Goal: Task Accomplishment & Management: Use online tool/utility

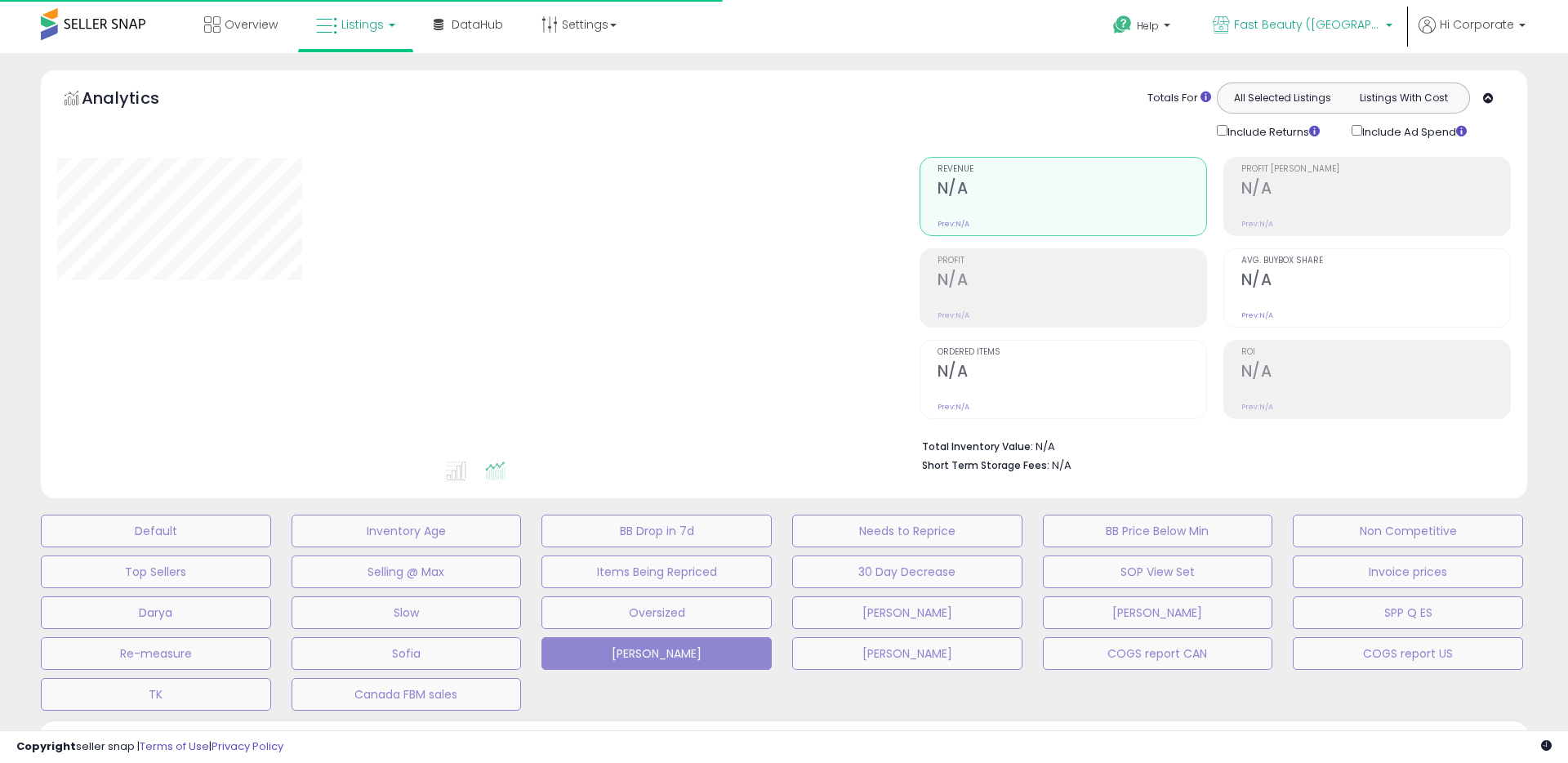
click at [1331, 23] on span "Fast Beauty ([GEOGRAPHIC_DATA])" at bounding box center [1307, 24] width 147 height 17
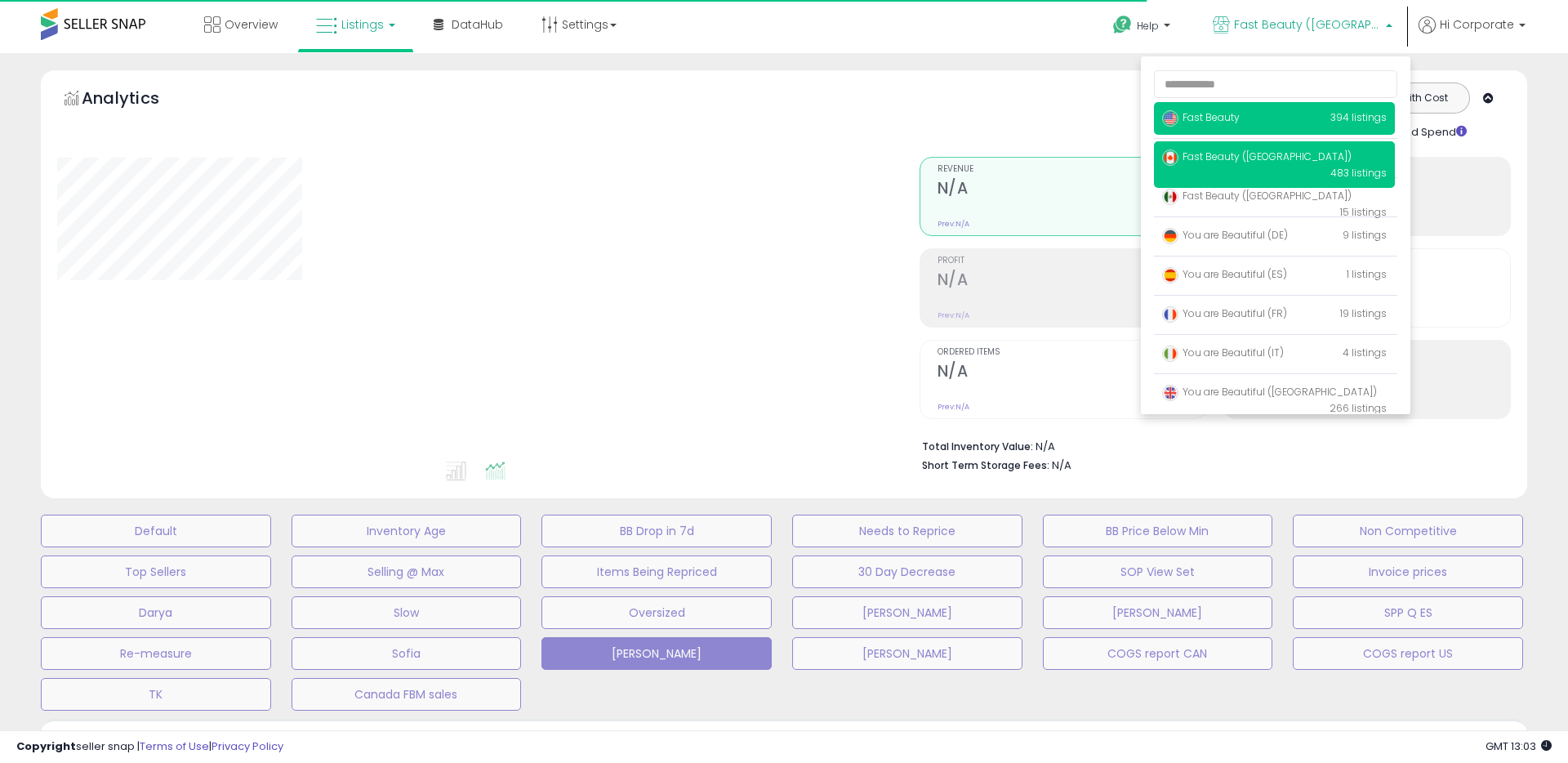
type input "**********"
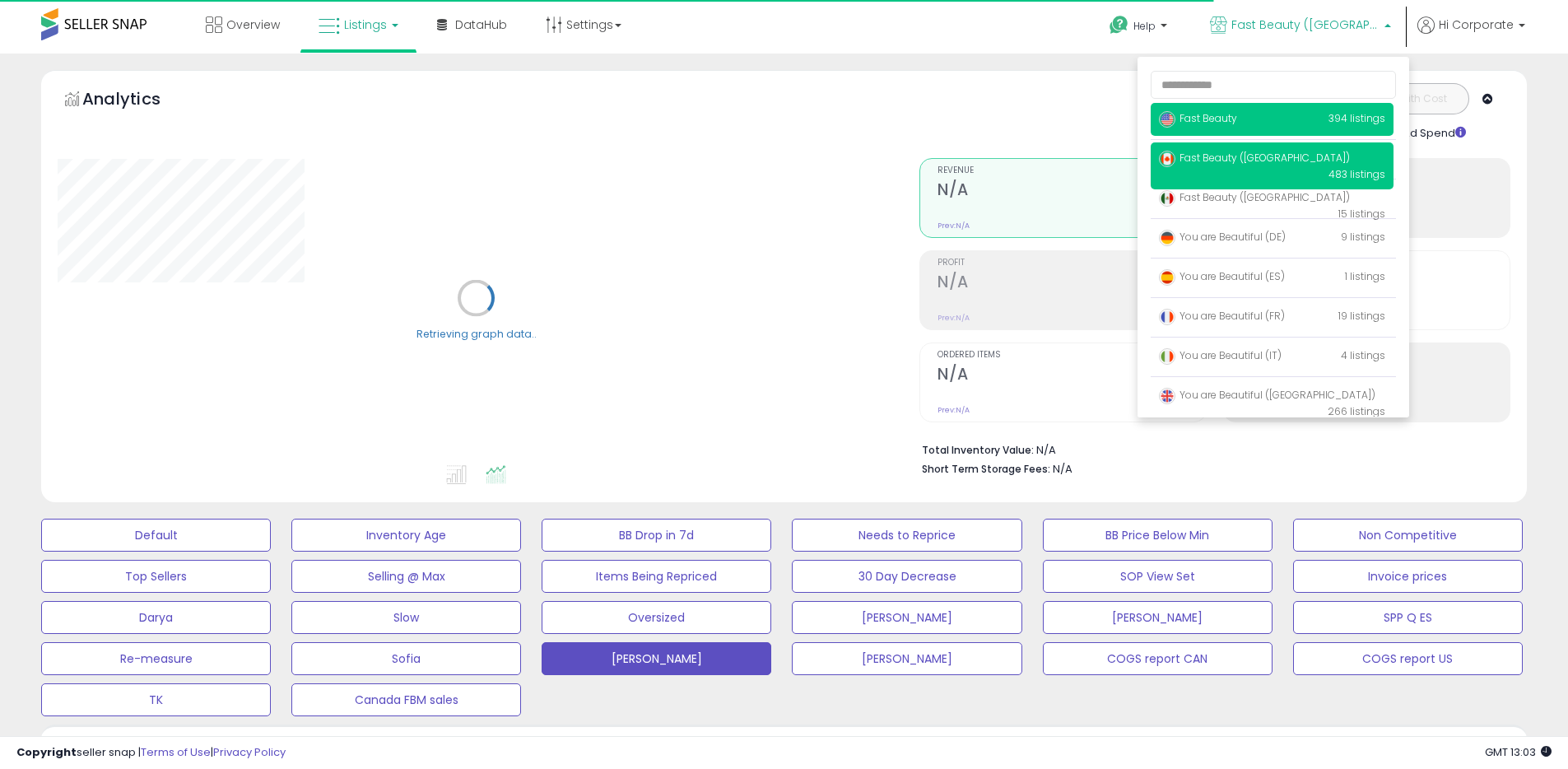
click at [1220, 117] on span "Fast Beauty" at bounding box center [1198, 118] width 78 height 14
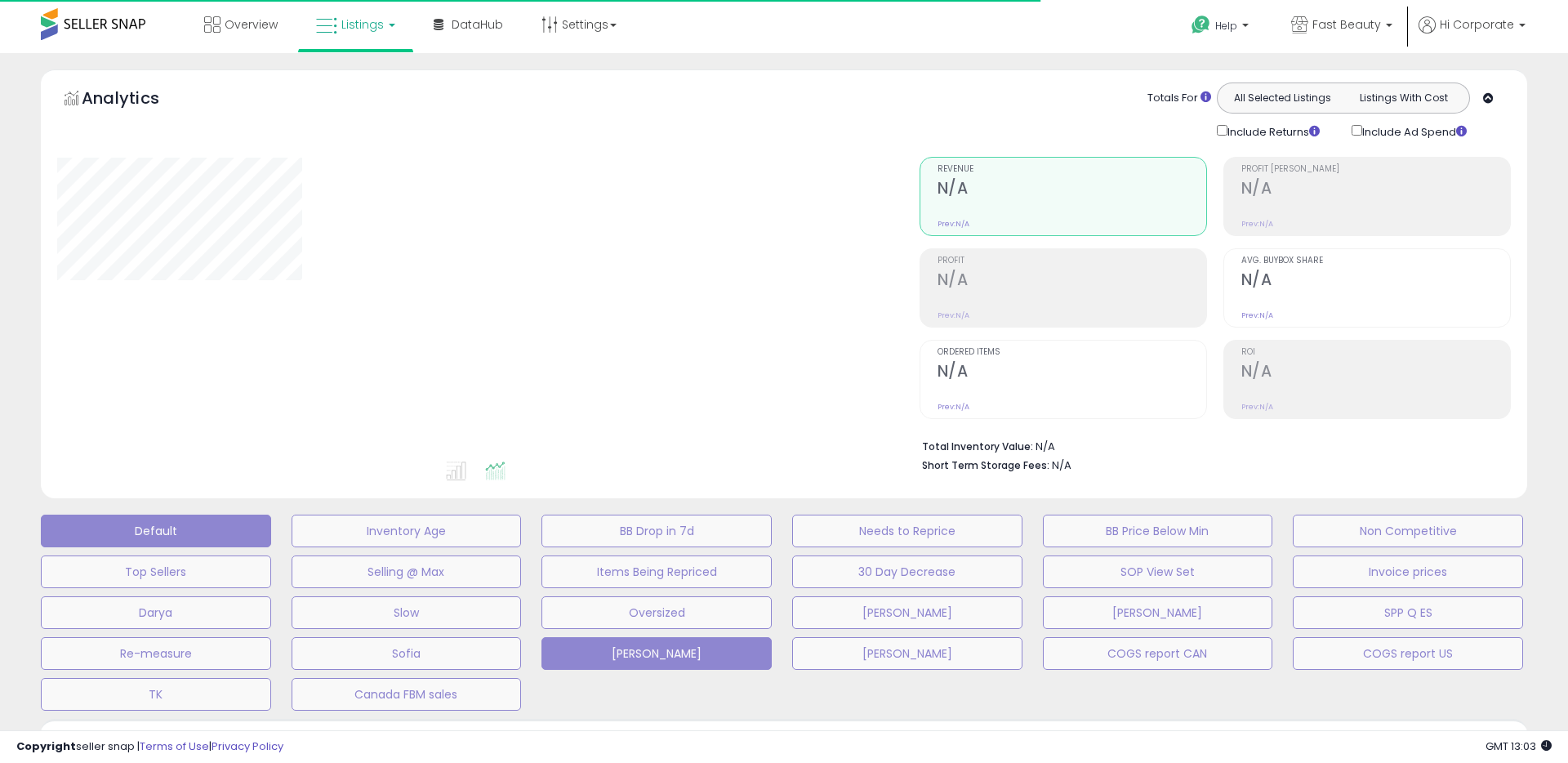
type input "**********"
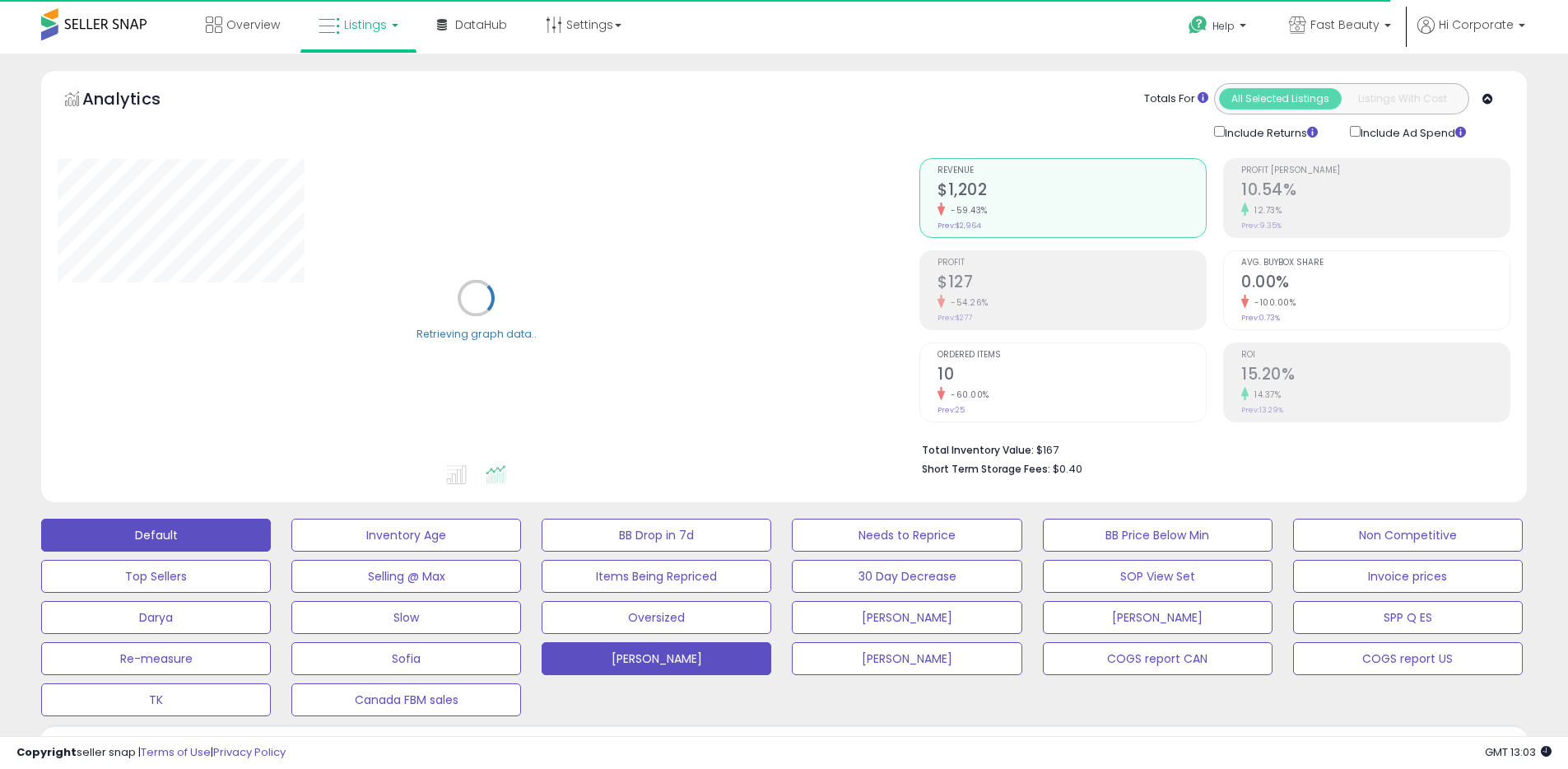
click at [231, 532] on button "Default" at bounding box center [156, 535] width 229 height 33
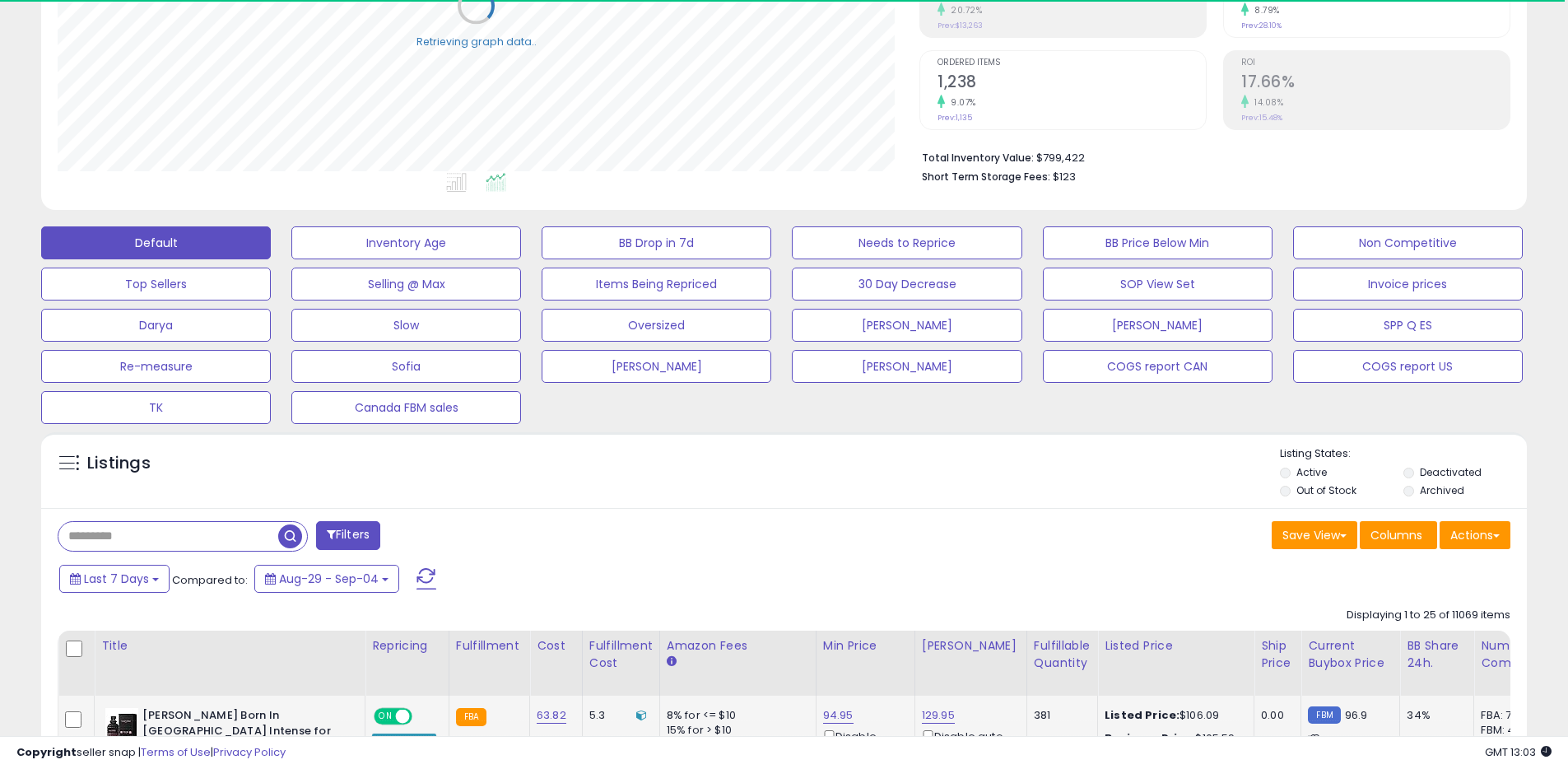
scroll to position [537, 0]
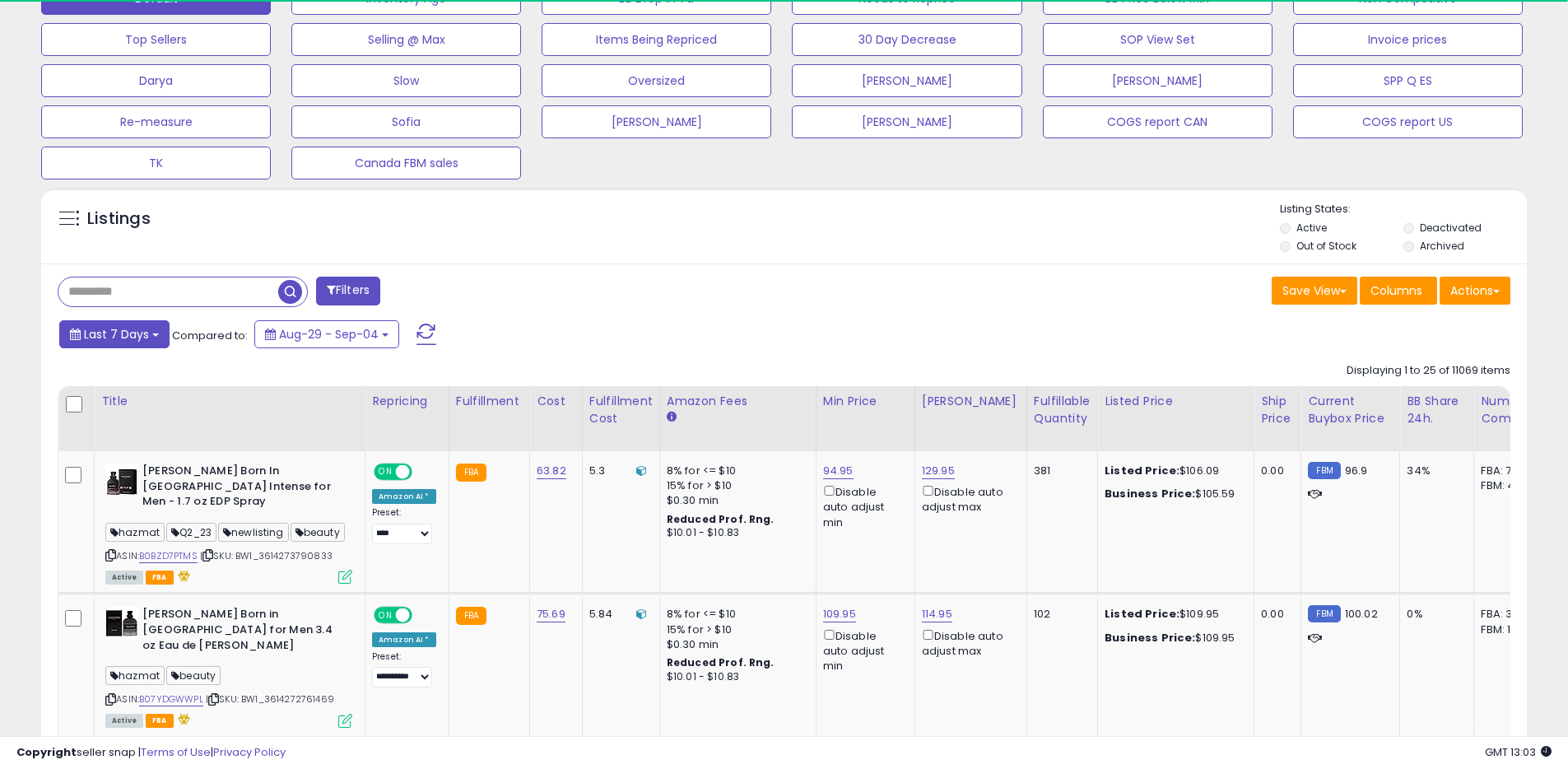
click at [132, 338] on span "Last 7 Days" at bounding box center [117, 334] width 65 height 17
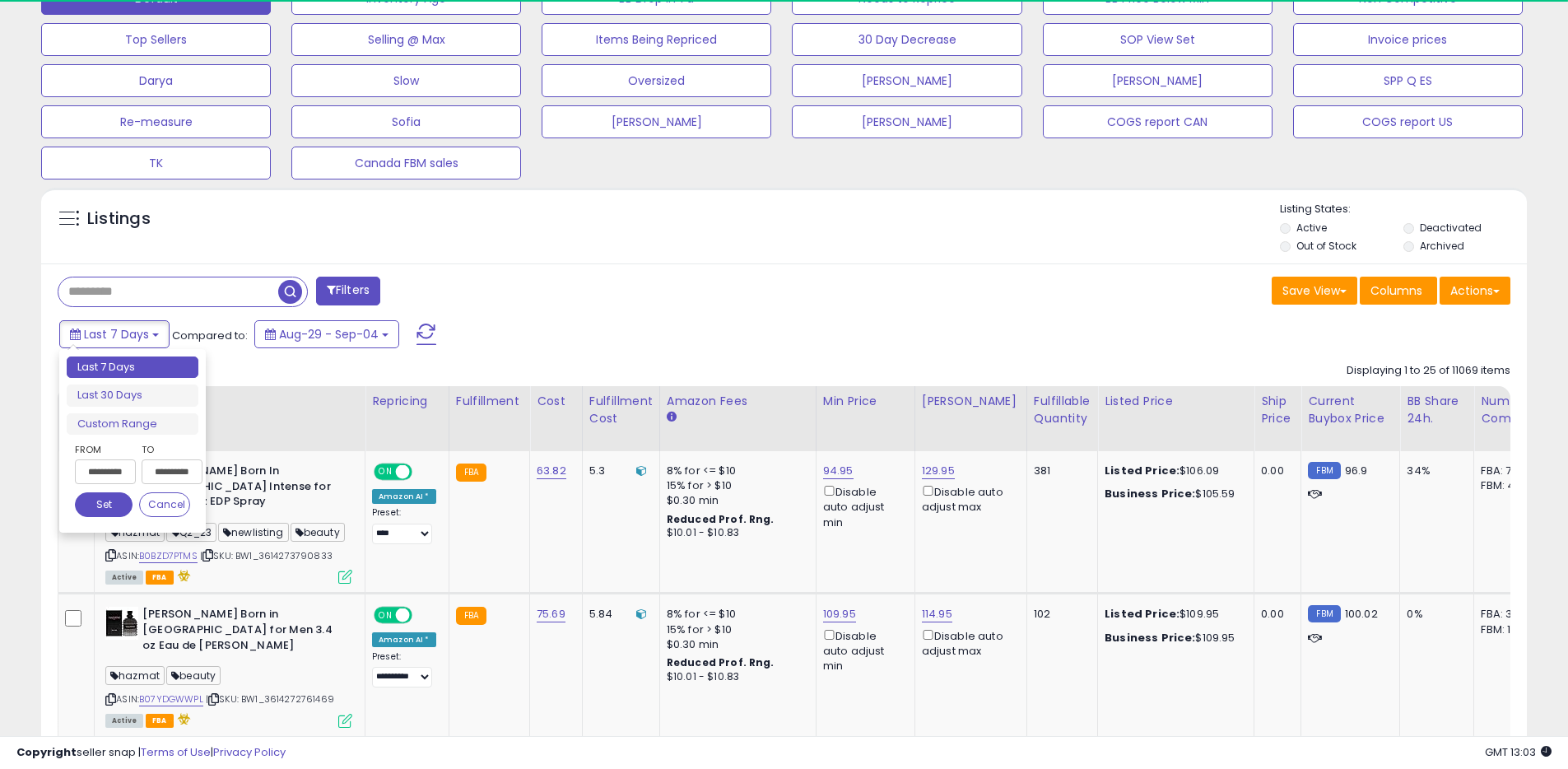
click at [1452, 224] on label "Deactivated" at bounding box center [1450, 227] width 62 height 14
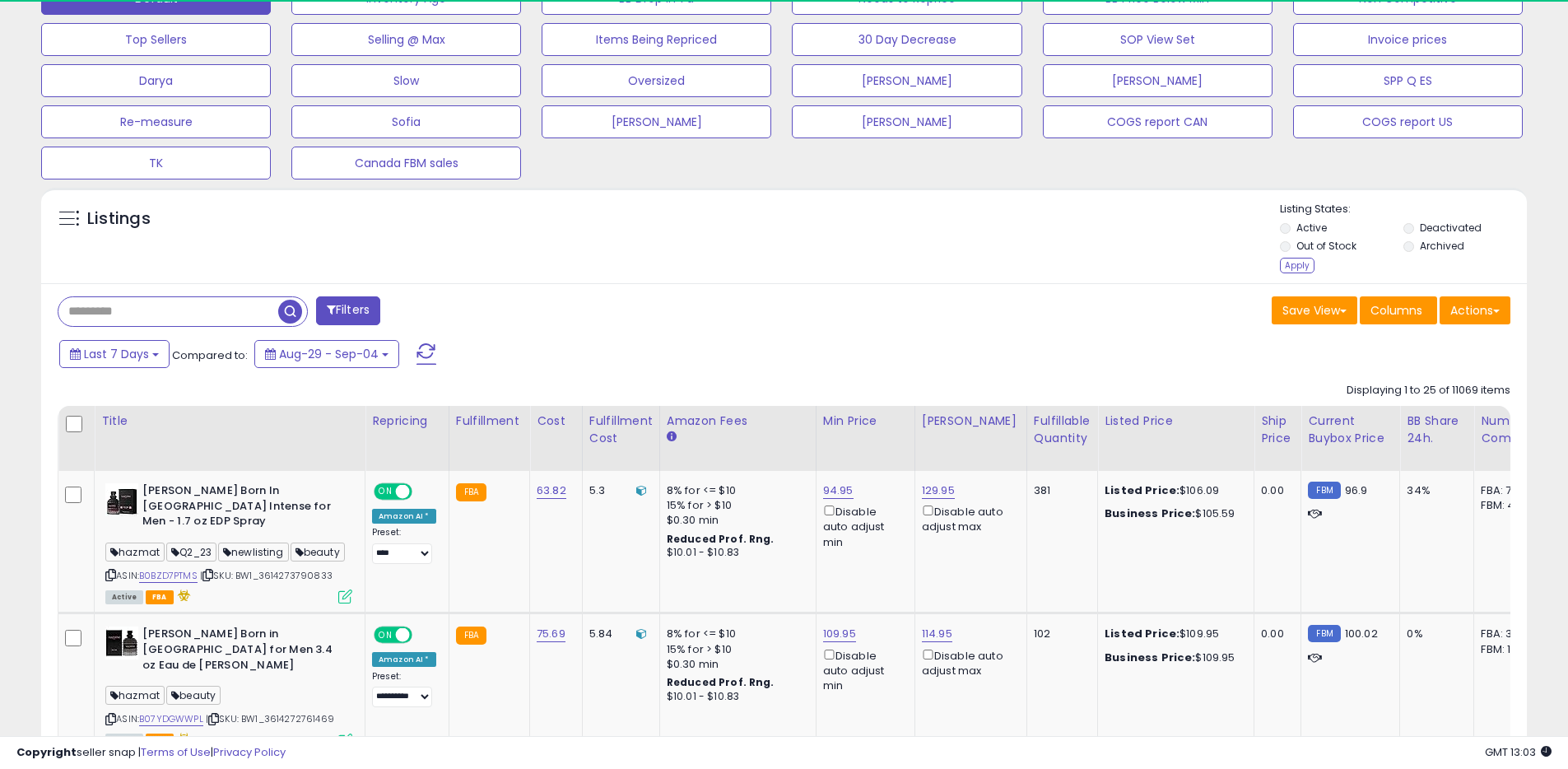
click at [1432, 246] on label "Archived" at bounding box center [1442, 246] width 44 height 14
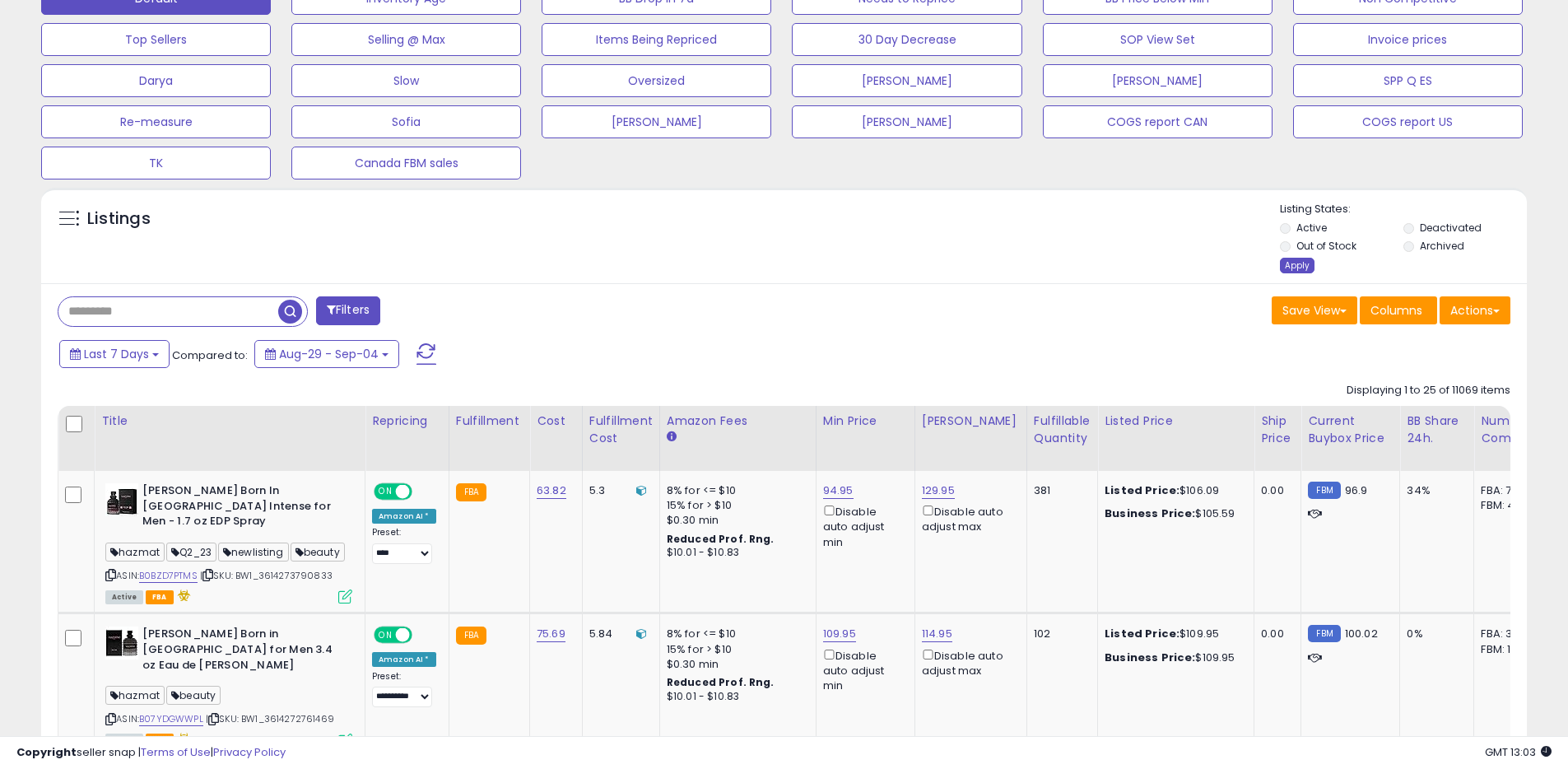
click at [1308, 259] on div "Apply" at bounding box center [1297, 265] width 34 height 16
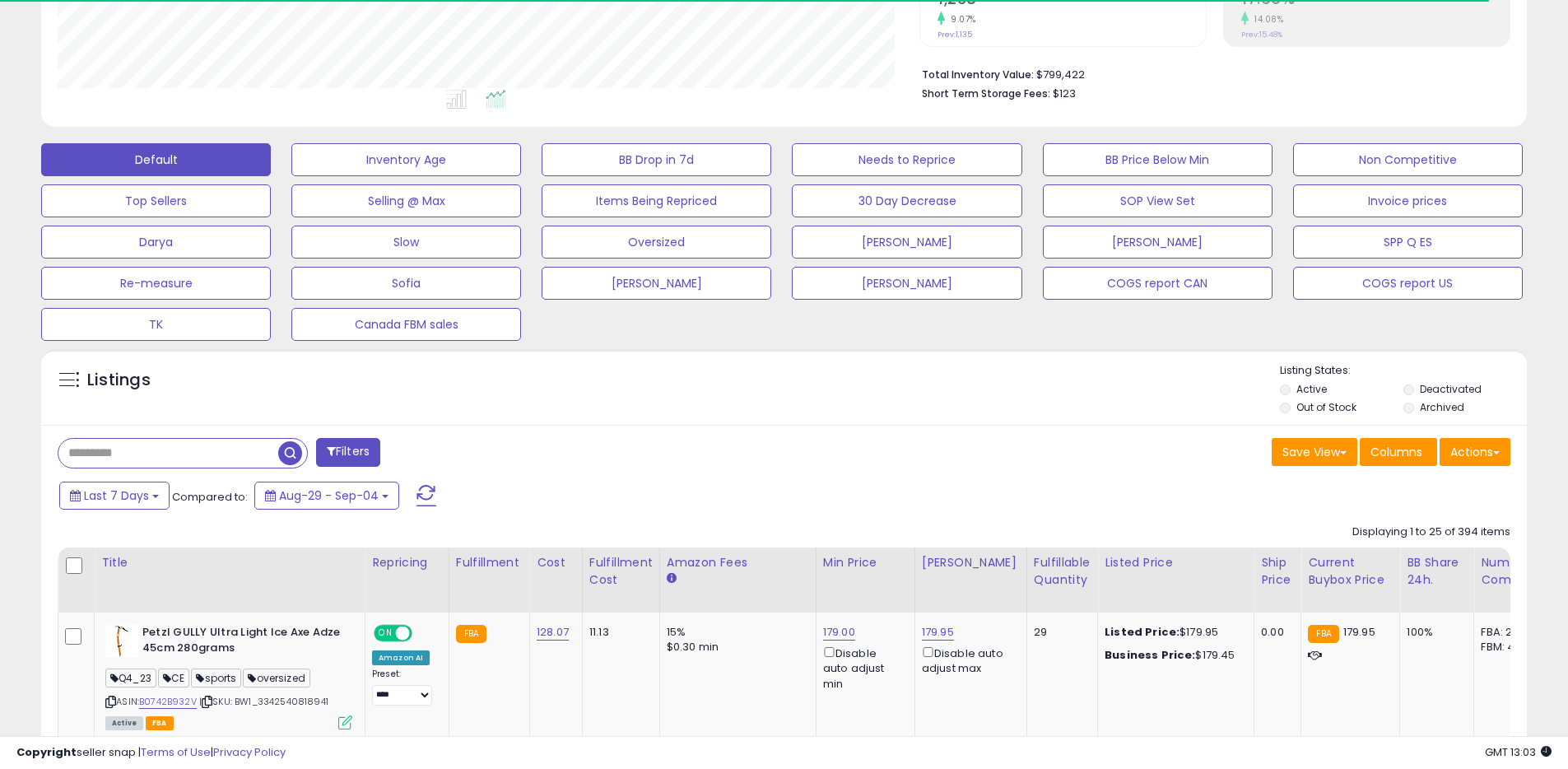
scroll to position [822968, 822250]
click at [152, 493] on button "Last 7 Days" at bounding box center [115, 496] width 111 height 28
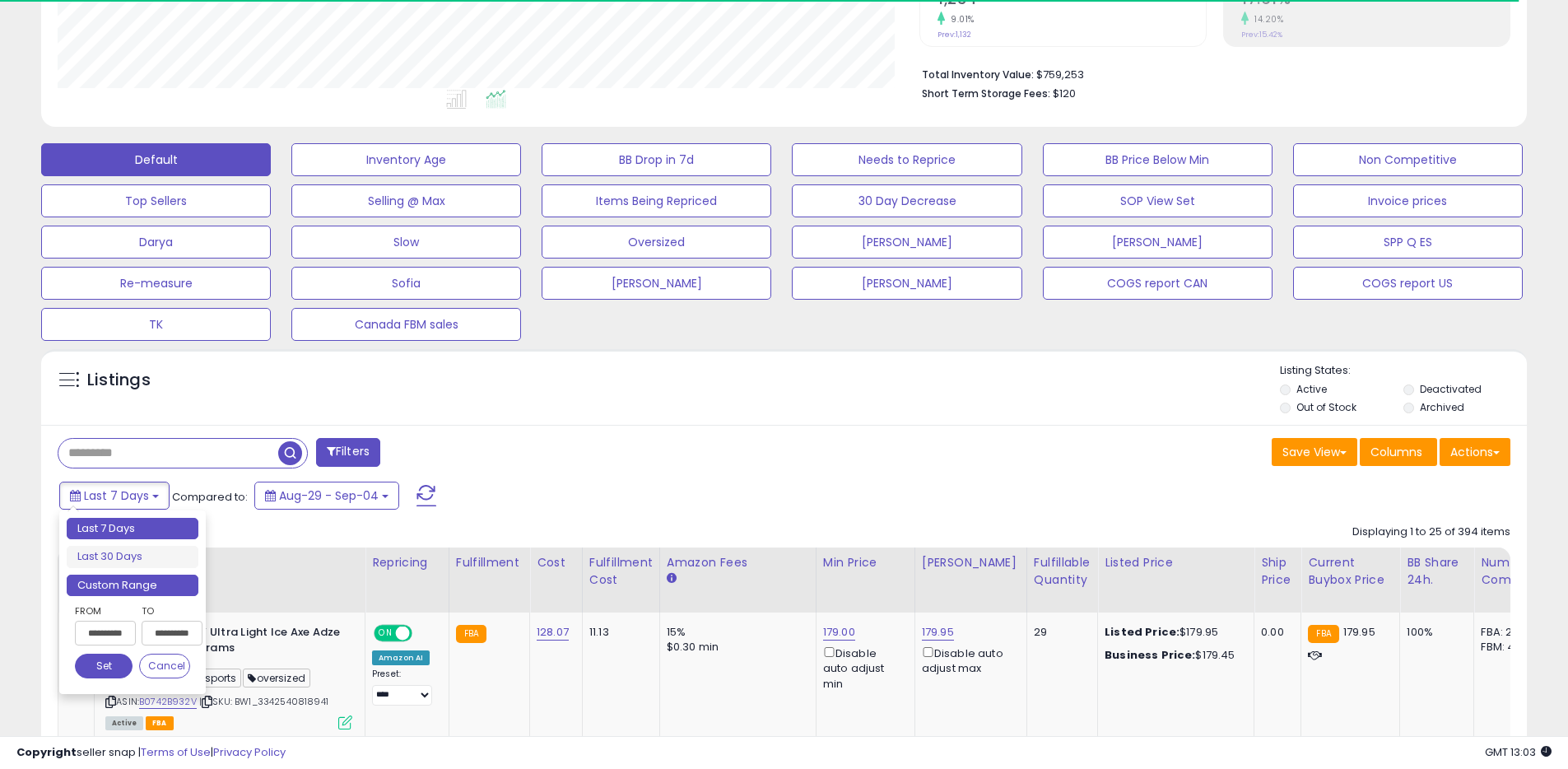
click at [142, 577] on li "Custom Range" at bounding box center [132, 586] width 131 height 23
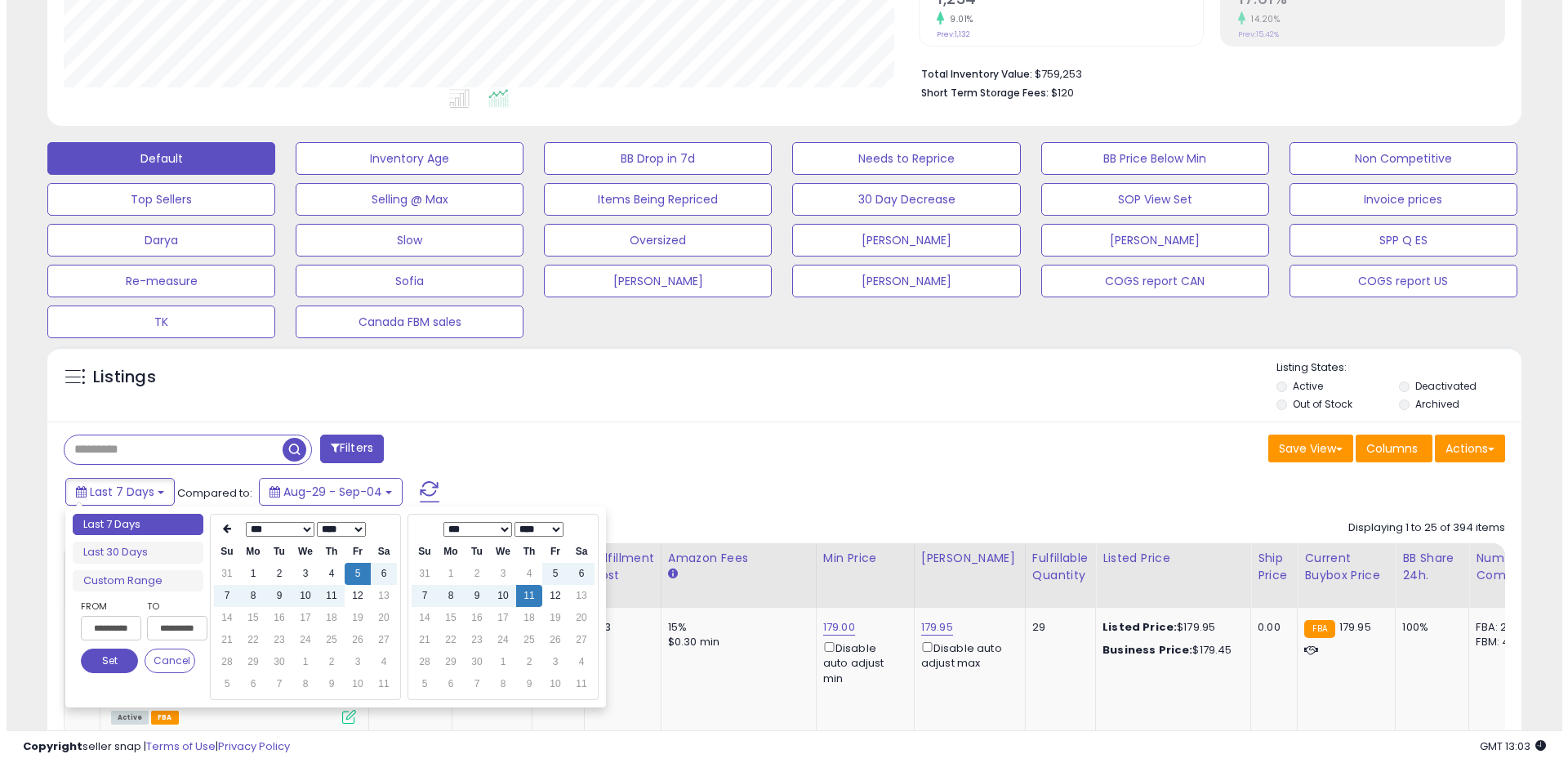
scroll to position [335, 855]
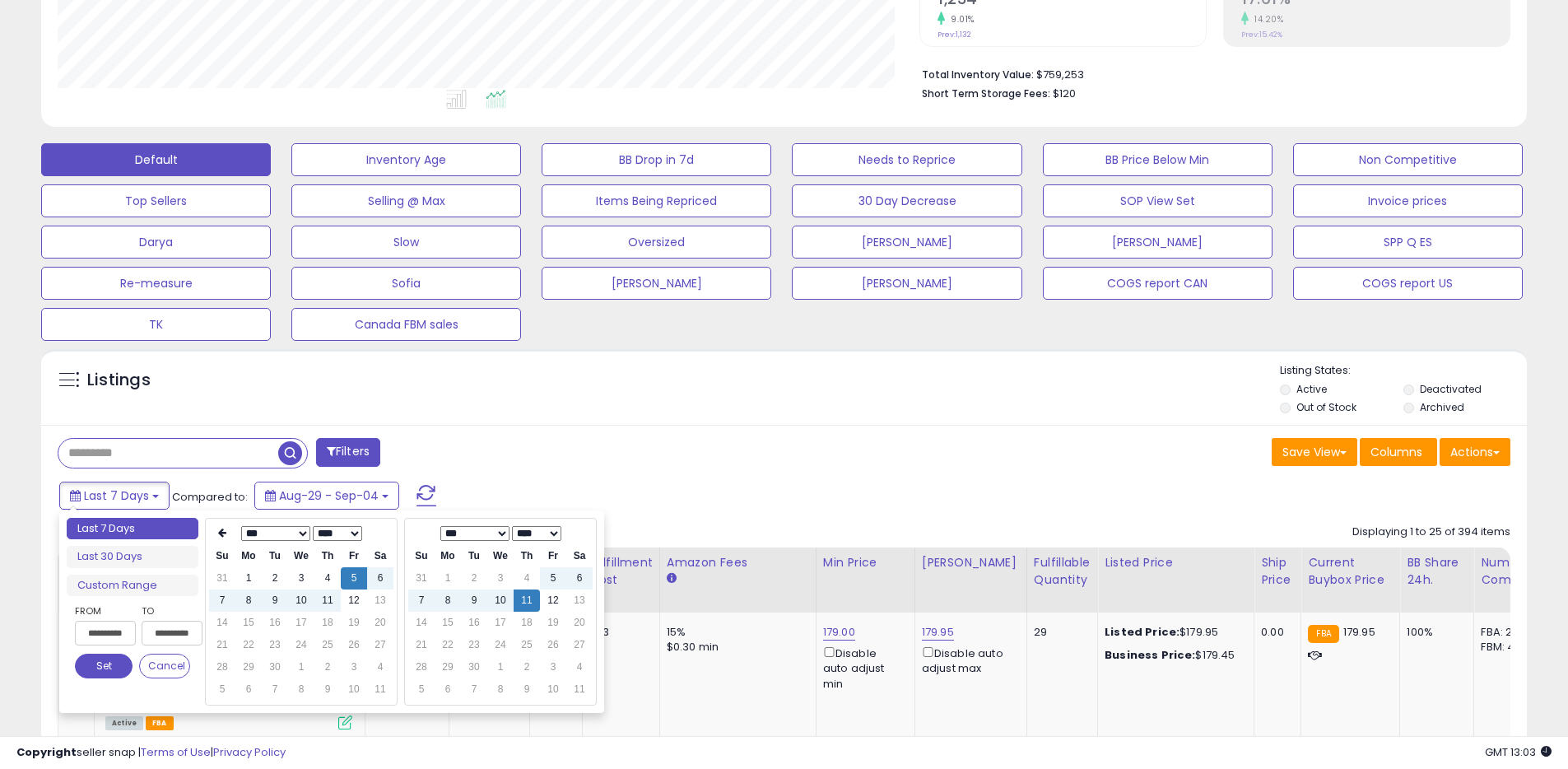
click at [335, 532] on select "**** **** **** **** **** **** **** **** **** **** **** **** **** **** **** ****…" at bounding box center [337, 533] width 49 height 15
click at [305, 622] on td "11" at bounding box center [301, 622] width 26 height 23
type input "**********"
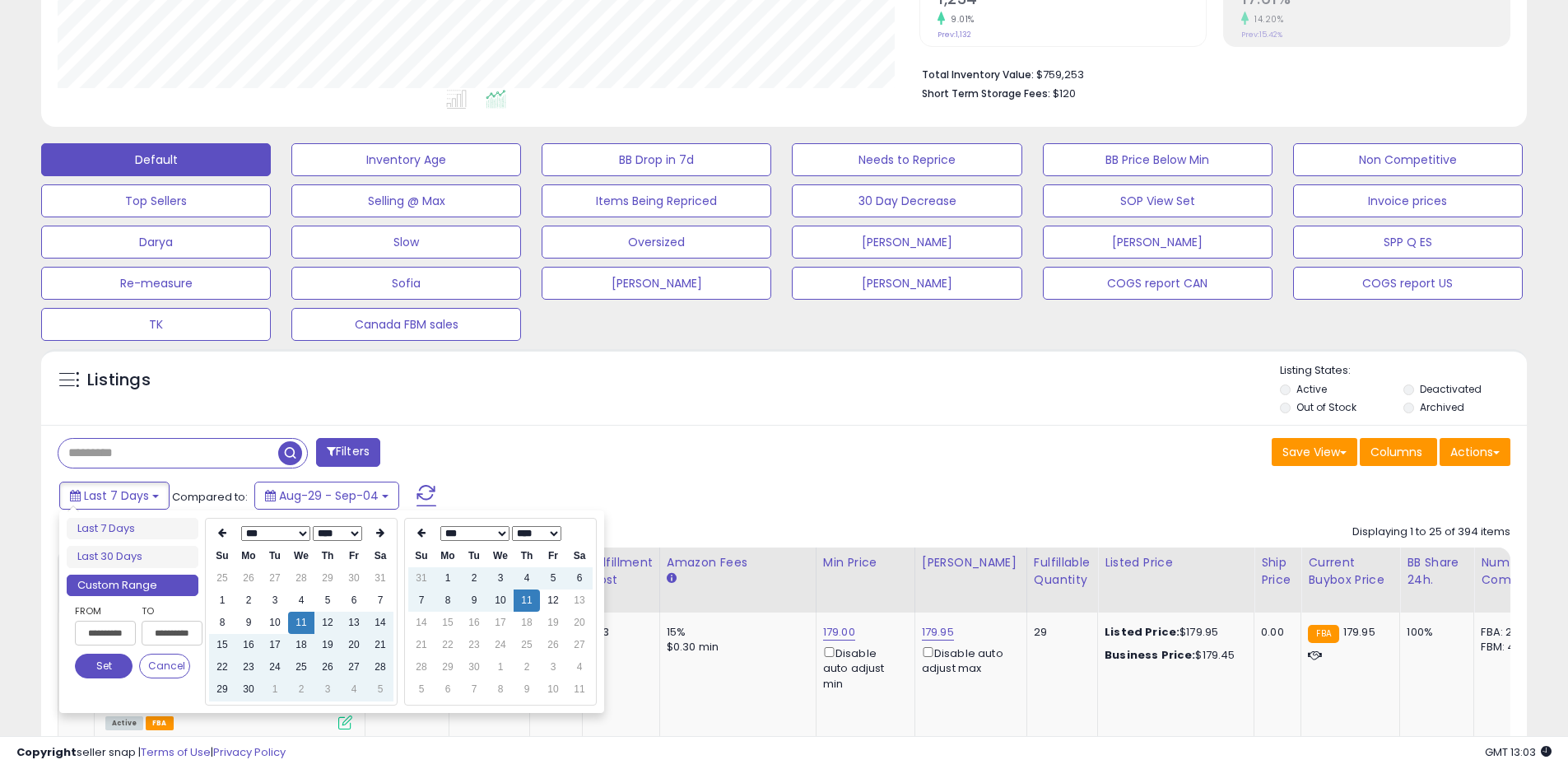
click at [93, 672] on button "Set" at bounding box center [103, 665] width 58 height 24
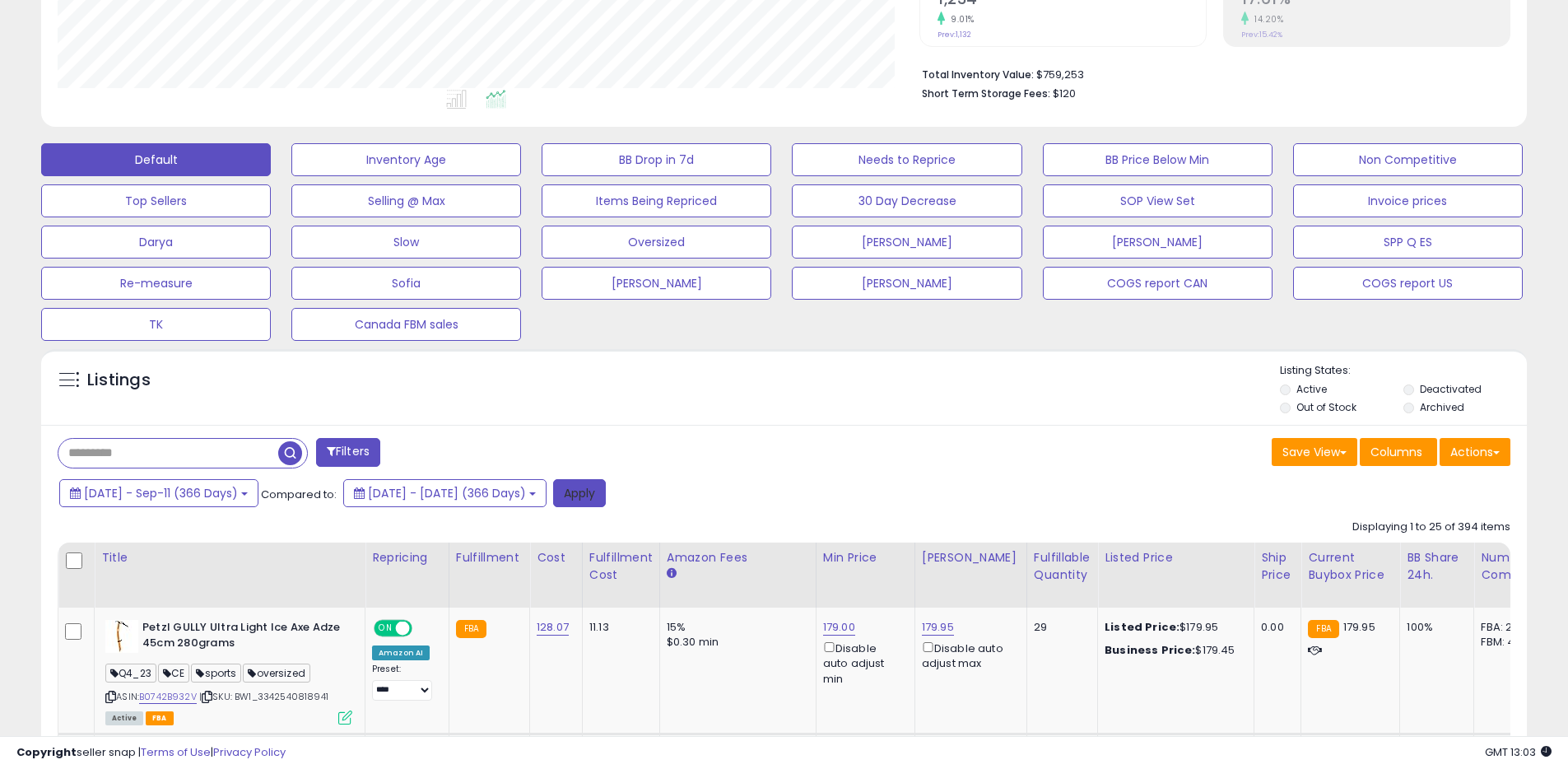
click at [606, 505] on button "Apply" at bounding box center [580, 493] width 53 height 28
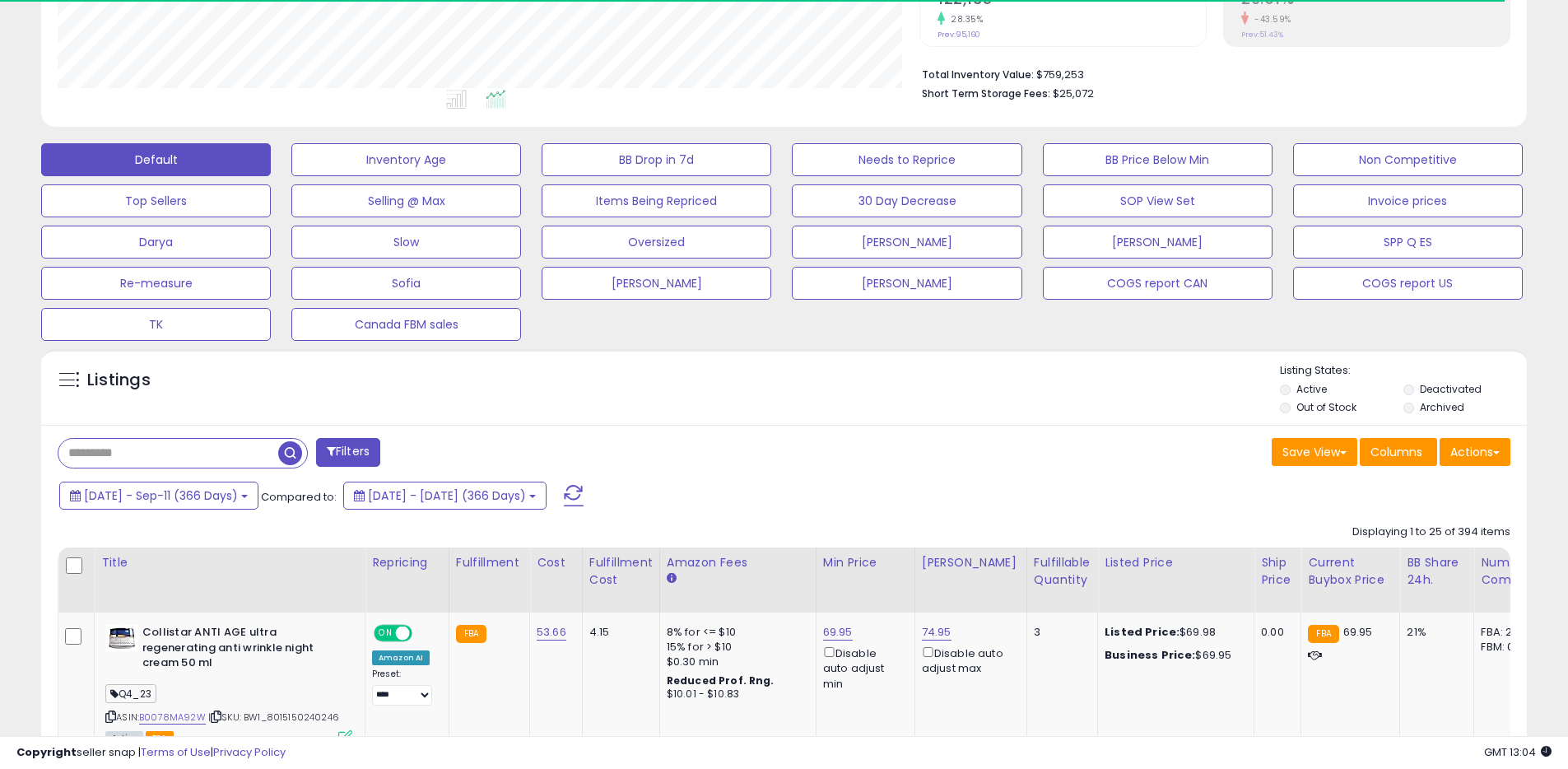
scroll to position [822968, 822250]
click at [1458, 450] on button "Actions" at bounding box center [1475, 452] width 71 height 28
click at [1385, 553] on link "Export All Columns" at bounding box center [1408, 557] width 180 height 25
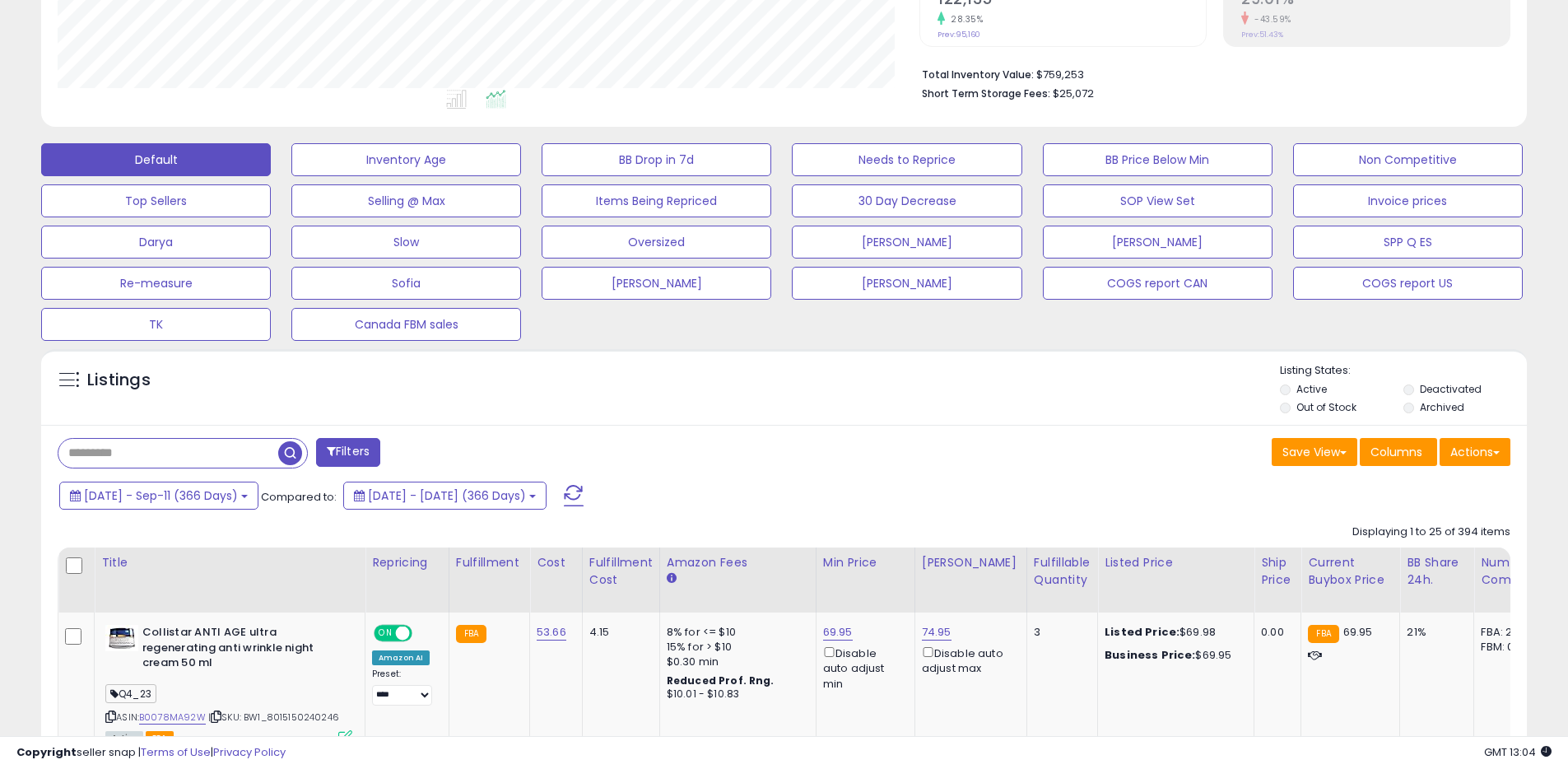
click at [779, 389] on div "Listings" at bounding box center [784, 391] width 1486 height 56
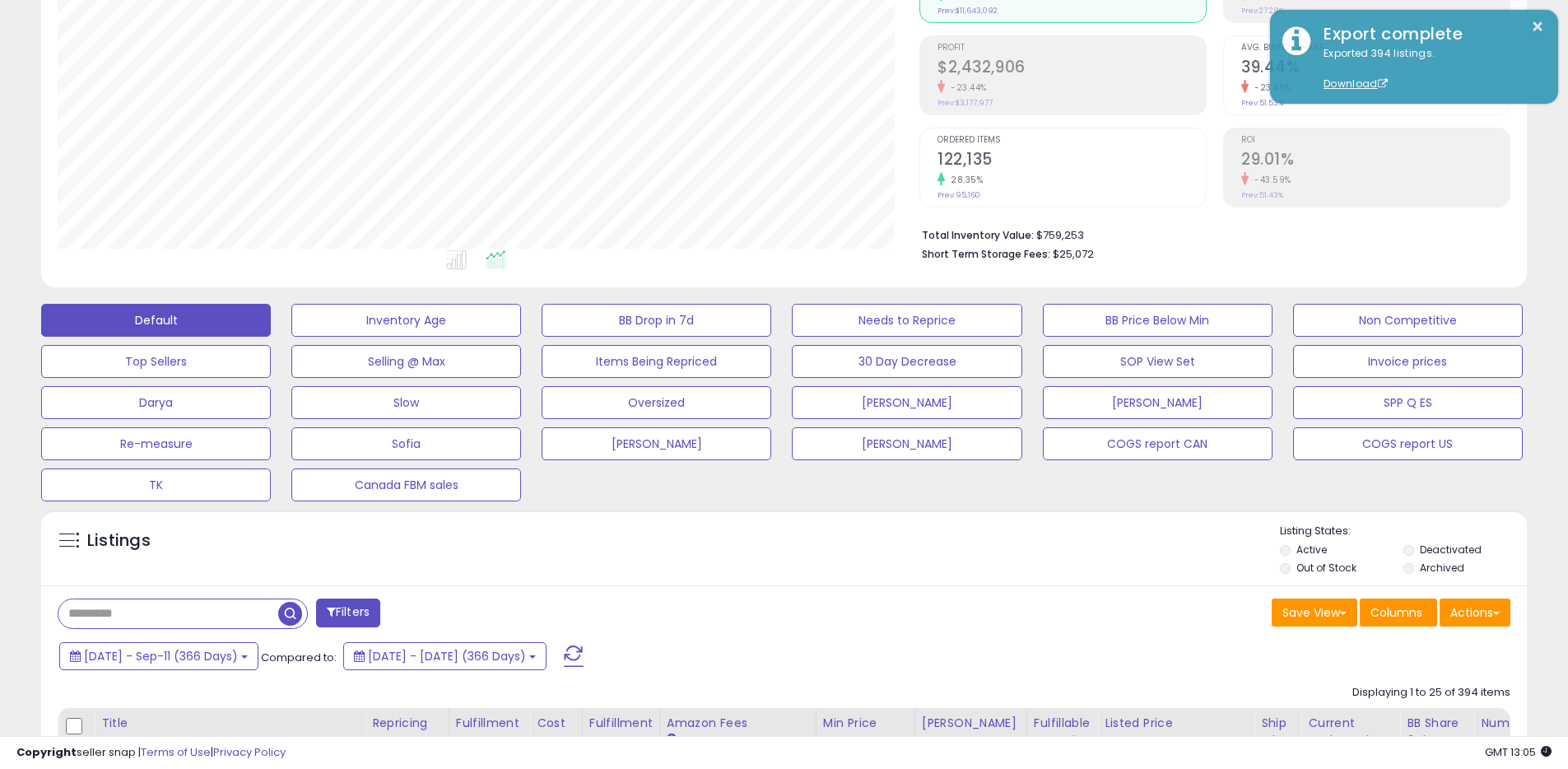
scroll to position [0, 0]
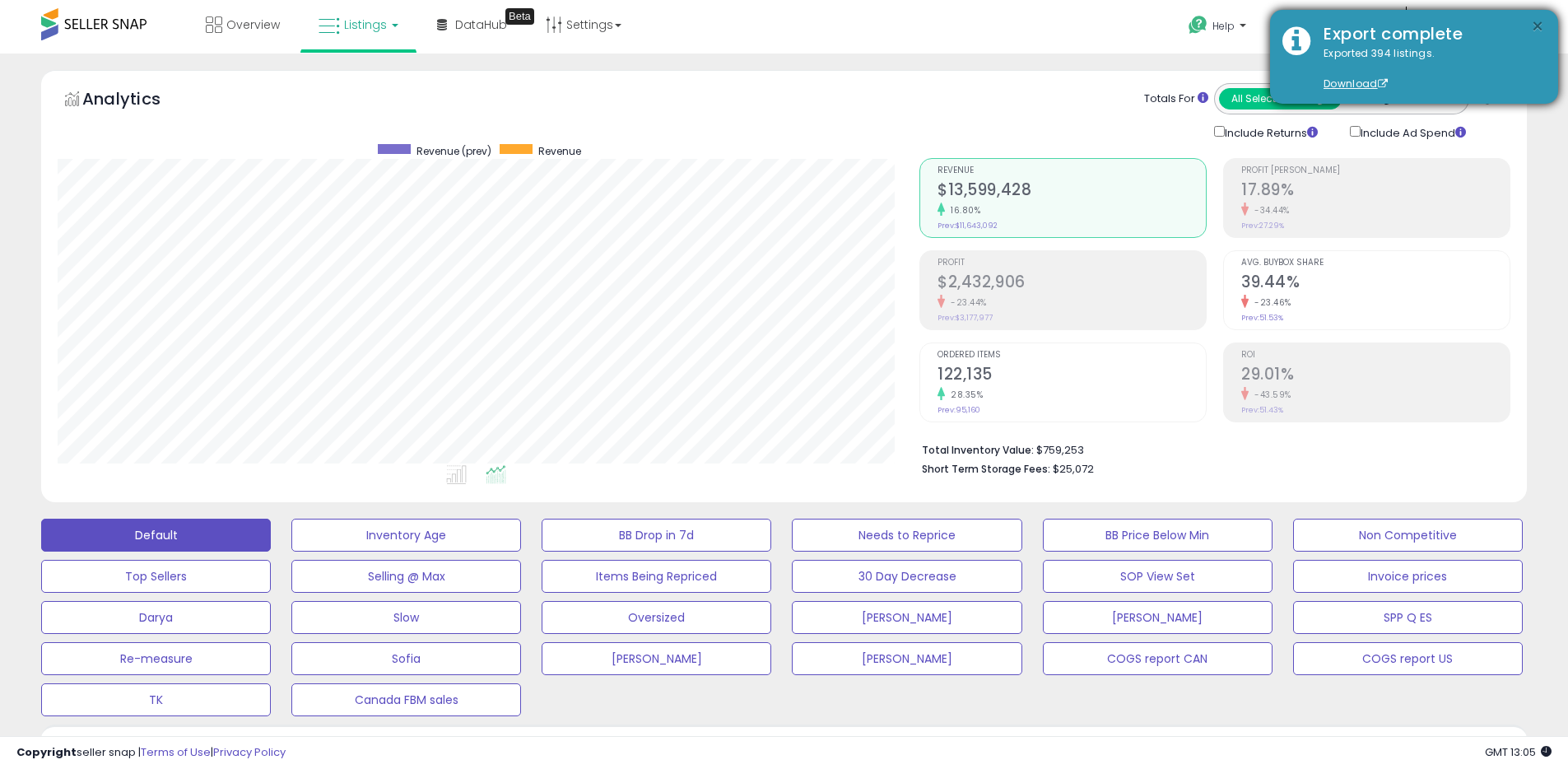
click at [1537, 26] on button "×" at bounding box center [1537, 26] width 13 height 21
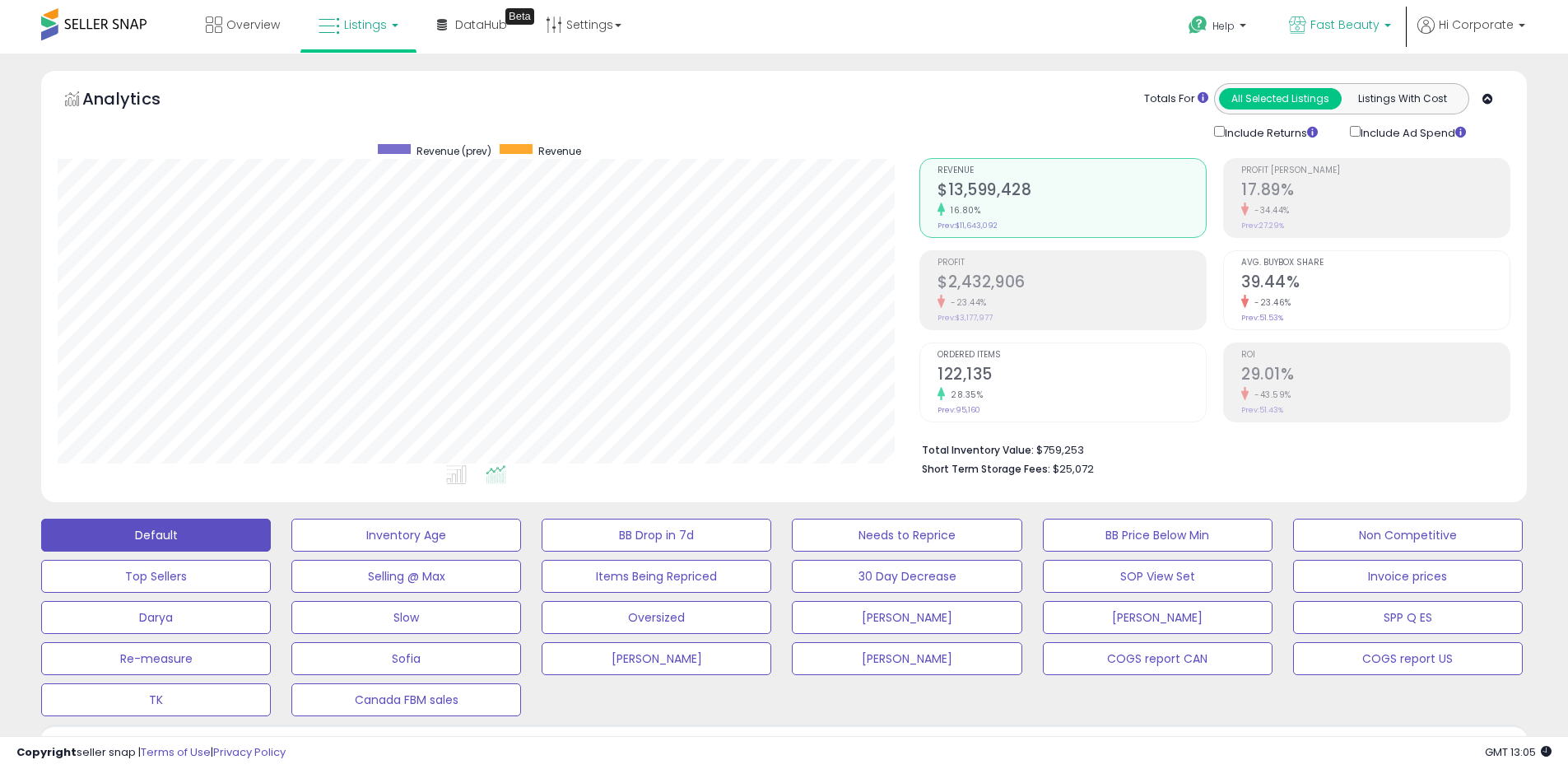
click at [1302, 23] on icon at bounding box center [1298, 25] width 18 height 18
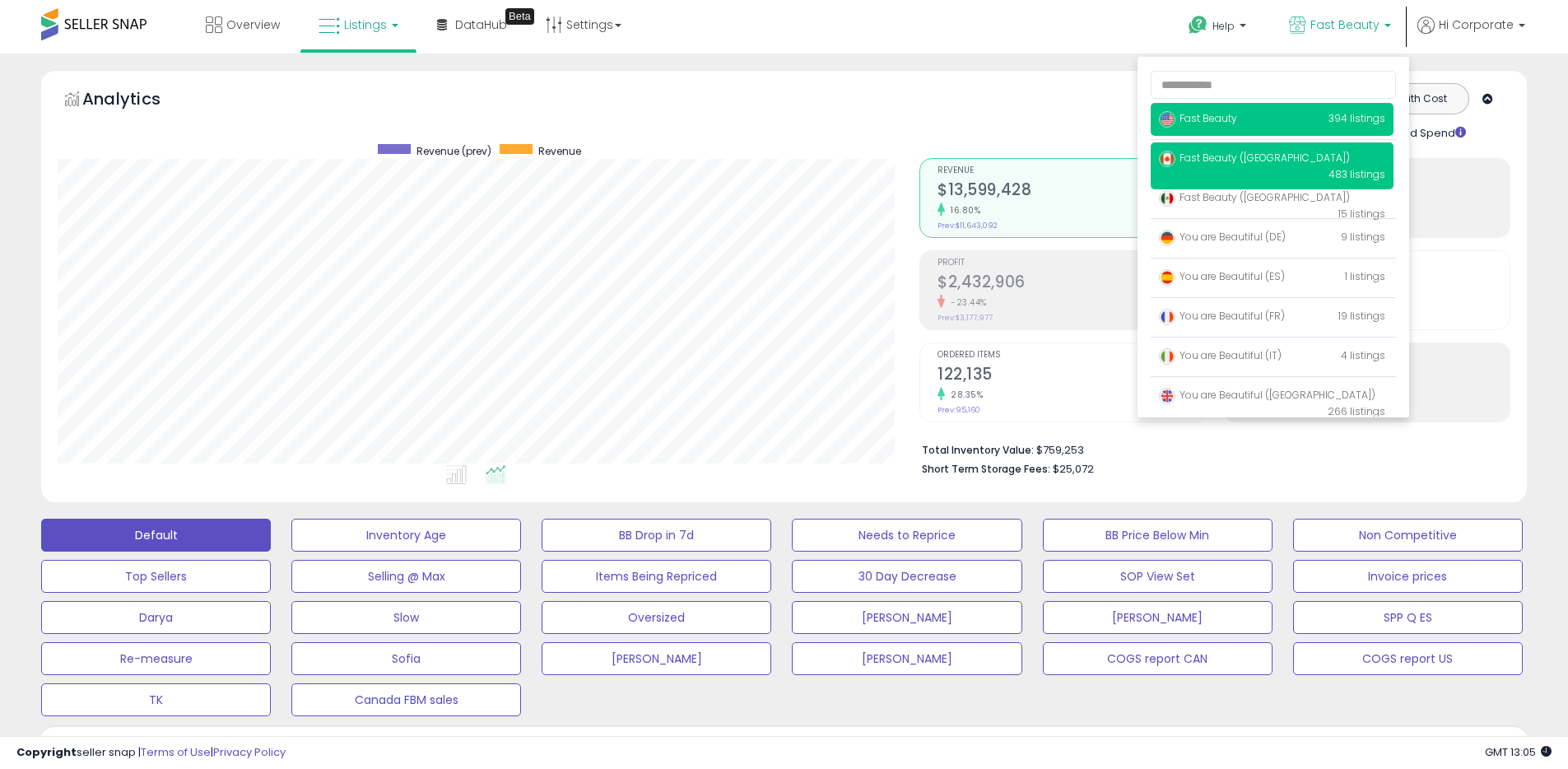
click at [1203, 154] on span "Fast Beauty ([GEOGRAPHIC_DATA])" at bounding box center [1254, 158] width 191 height 14
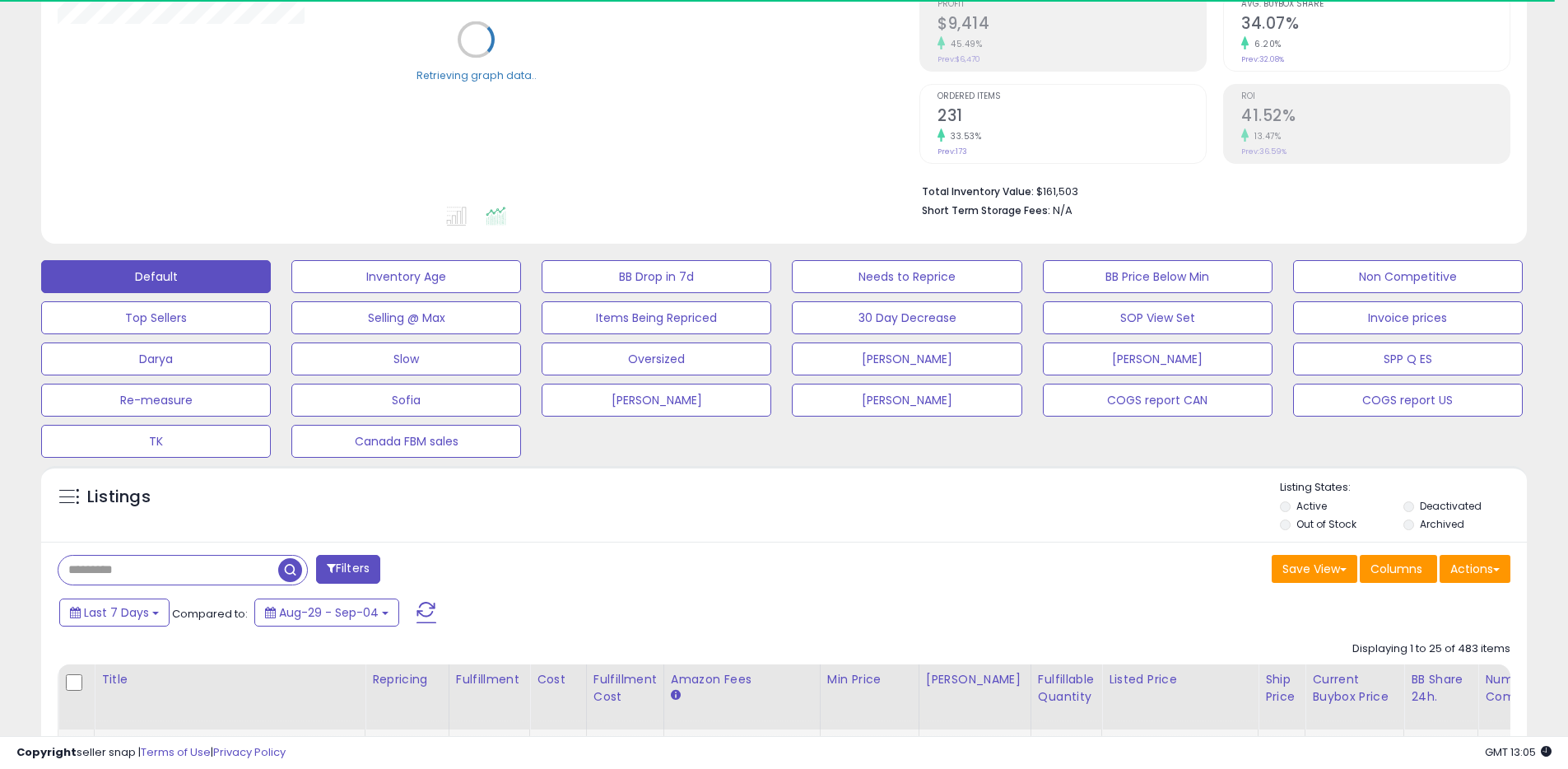
scroll to position [500, 0]
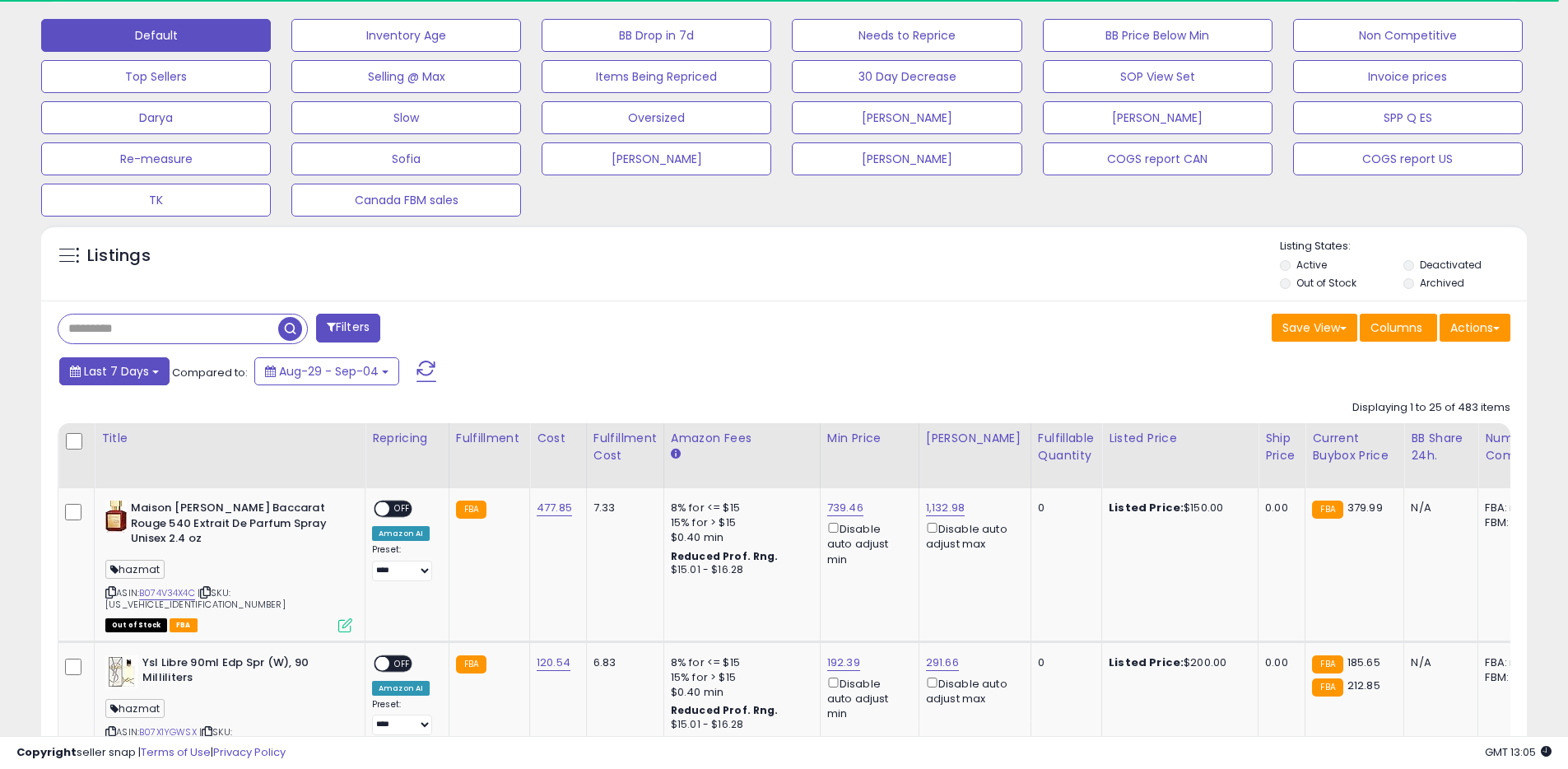
click at [89, 360] on button "Last 7 Days" at bounding box center [115, 371] width 111 height 28
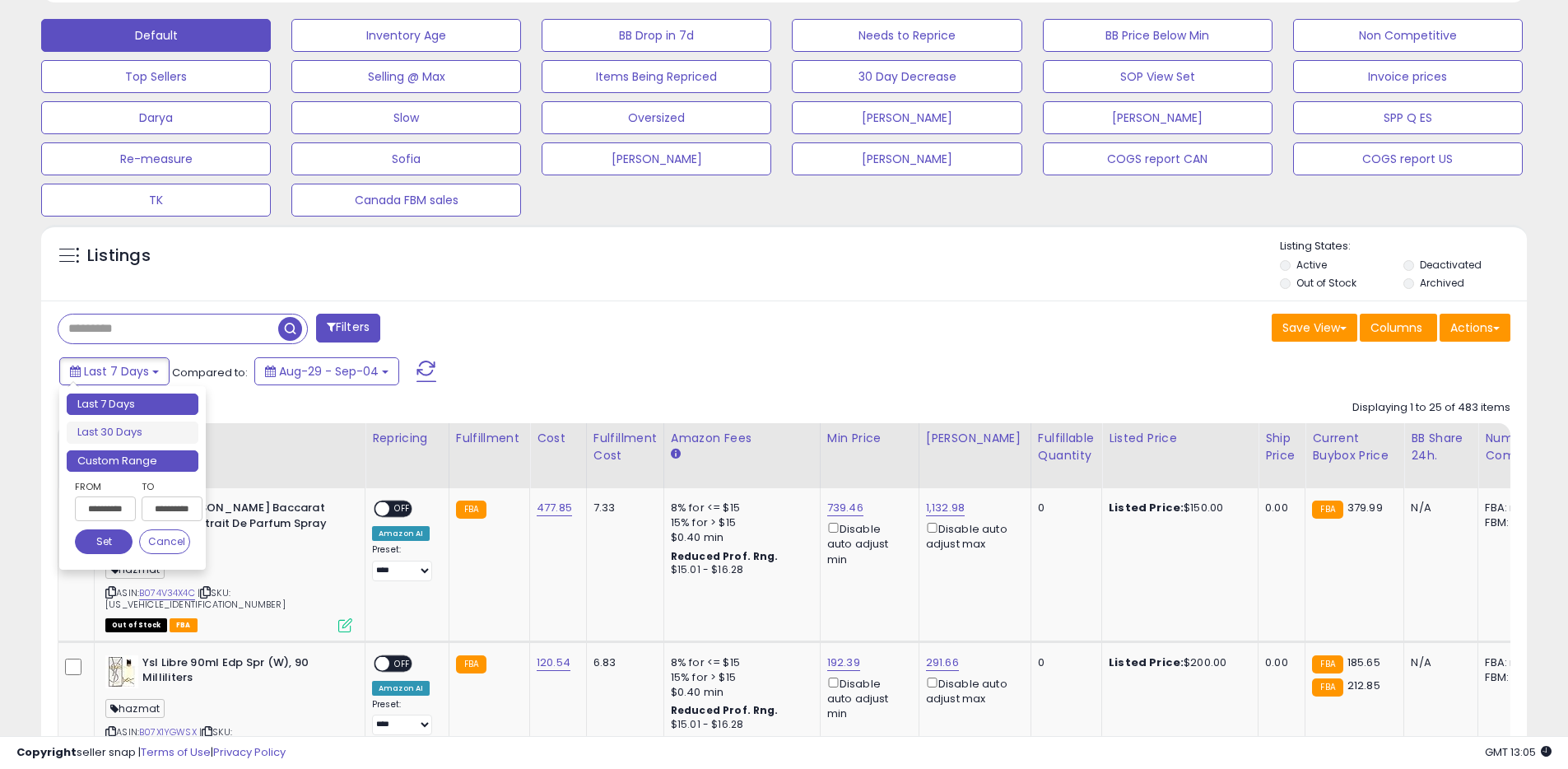
scroll to position [338, 862]
click at [131, 457] on li "Custom Range" at bounding box center [132, 461] width 131 height 23
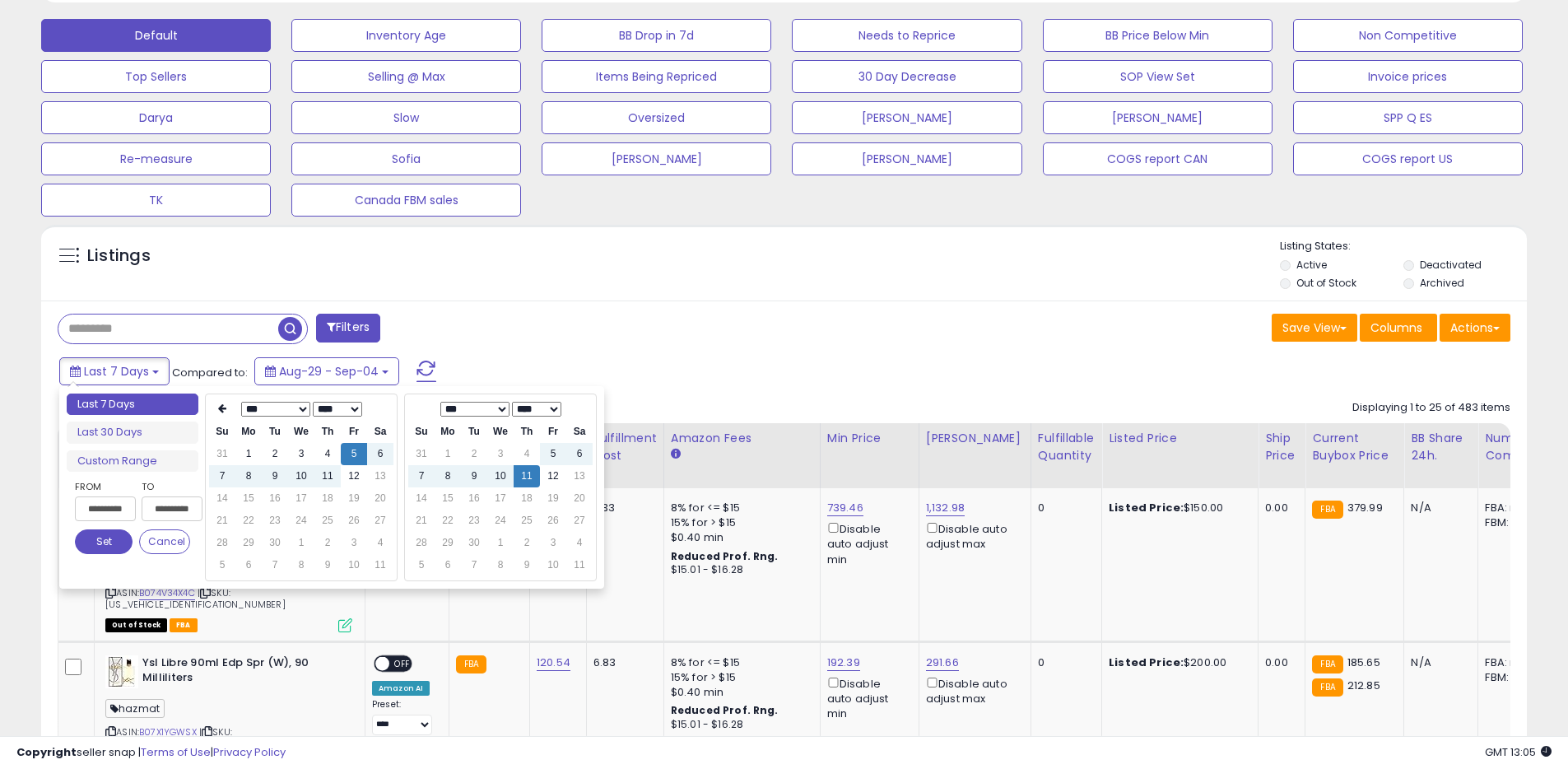
click at [321, 406] on select "**** **** **** **** **** **** **** **** **** **** **** **** **** **** **** ****…" at bounding box center [337, 409] width 49 height 15
click at [297, 508] on td "11" at bounding box center [301, 499] width 26 height 23
type input "**********"
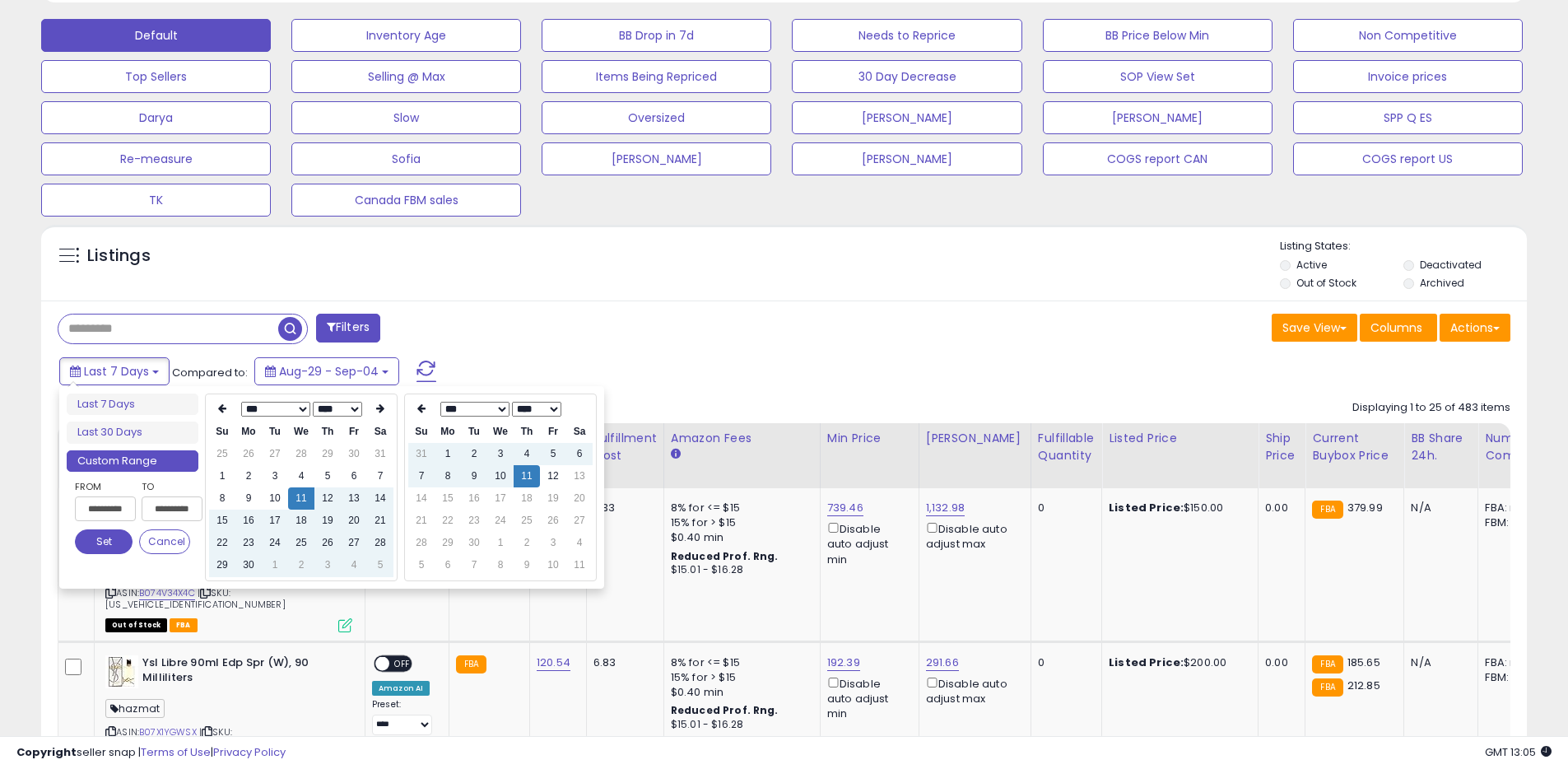
click at [113, 545] on button "Set" at bounding box center [103, 541] width 58 height 24
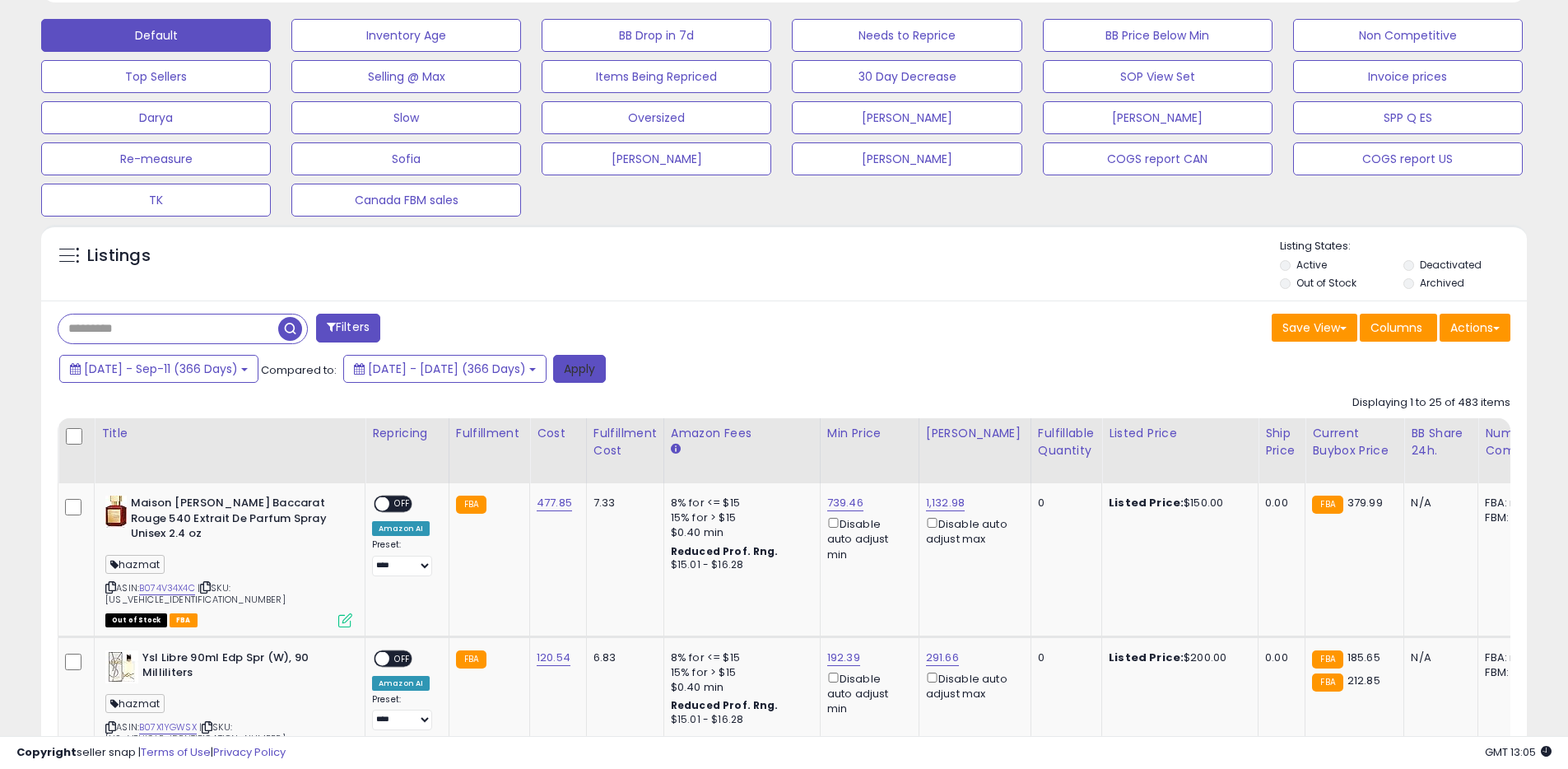
click at [606, 368] on button "Apply" at bounding box center [580, 368] width 53 height 28
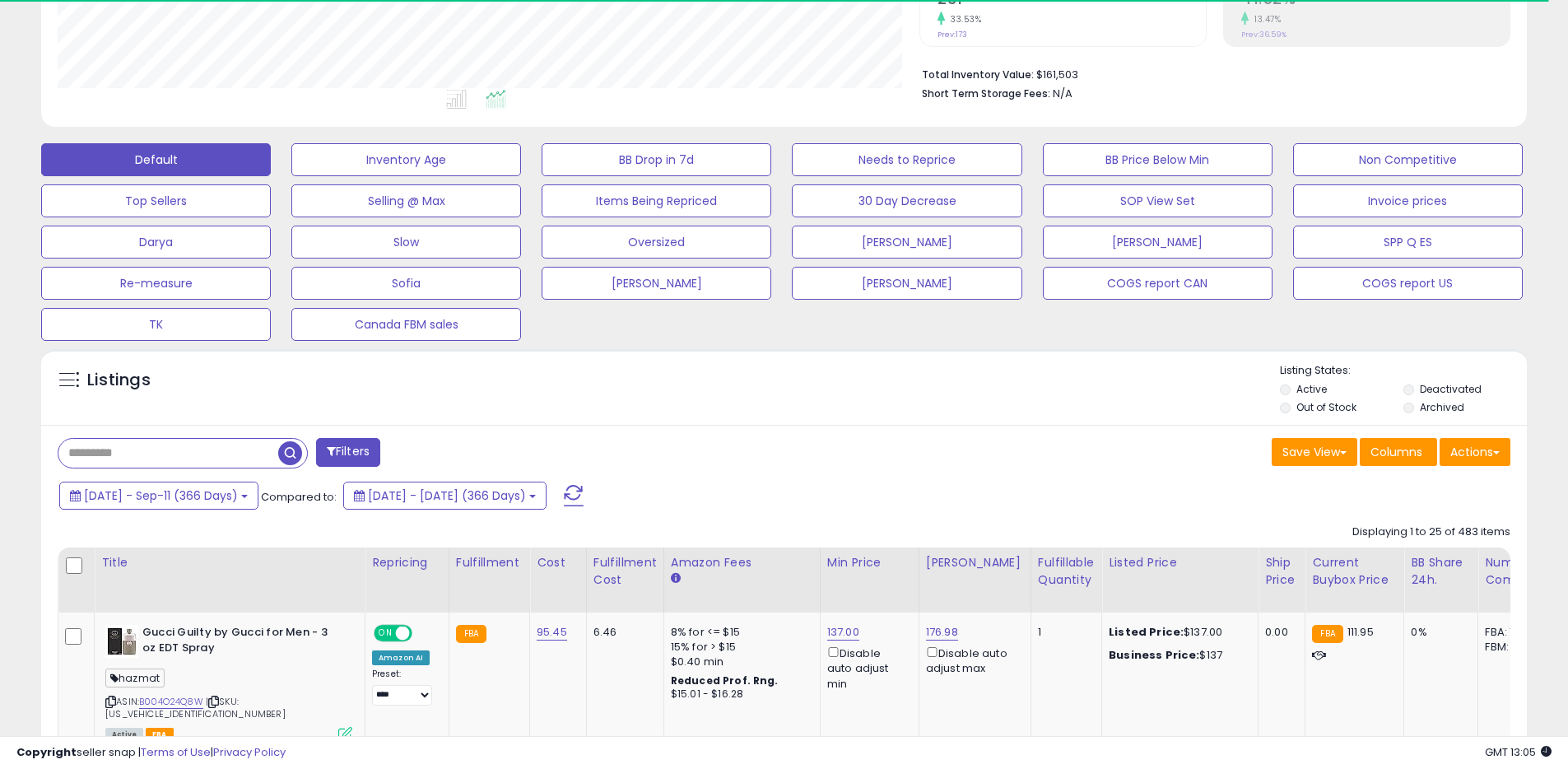
scroll to position [822968, 822250]
click at [1458, 463] on button "Actions" at bounding box center [1475, 452] width 71 height 28
click at [1379, 547] on link "Export All Columns" at bounding box center [1408, 557] width 180 height 25
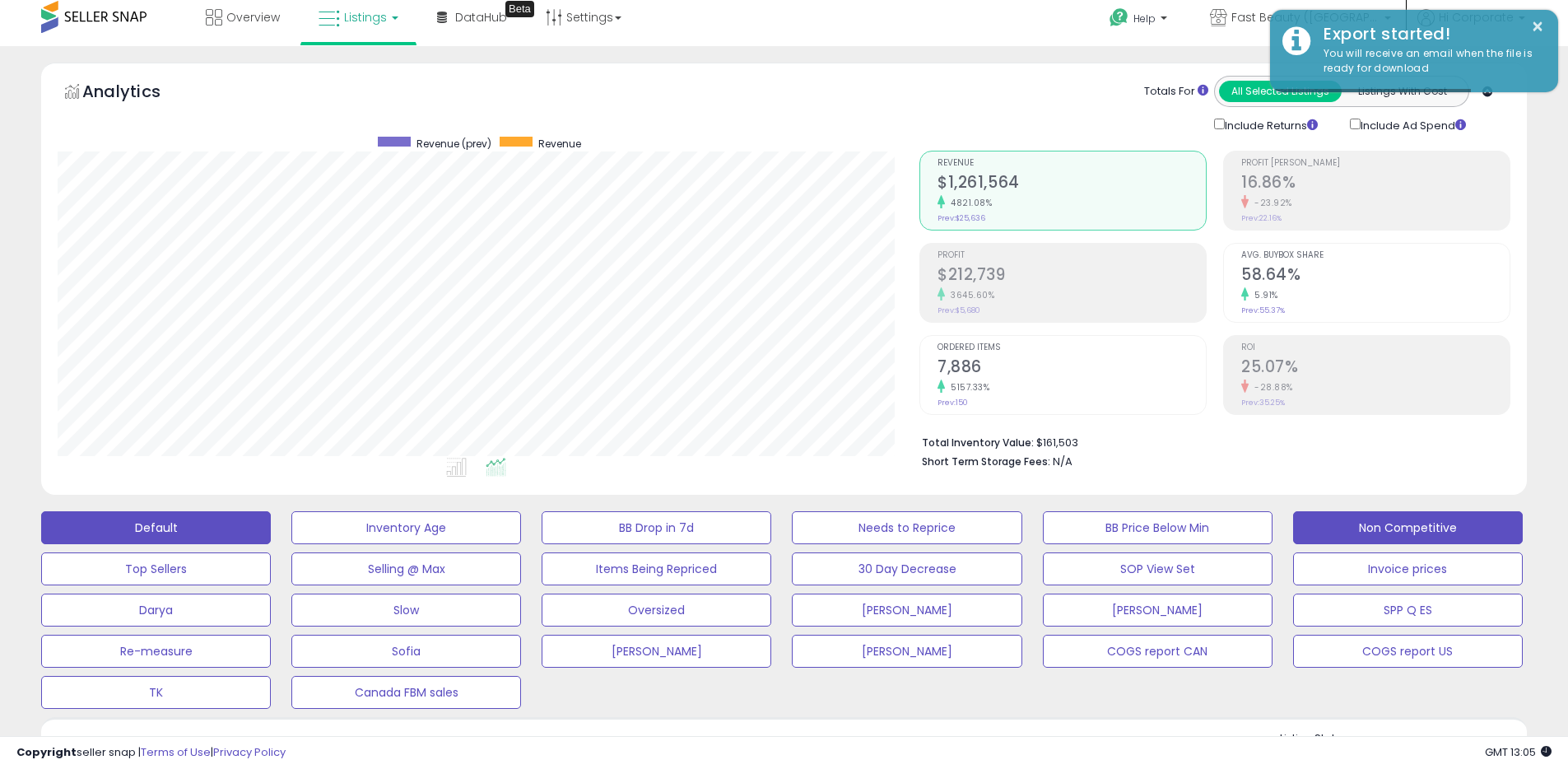
scroll to position [0, 0]
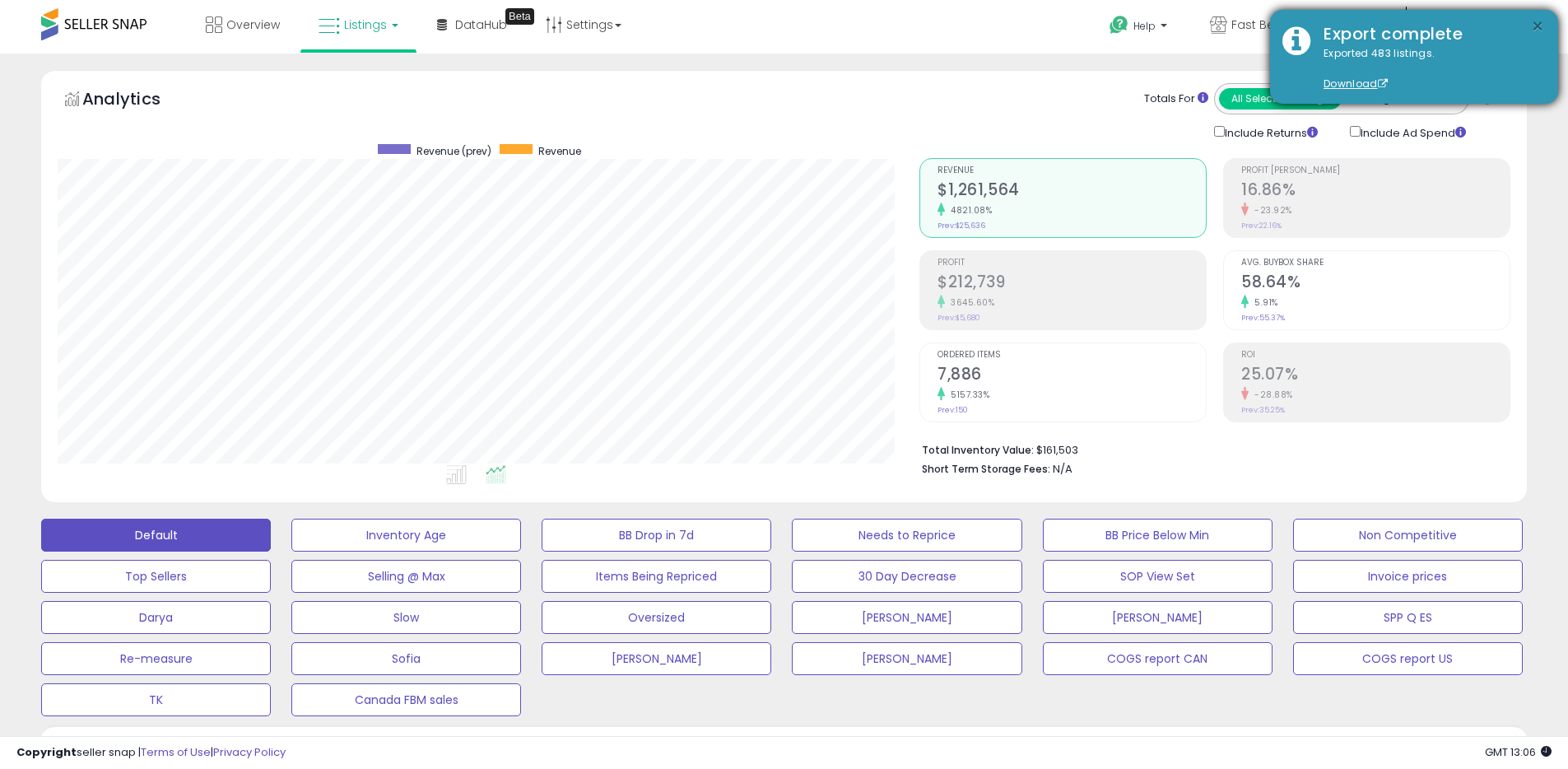
click at [1538, 21] on button "×" at bounding box center [1537, 26] width 13 height 21
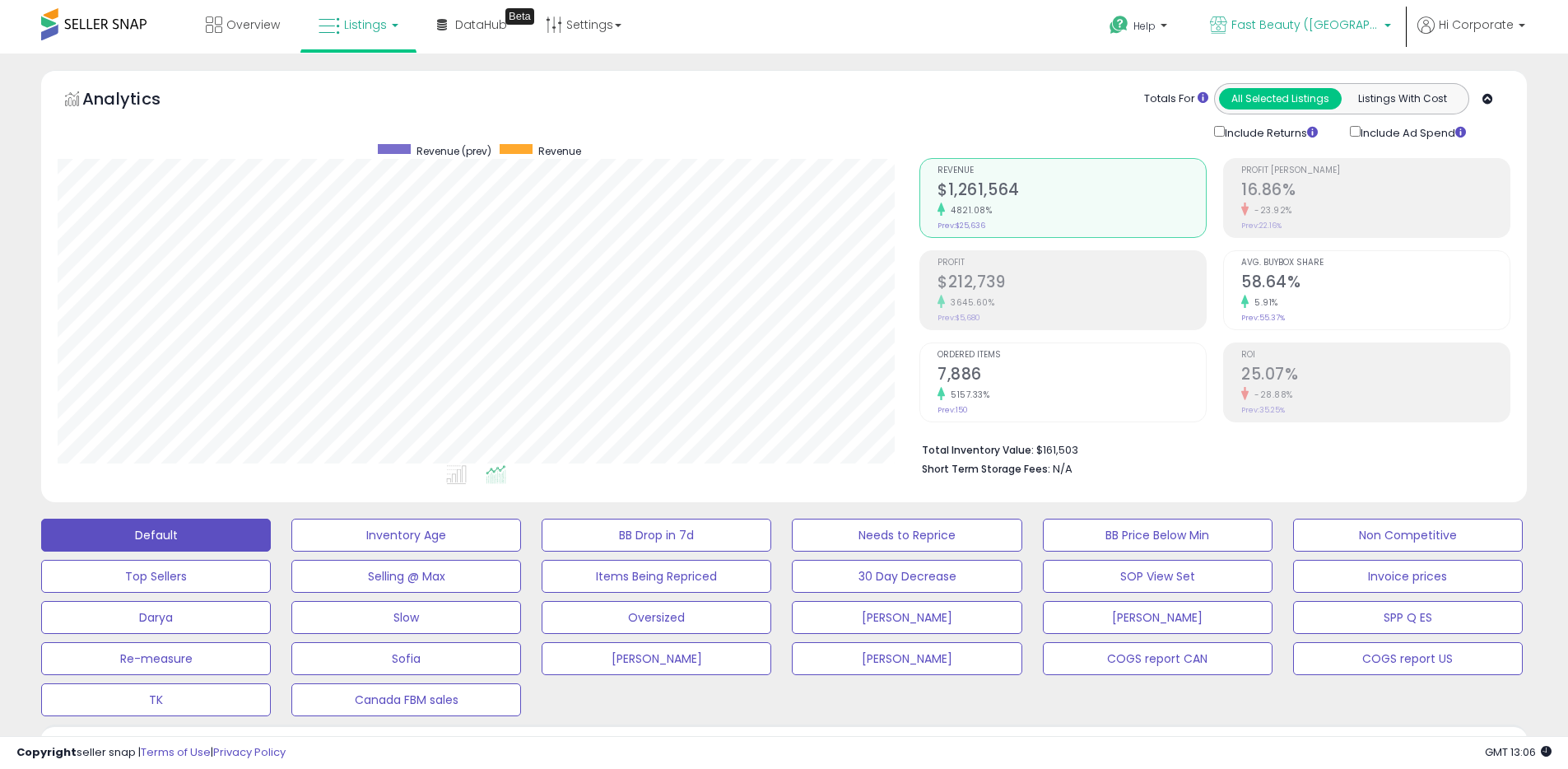
click at [1254, 31] on p "Fast Beauty ([GEOGRAPHIC_DATA])" at bounding box center [1300, 26] width 181 height 21
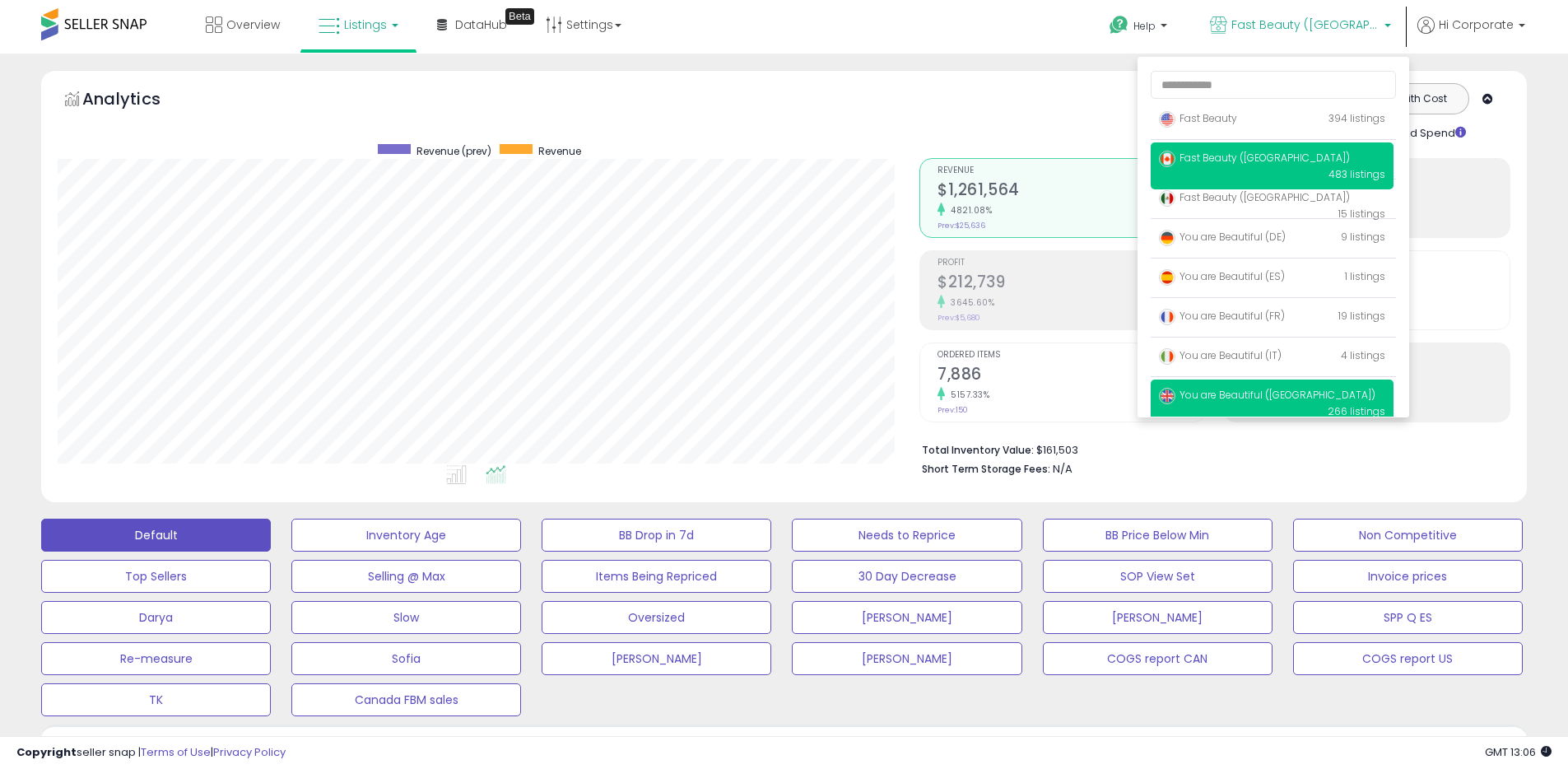
click at [1203, 399] on span "You are Beautiful ([GEOGRAPHIC_DATA])" at bounding box center [1266, 395] width 216 height 14
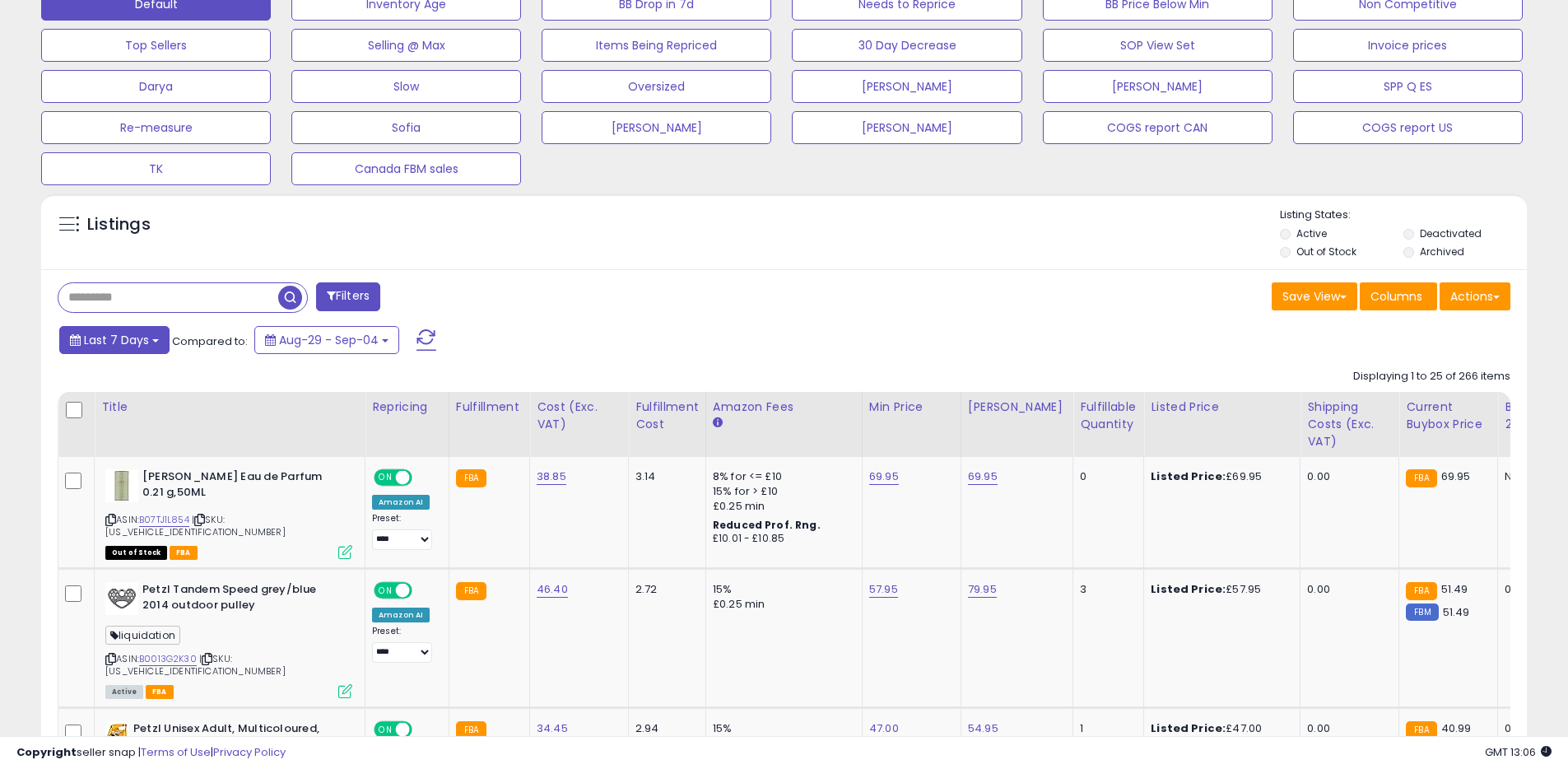
scroll to position [338, 862]
click at [142, 344] on span "Last 7 Days" at bounding box center [117, 340] width 65 height 17
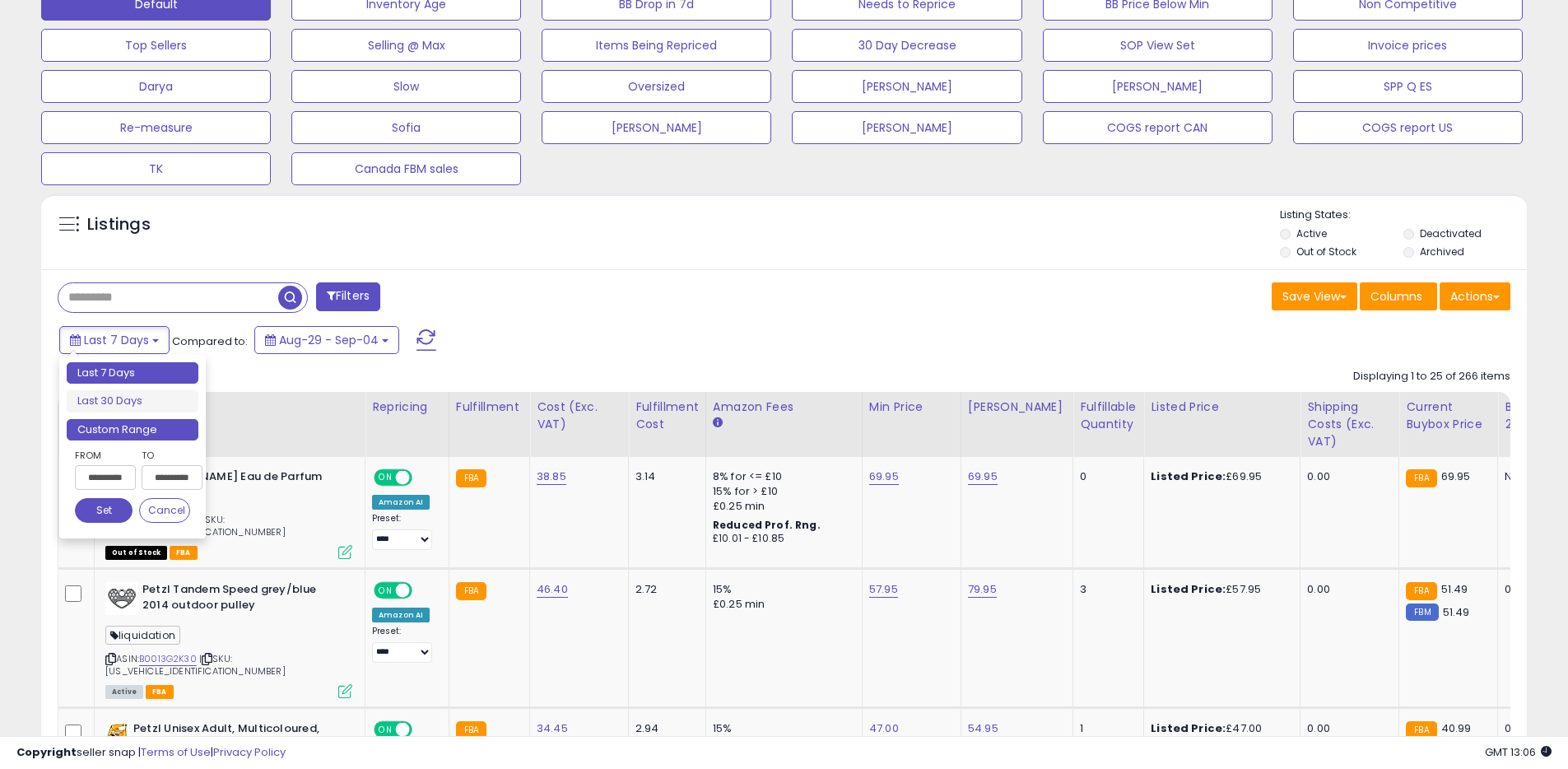
click at [161, 422] on li "Custom Range" at bounding box center [132, 430] width 131 height 23
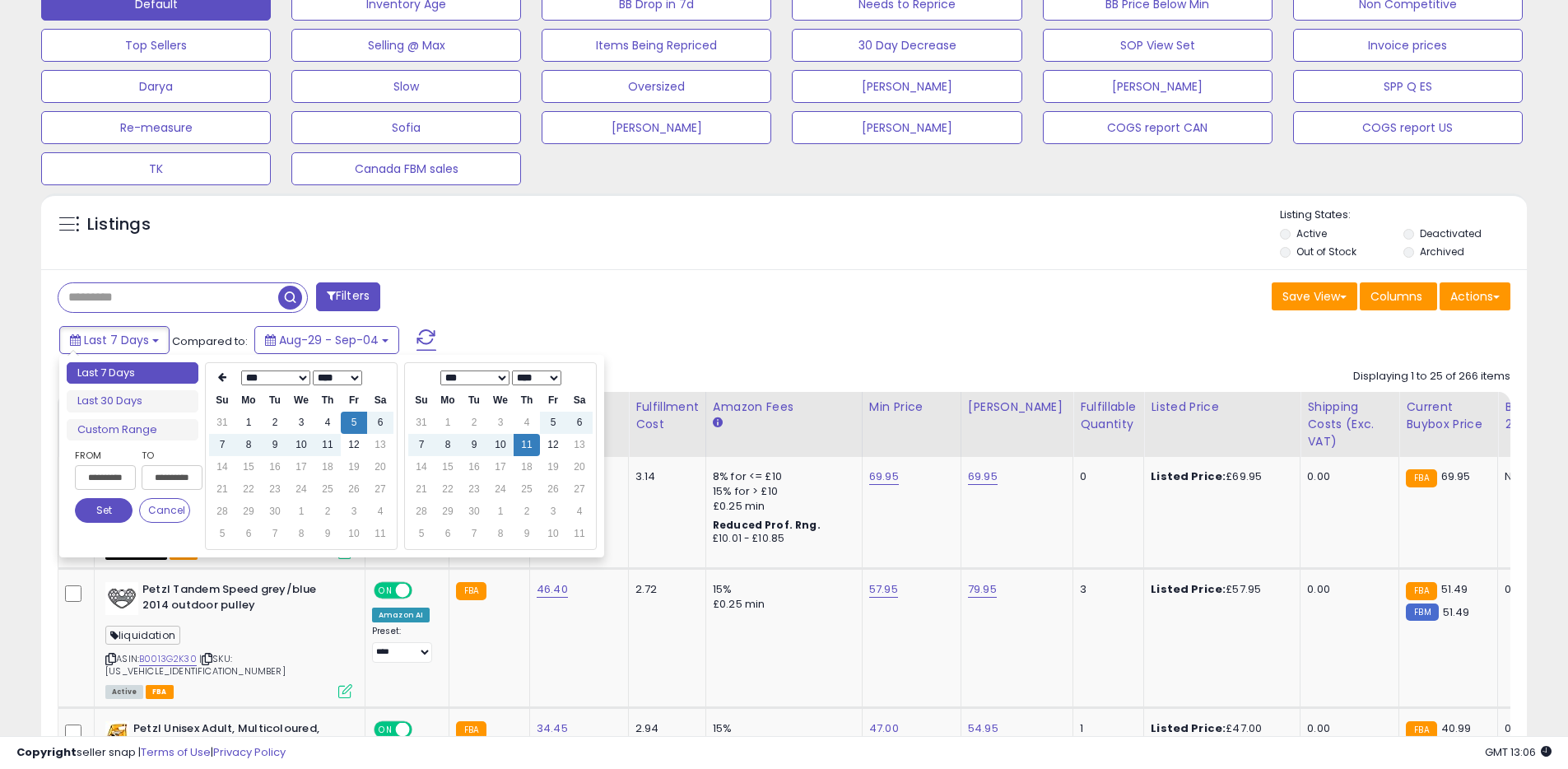
click at [338, 377] on select "**** **** **** **** **** **** **** **** **** **** **** **** **** **** **** ****…" at bounding box center [337, 377] width 49 height 15
click at [302, 470] on td "11" at bounding box center [301, 467] width 26 height 23
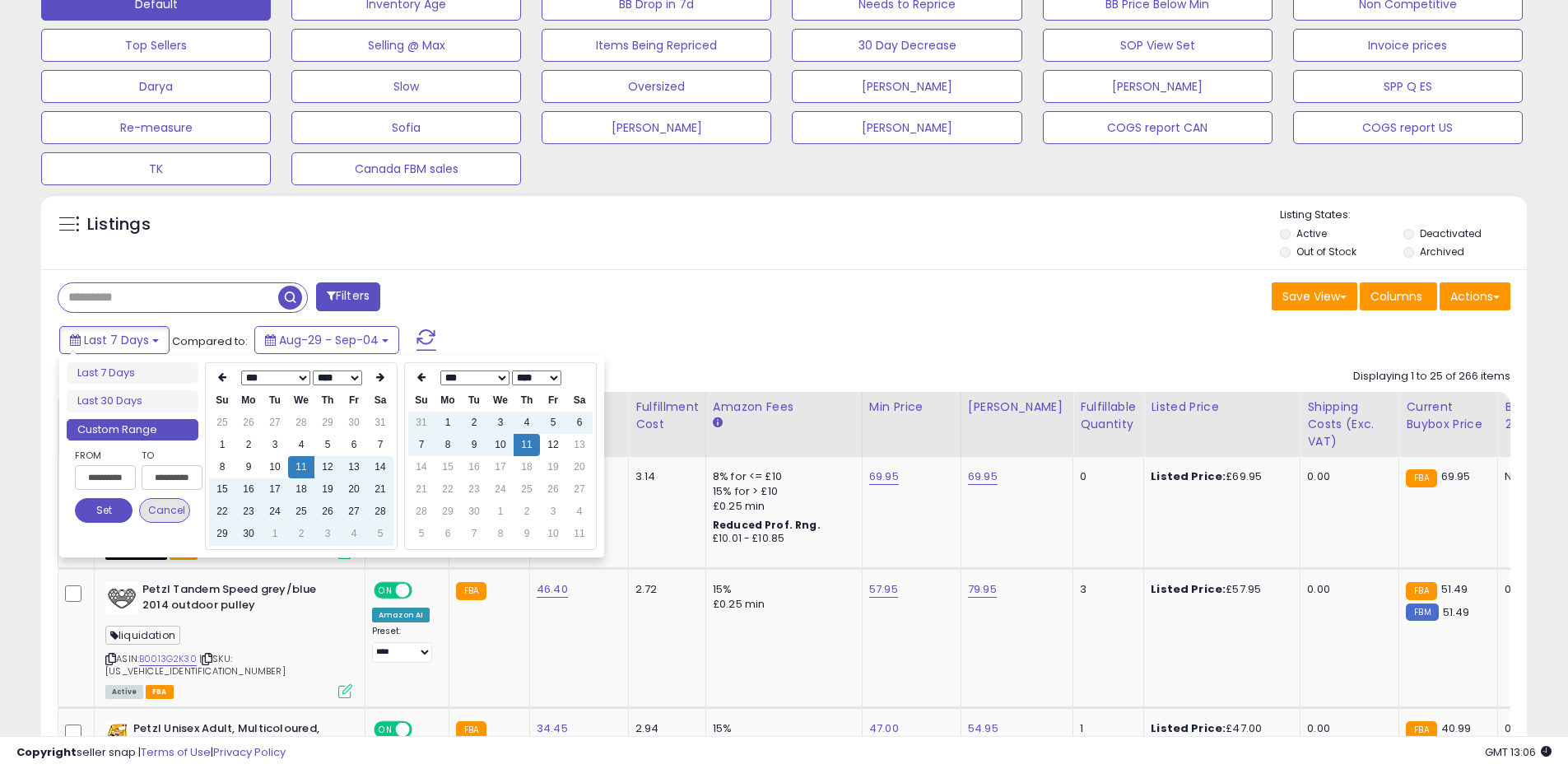
type input "**********"
click at [110, 512] on button "Set" at bounding box center [103, 509] width 58 height 24
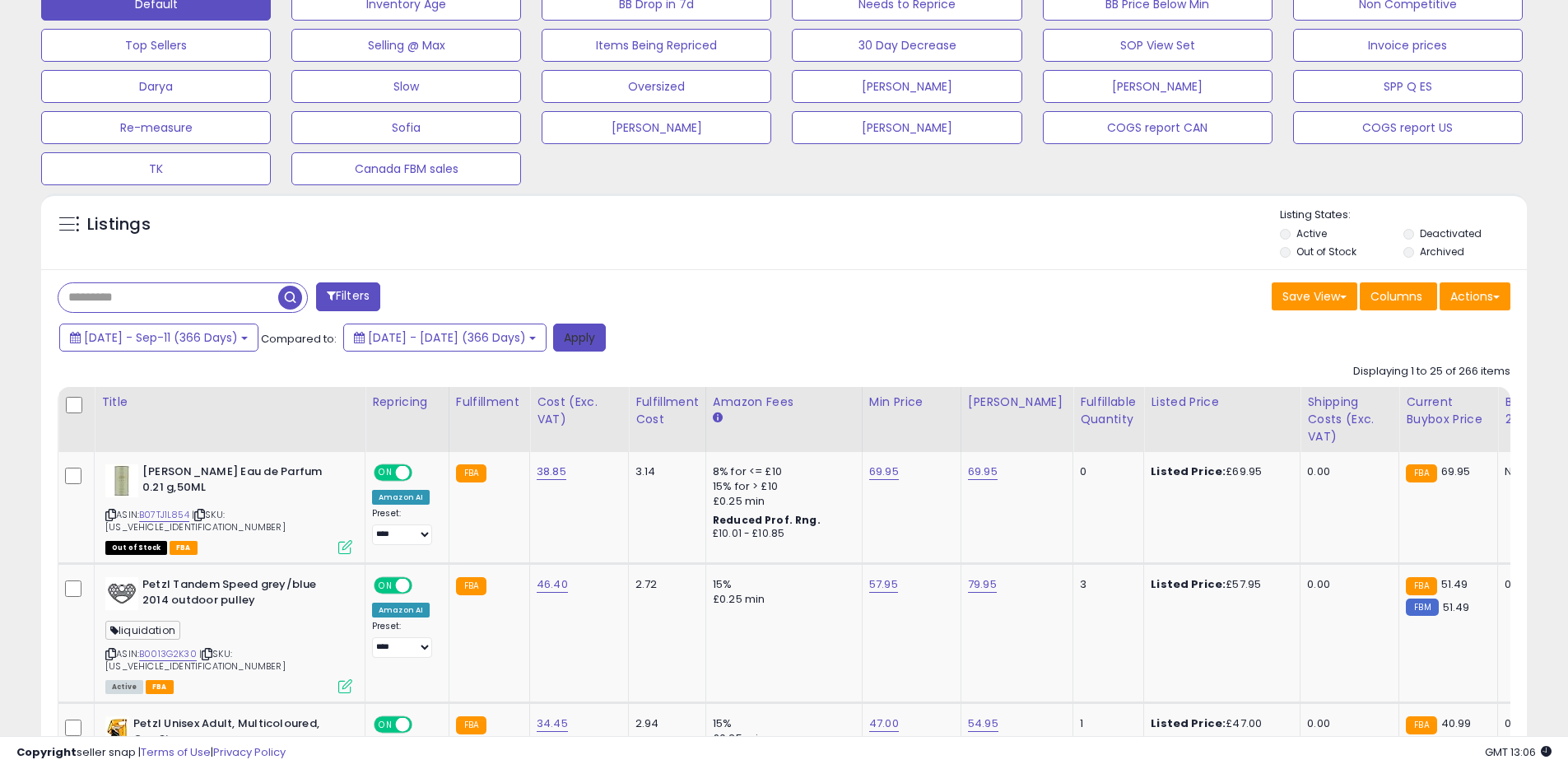
click at [606, 340] on button "Apply" at bounding box center [580, 337] width 53 height 28
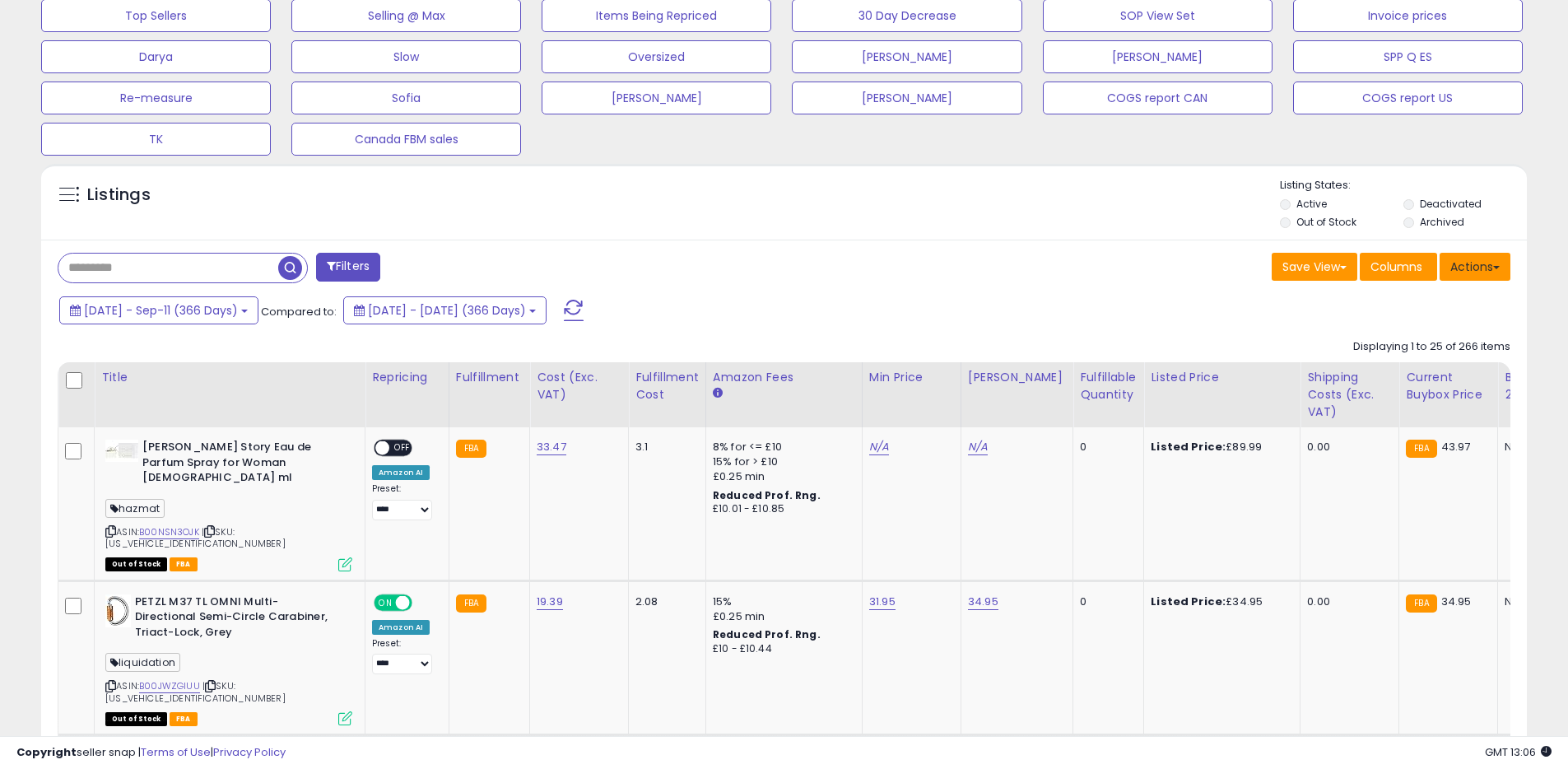
click at [1467, 270] on button "Actions" at bounding box center [1475, 266] width 71 height 28
click at [1418, 379] on link "Export All Columns" at bounding box center [1408, 371] width 180 height 25
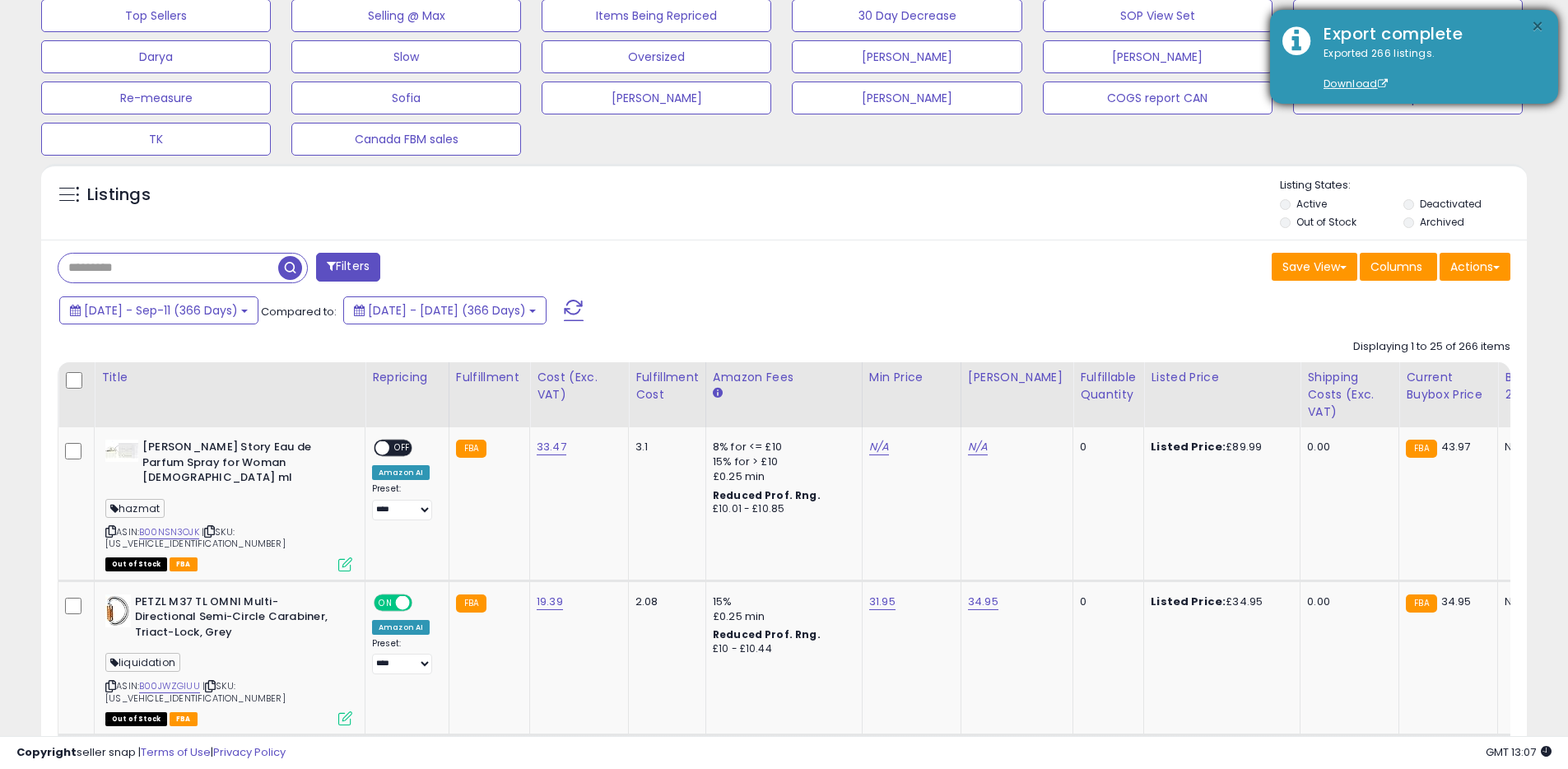
click at [1532, 28] on button "×" at bounding box center [1537, 26] width 13 height 21
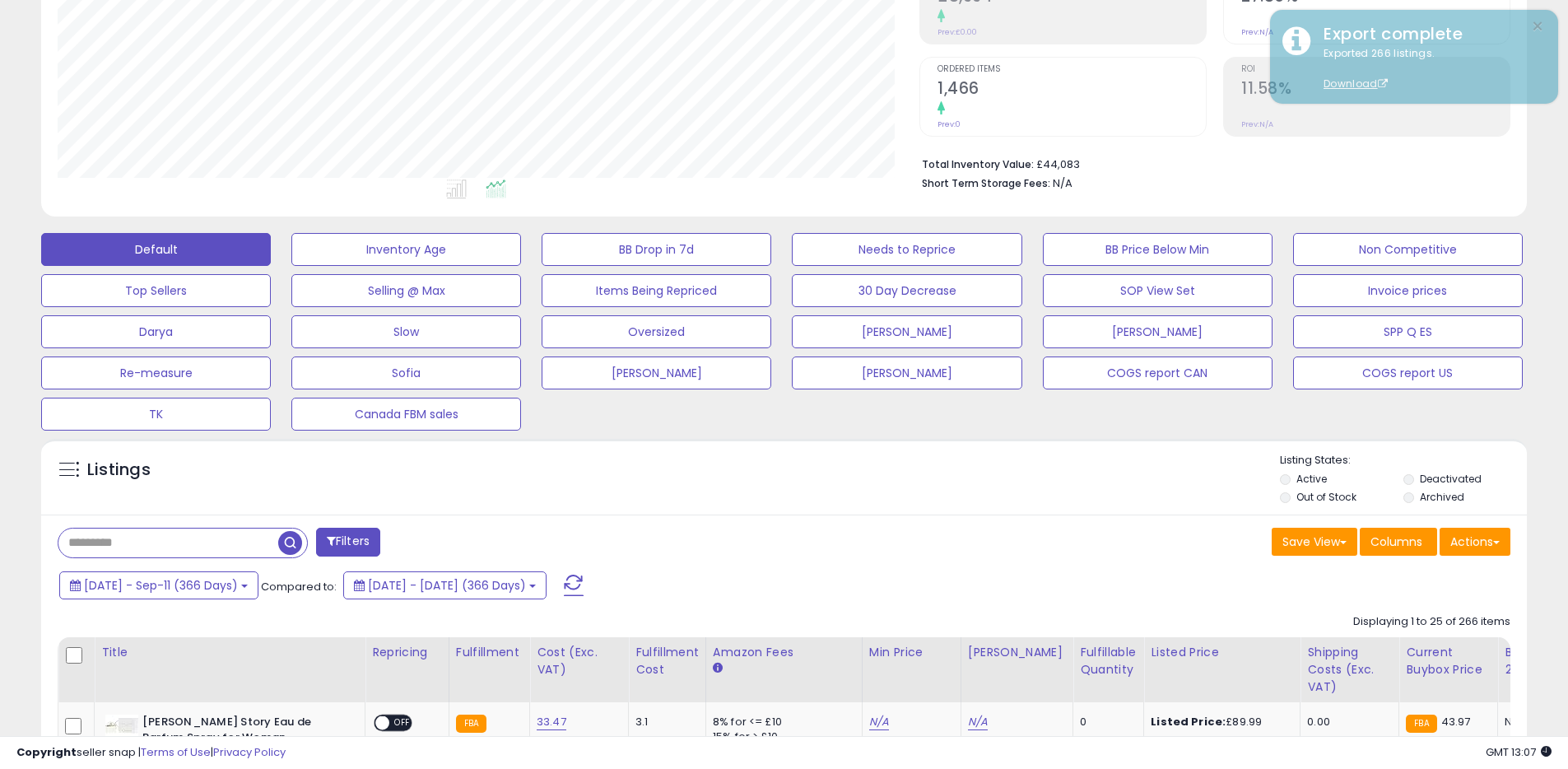
scroll to position [0, 0]
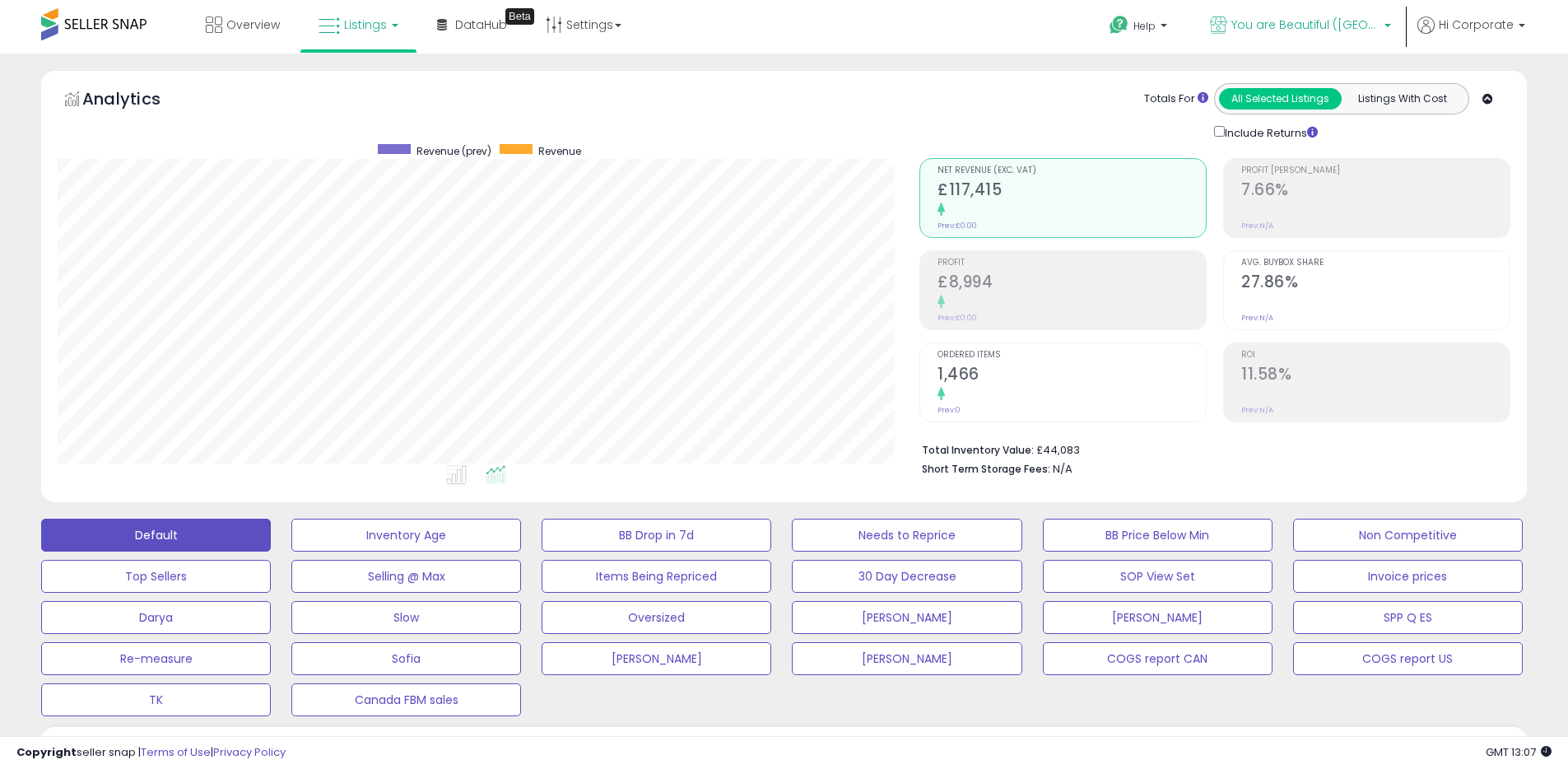
click at [1316, 22] on span "You are Beautiful ([GEOGRAPHIC_DATA])" at bounding box center [1305, 24] width 148 height 17
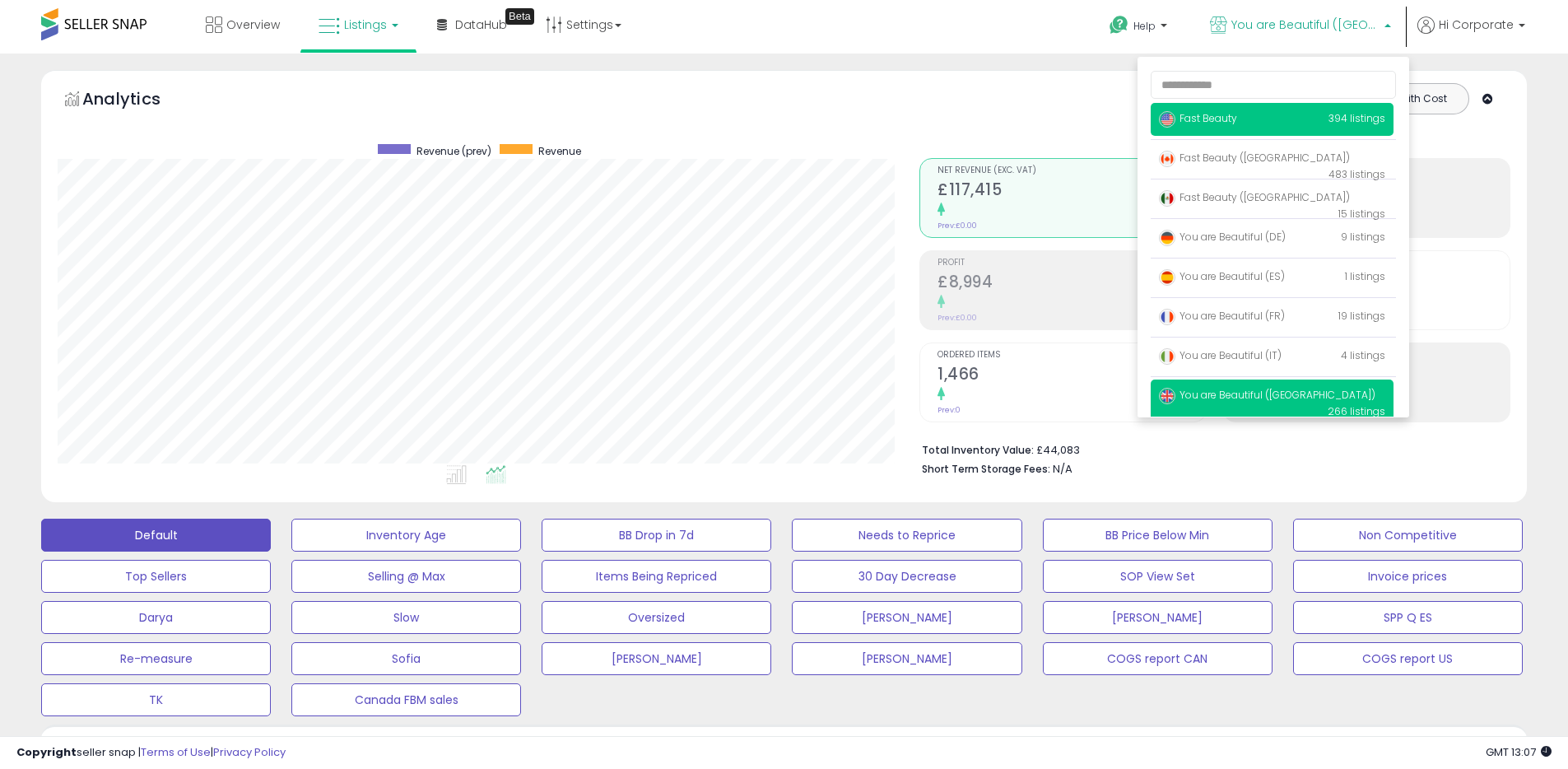
click at [1186, 117] on span "Fast Beauty" at bounding box center [1198, 118] width 78 height 14
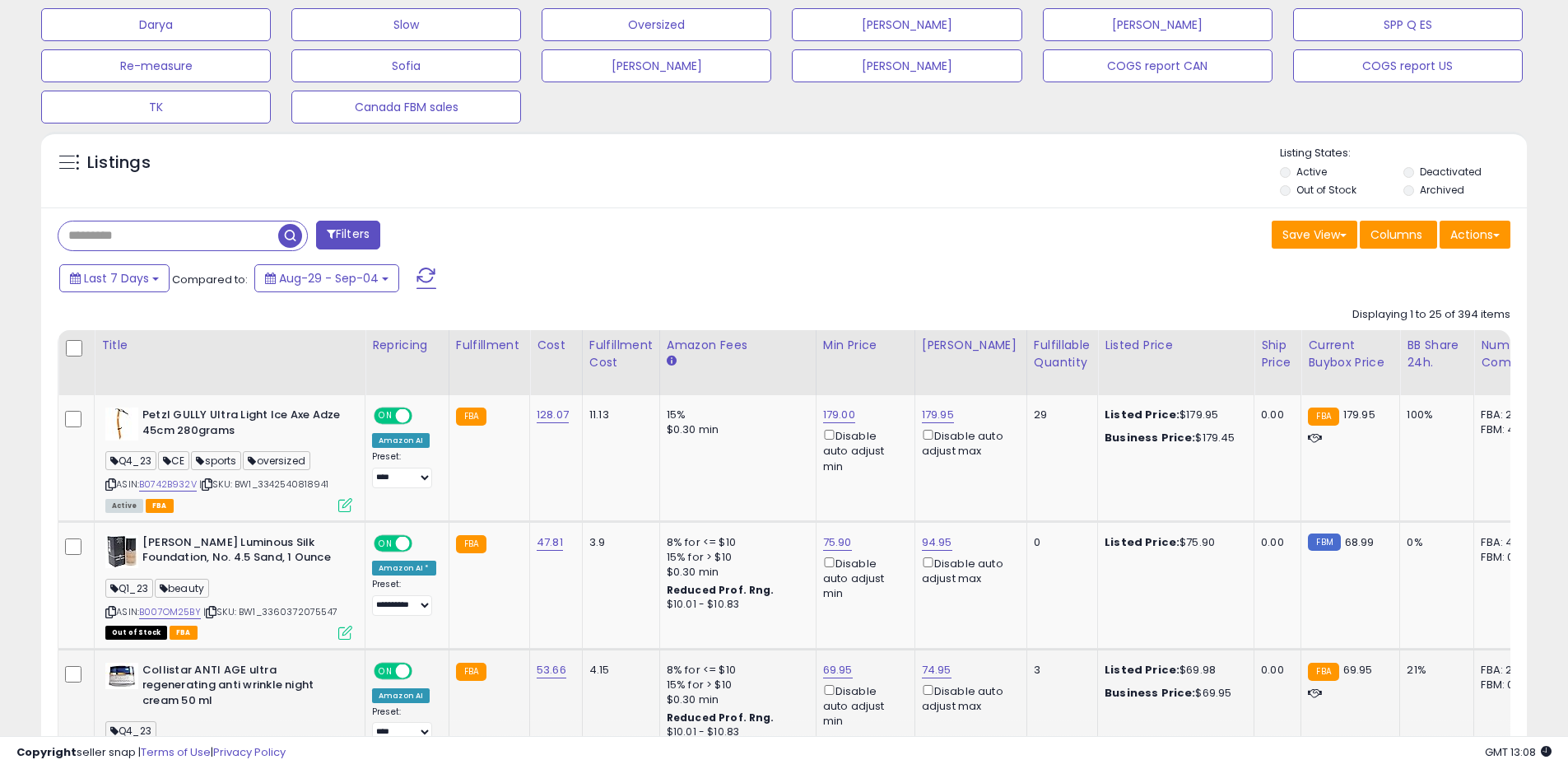
scroll to position [695, 0]
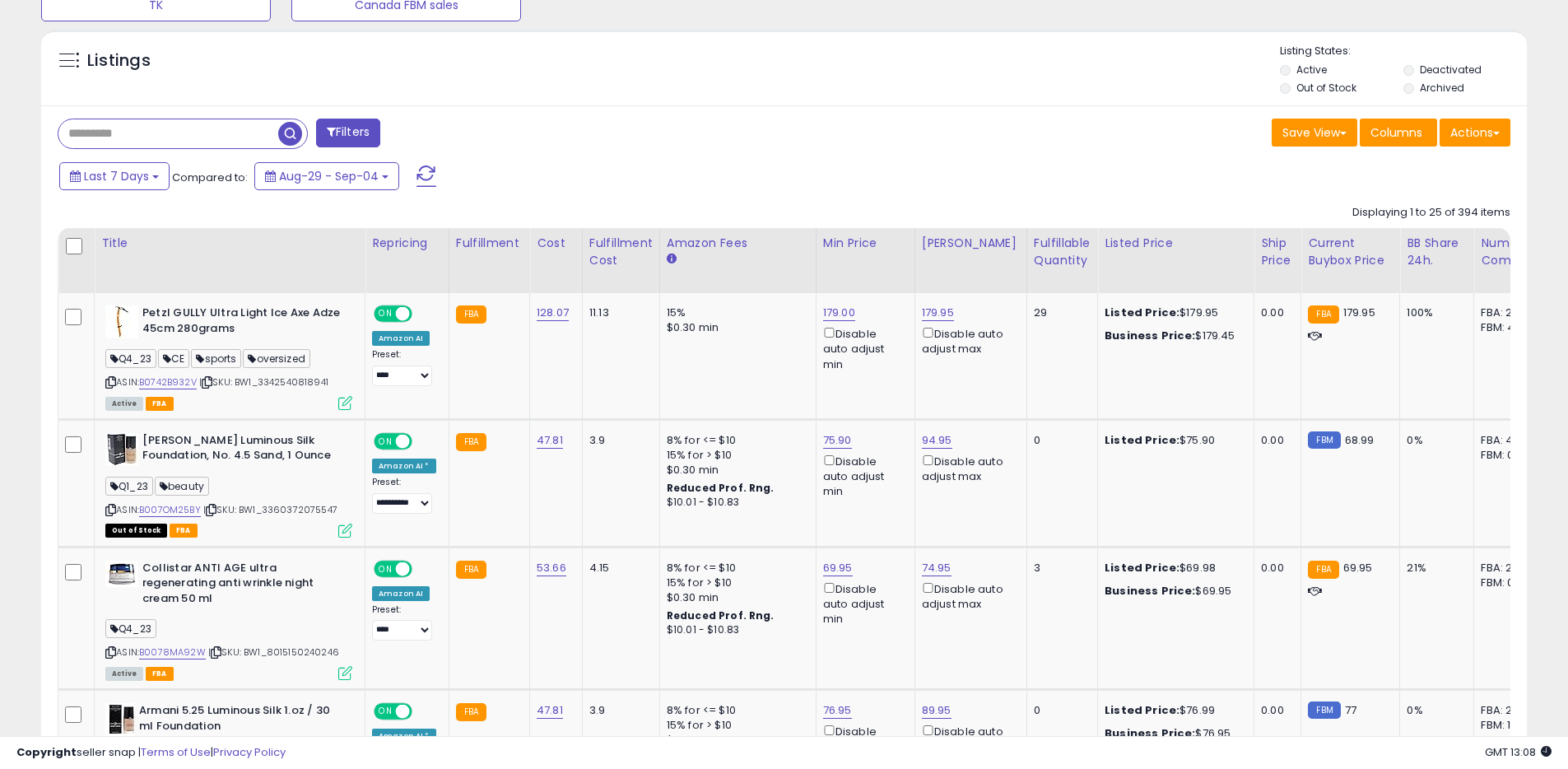
click at [1446, 65] on label "Deactivated" at bounding box center [1450, 70] width 62 height 14
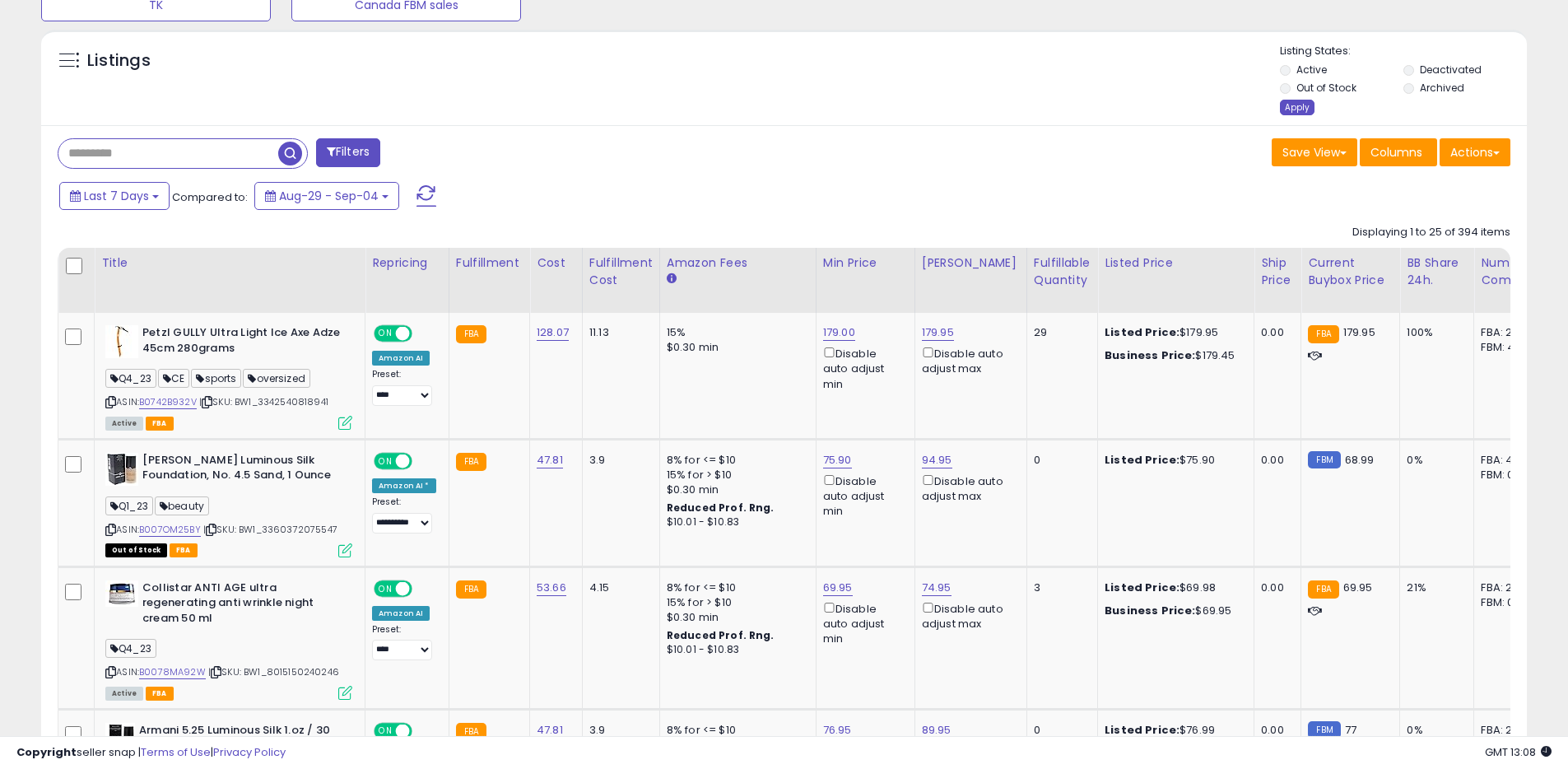
click at [1290, 106] on div "Apply" at bounding box center [1297, 108] width 34 height 16
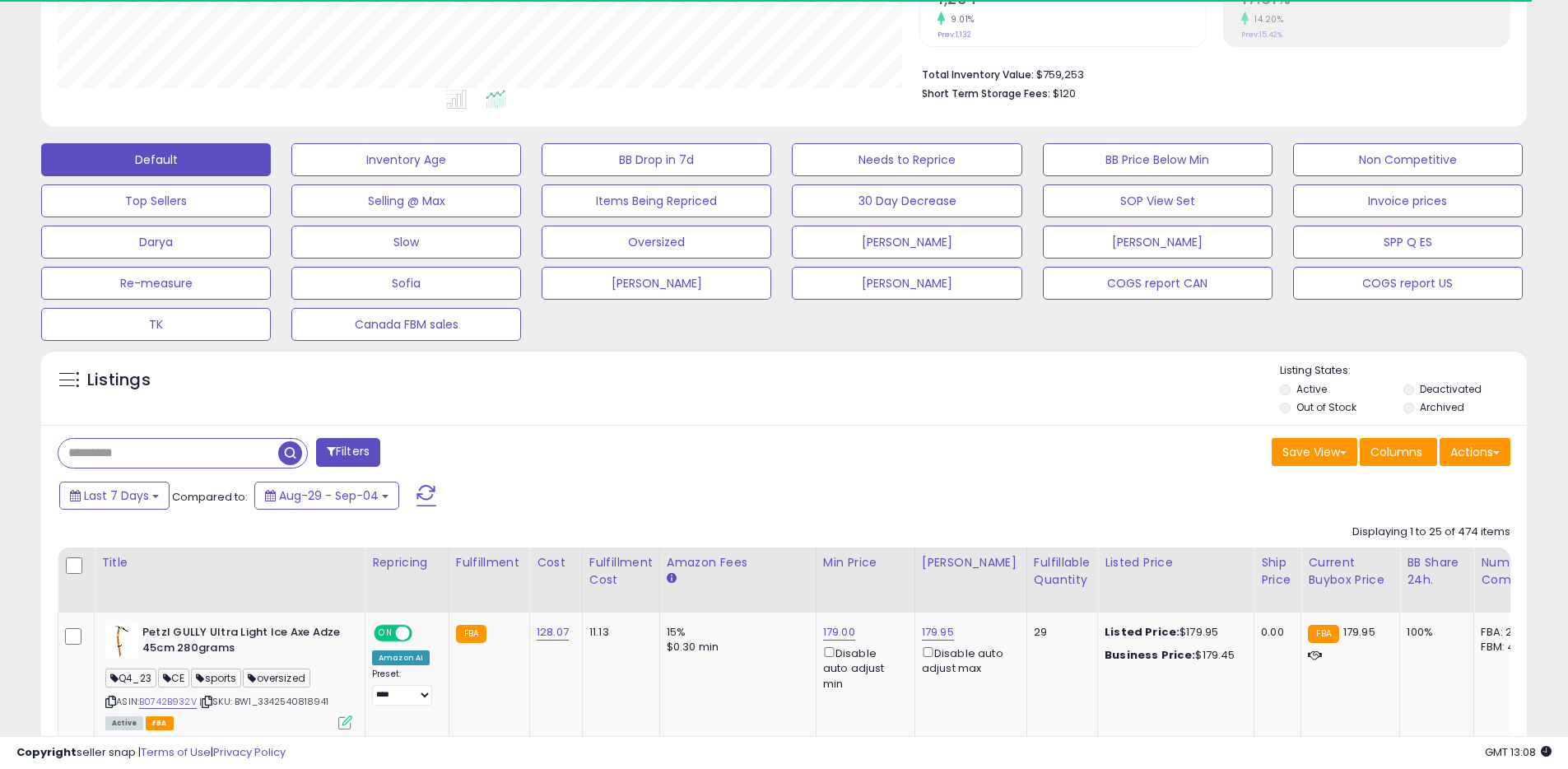
scroll to position [822968, 822250]
click at [1465, 457] on button "Actions" at bounding box center [1475, 452] width 71 height 28
click at [1359, 560] on link "Export All Columns" at bounding box center [1408, 557] width 180 height 25
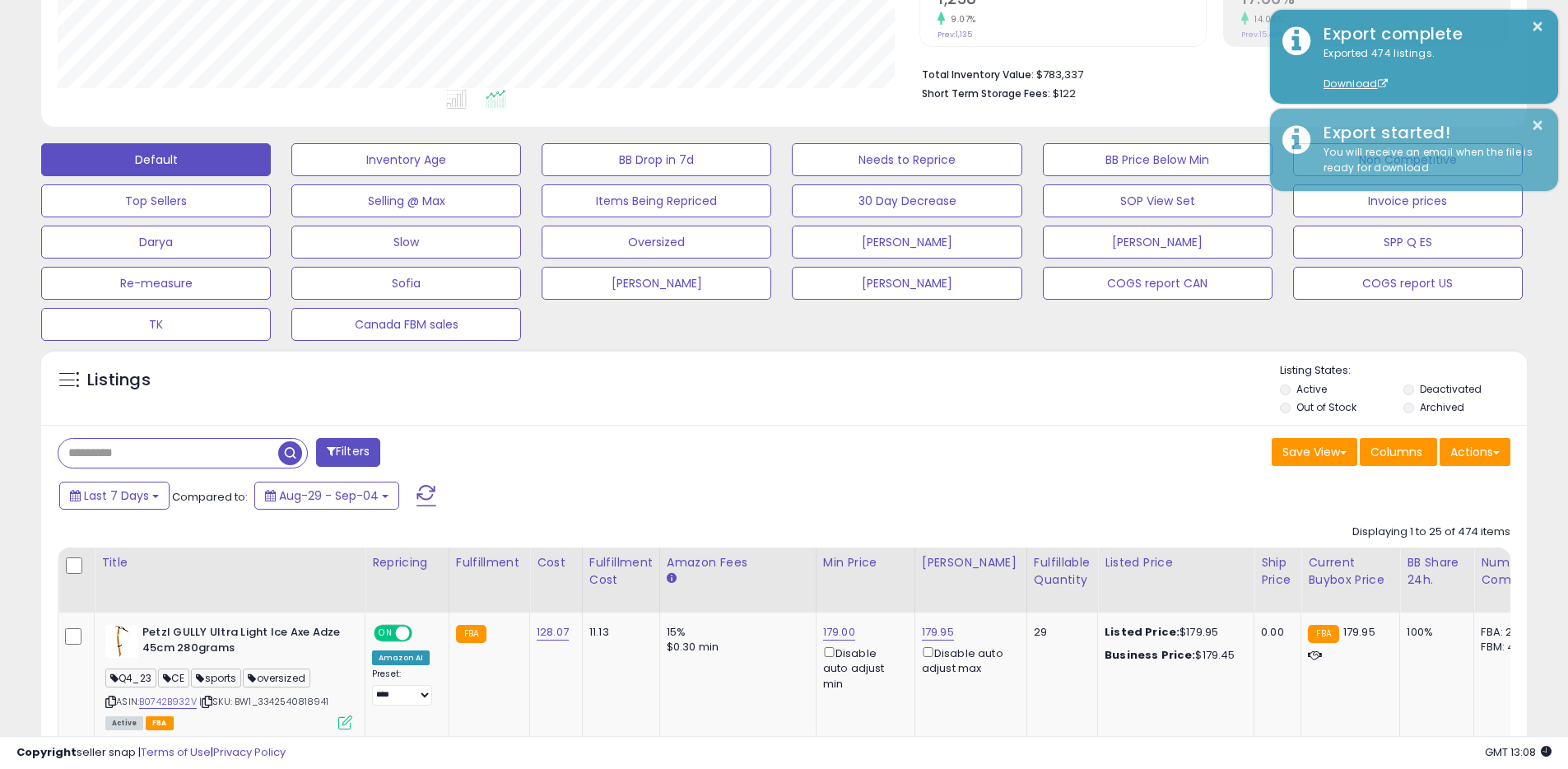
click at [1108, 372] on div "Listings" at bounding box center [784, 391] width 1486 height 56
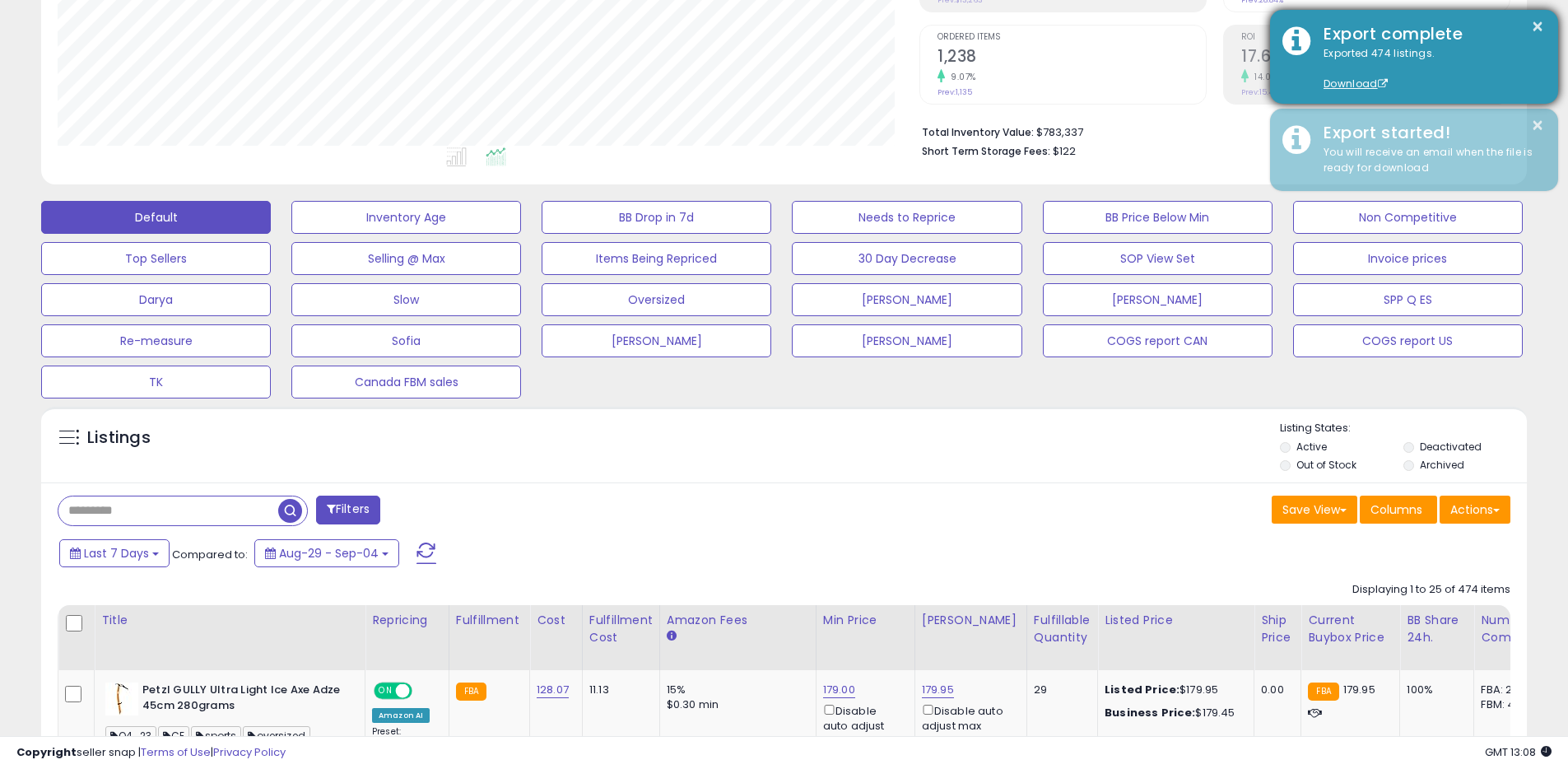
scroll to position [0, 0]
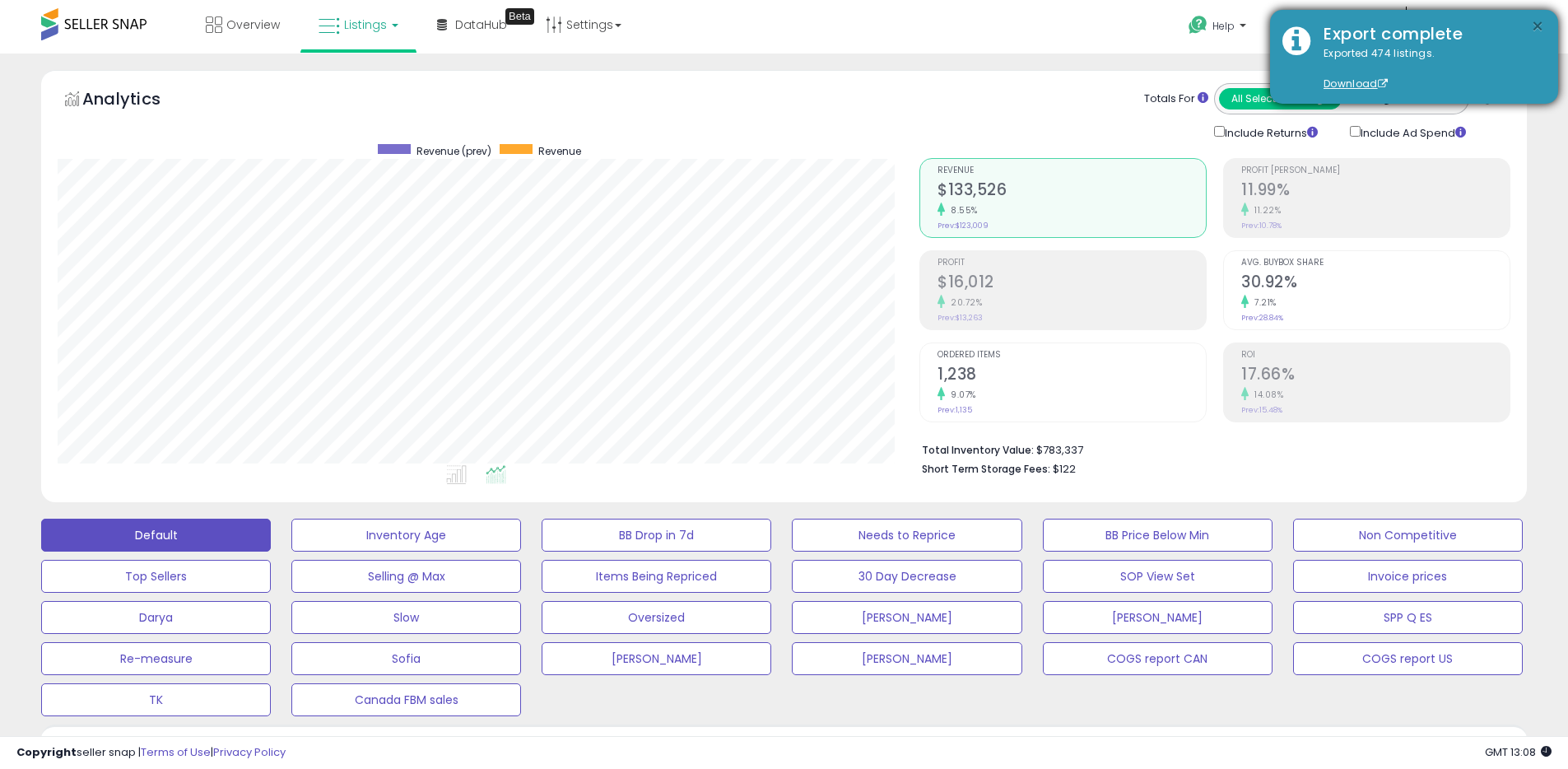
click at [1533, 24] on button "×" at bounding box center [1537, 26] width 13 height 21
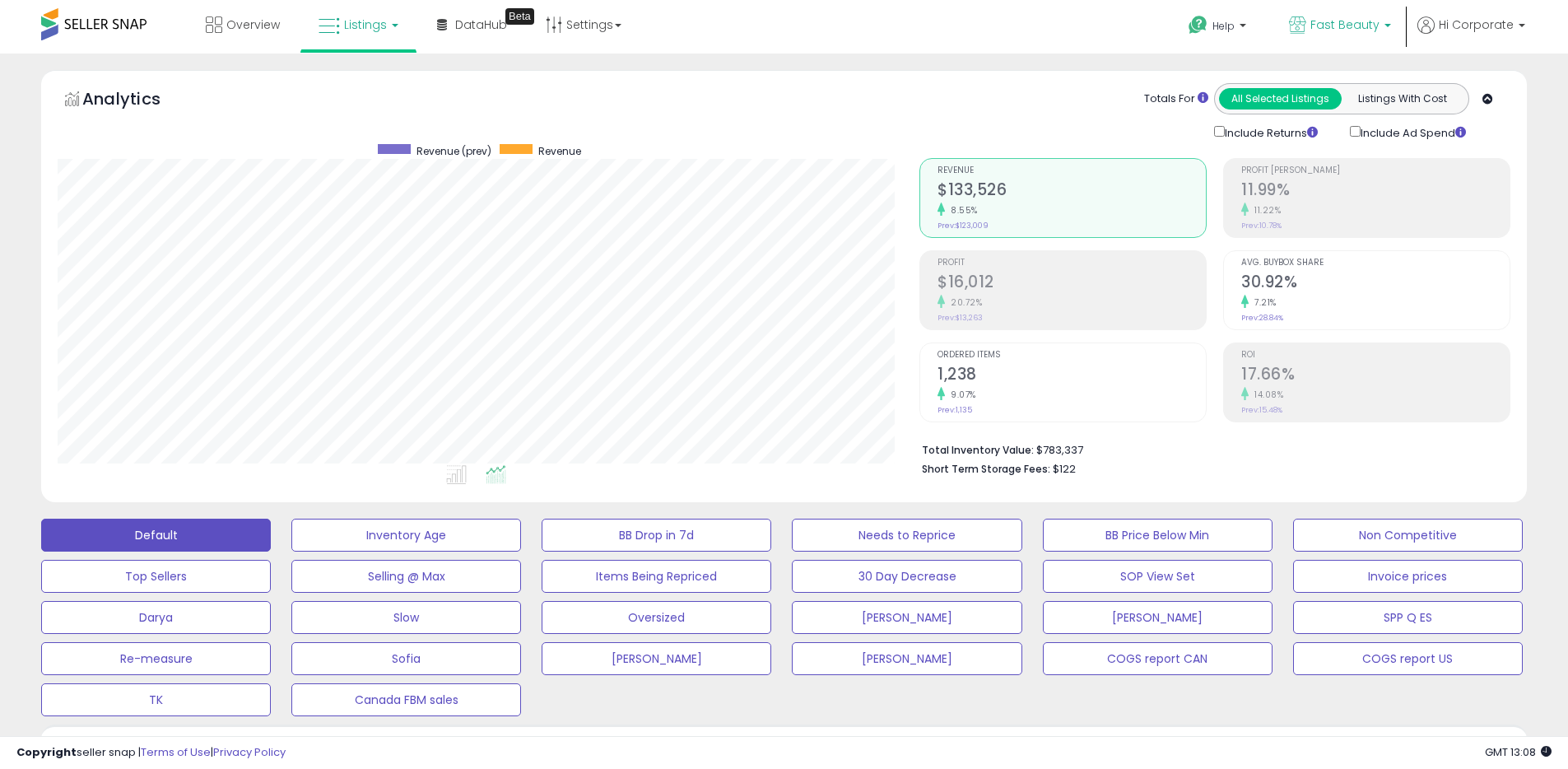
click at [1303, 17] on icon at bounding box center [1298, 25] width 18 height 18
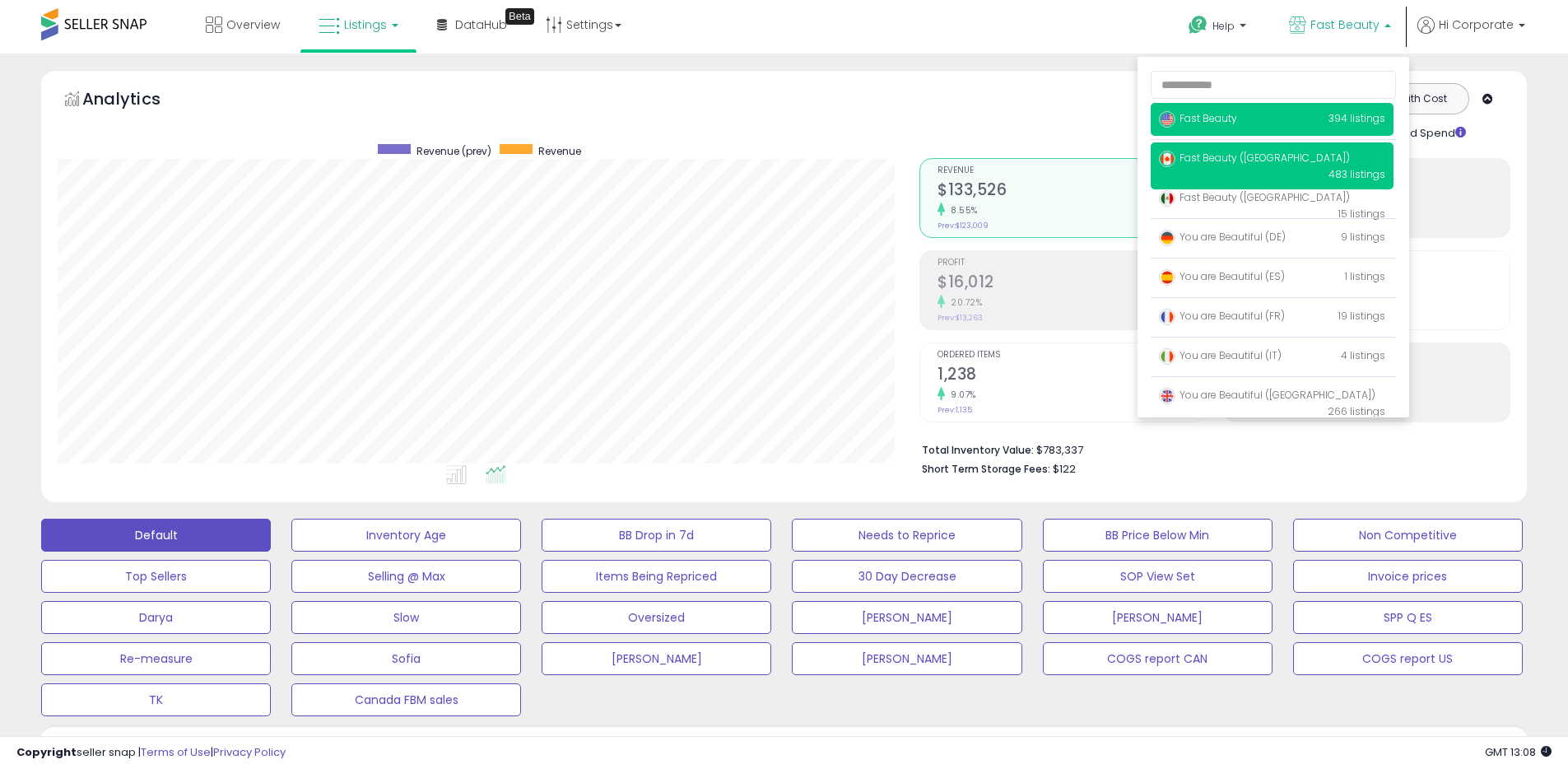
click at [1206, 149] on p "Fast Beauty ([GEOGRAPHIC_DATA]) 483 listings" at bounding box center [1272, 166] width 243 height 47
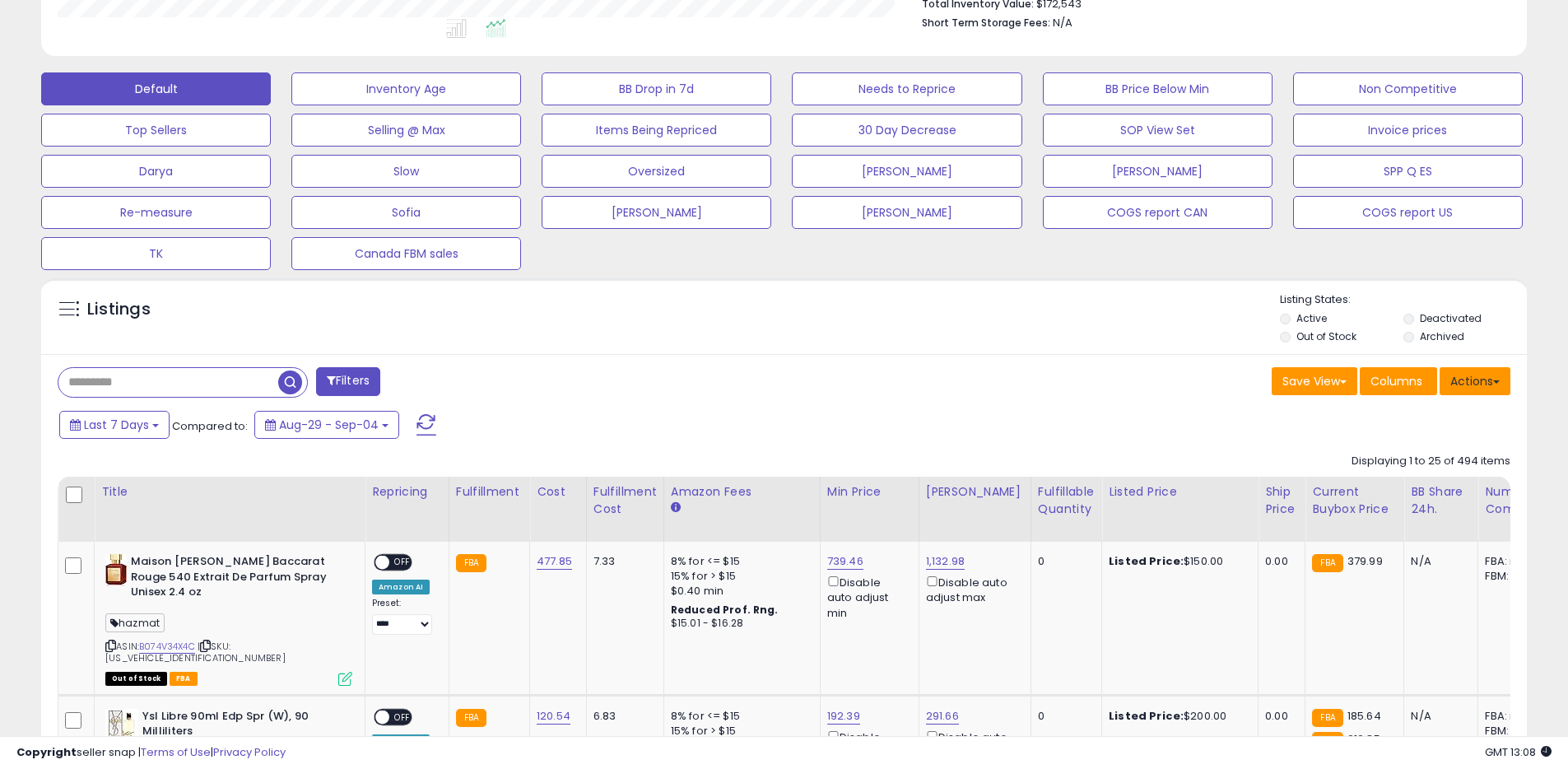
scroll to position [338, 862]
click at [1459, 388] on button "Actions" at bounding box center [1475, 381] width 71 height 28
click at [1377, 480] on link "Export All Columns" at bounding box center [1408, 486] width 180 height 25
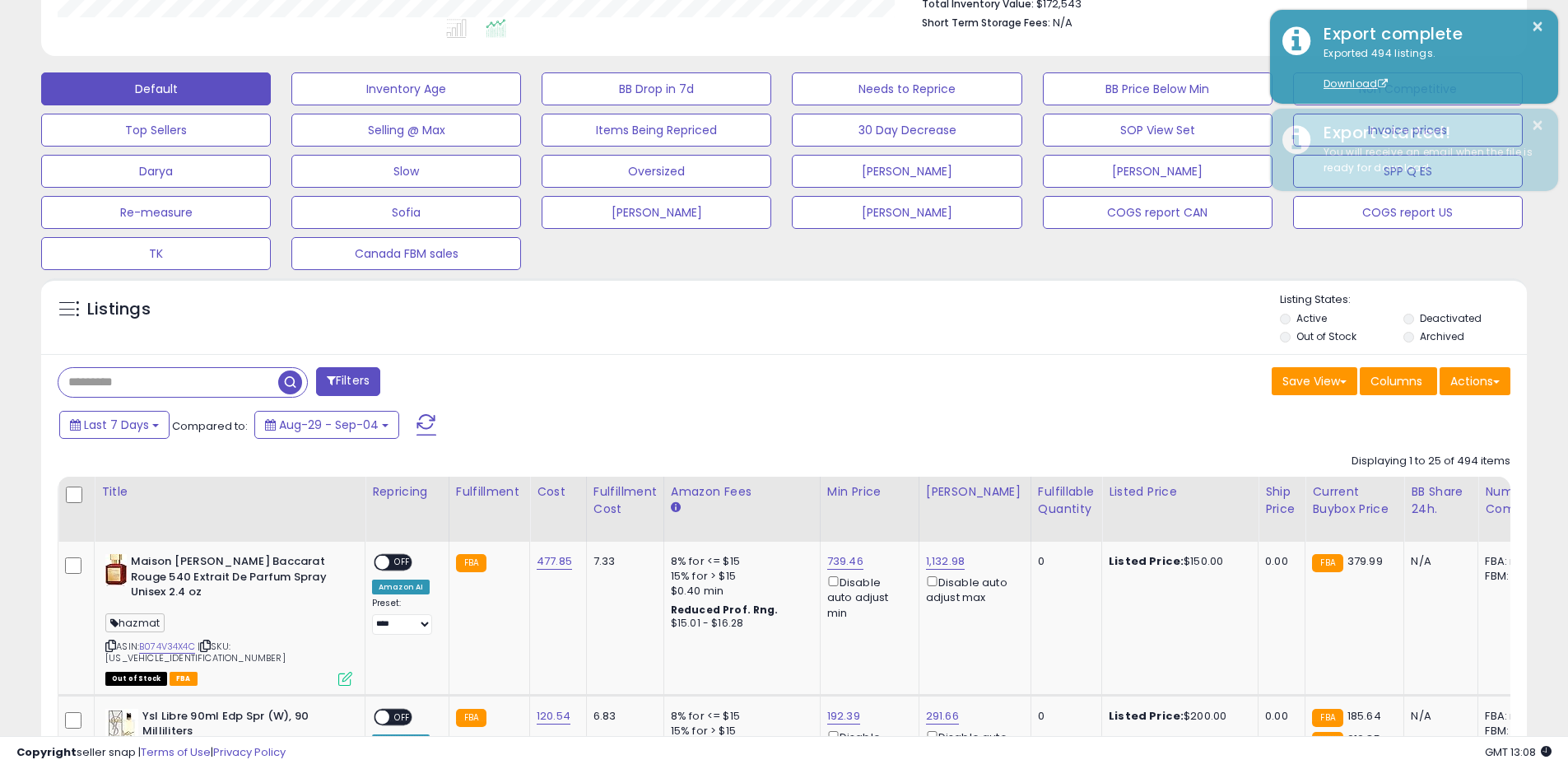
drag, startPoint x: 994, startPoint y: 313, endPoint x: 1003, endPoint y: 331, distance: 20.1
click at [994, 314] on div "Listings" at bounding box center [784, 319] width 1486 height 56
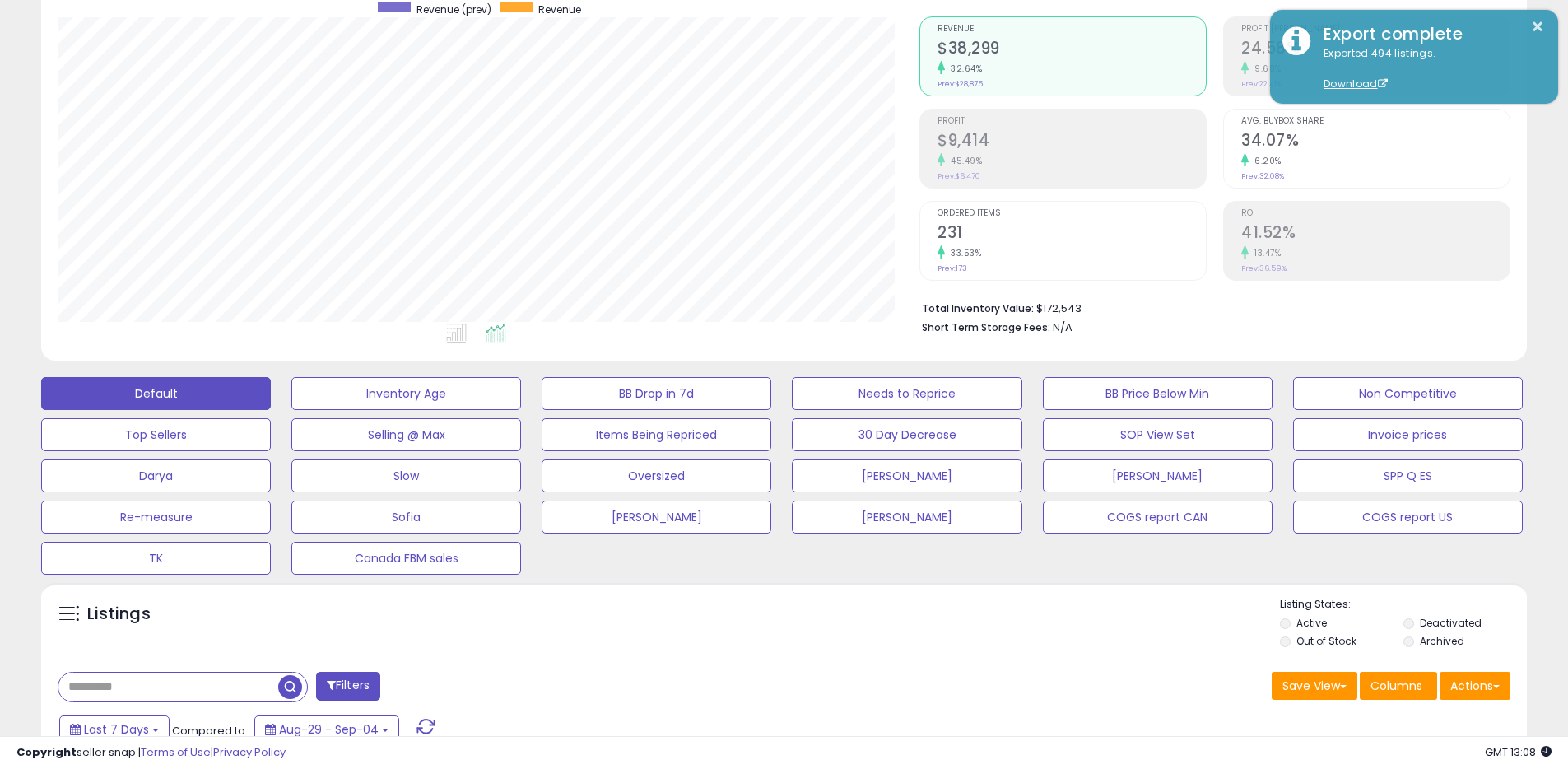
scroll to position [0, 0]
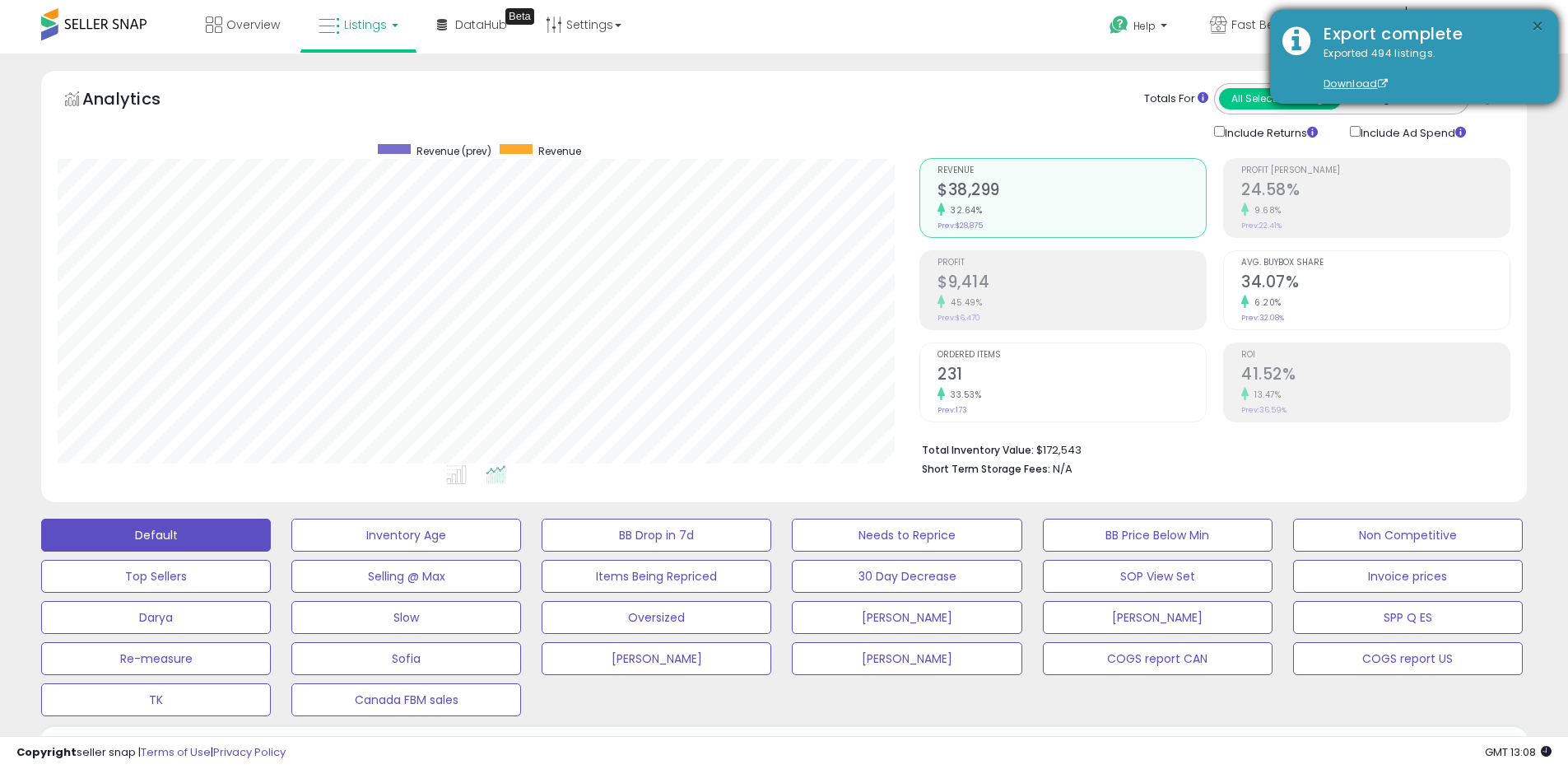
click at [1538, 24] on button "×" at bounding box center [1537, 26] width 13 height 21
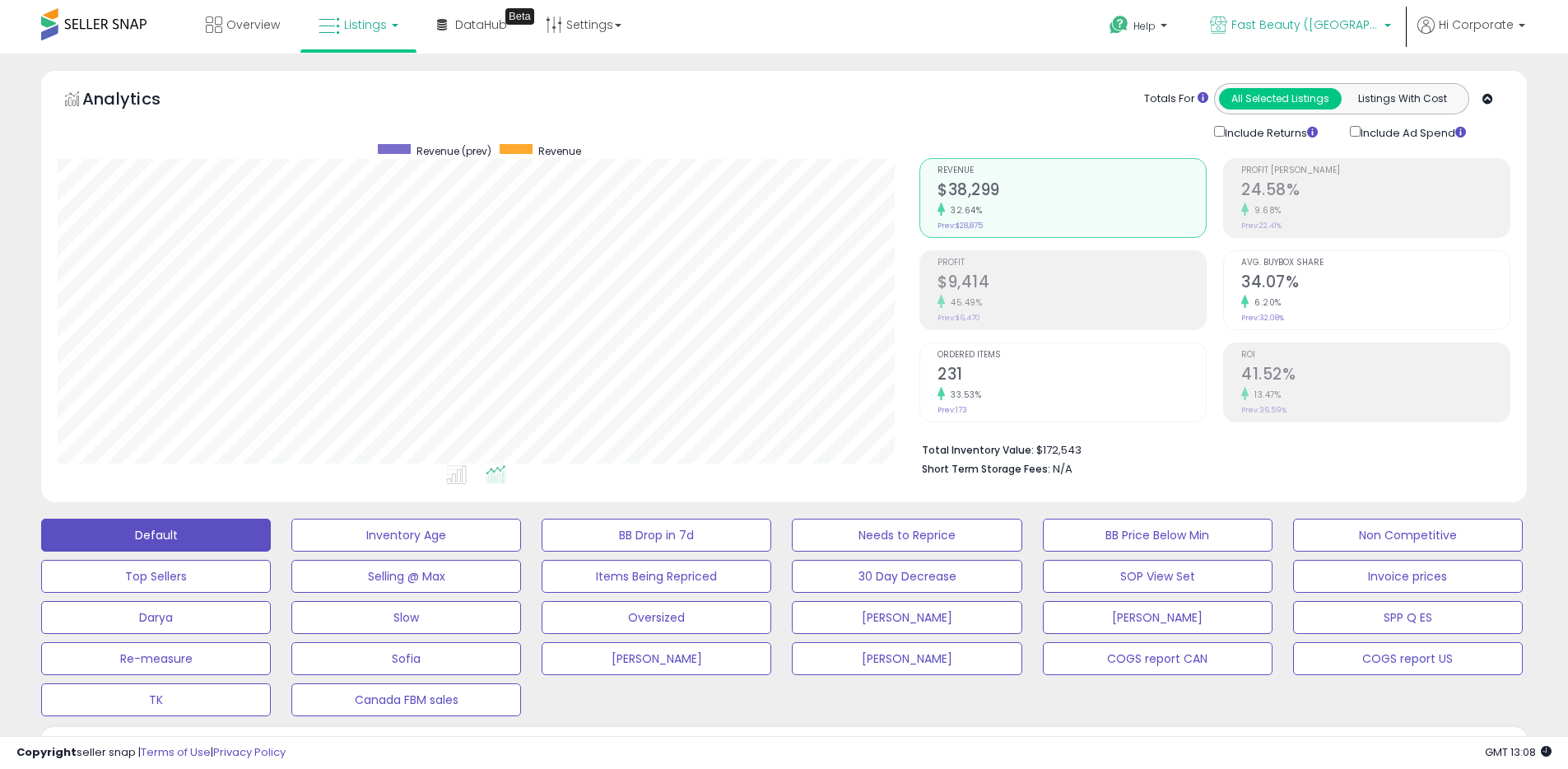
click at [1243, 14] on link "Fast Beauty ([GEOGRAPHIC_DATA])" at bounding box center [1301, 26] width 206 height 54
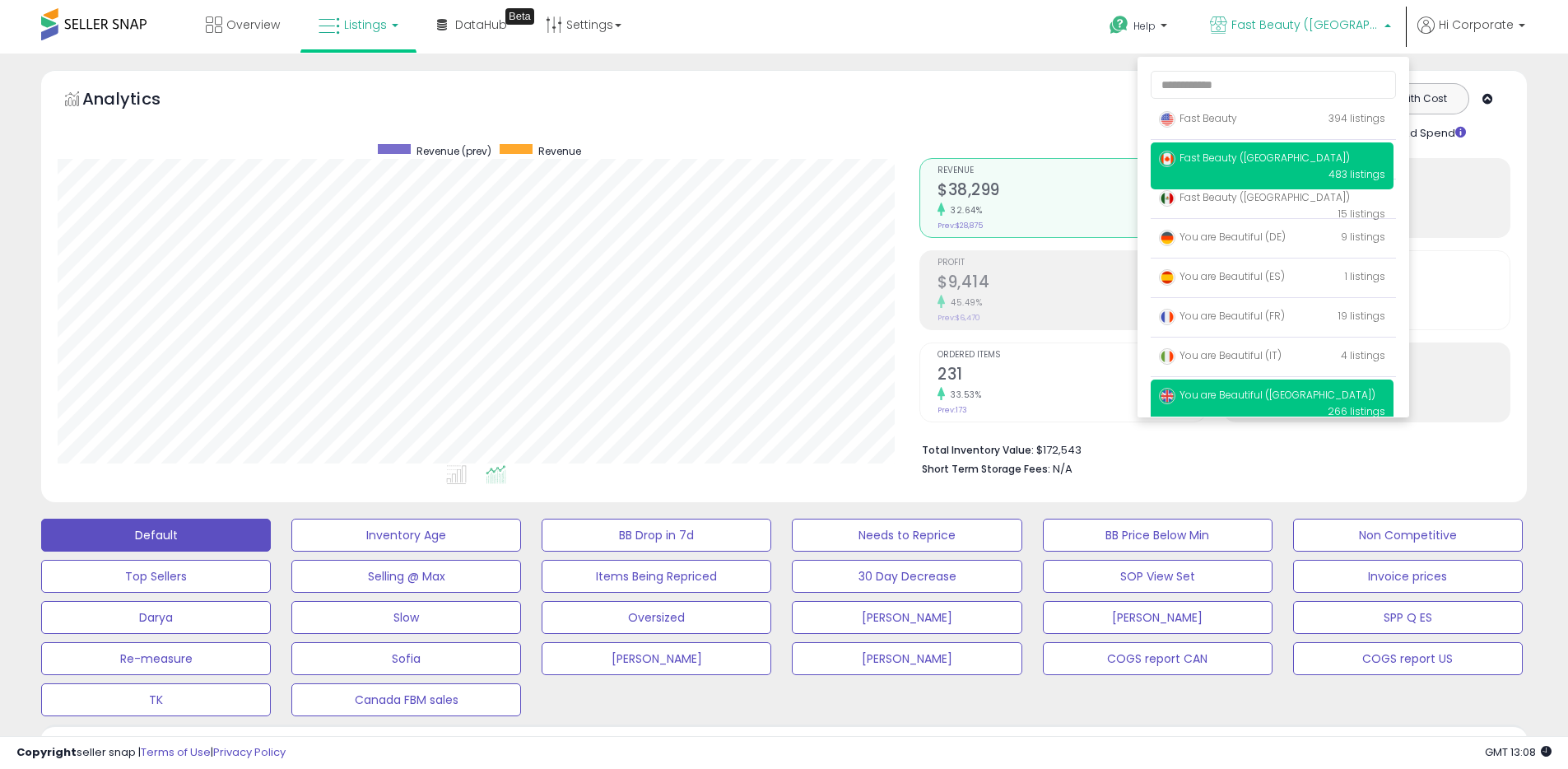
click at [1205, 392] on span "You are Beautiful ([GEOGRAPHIC_DATA])" at bounding box center [1266, 395] width 216 height 14
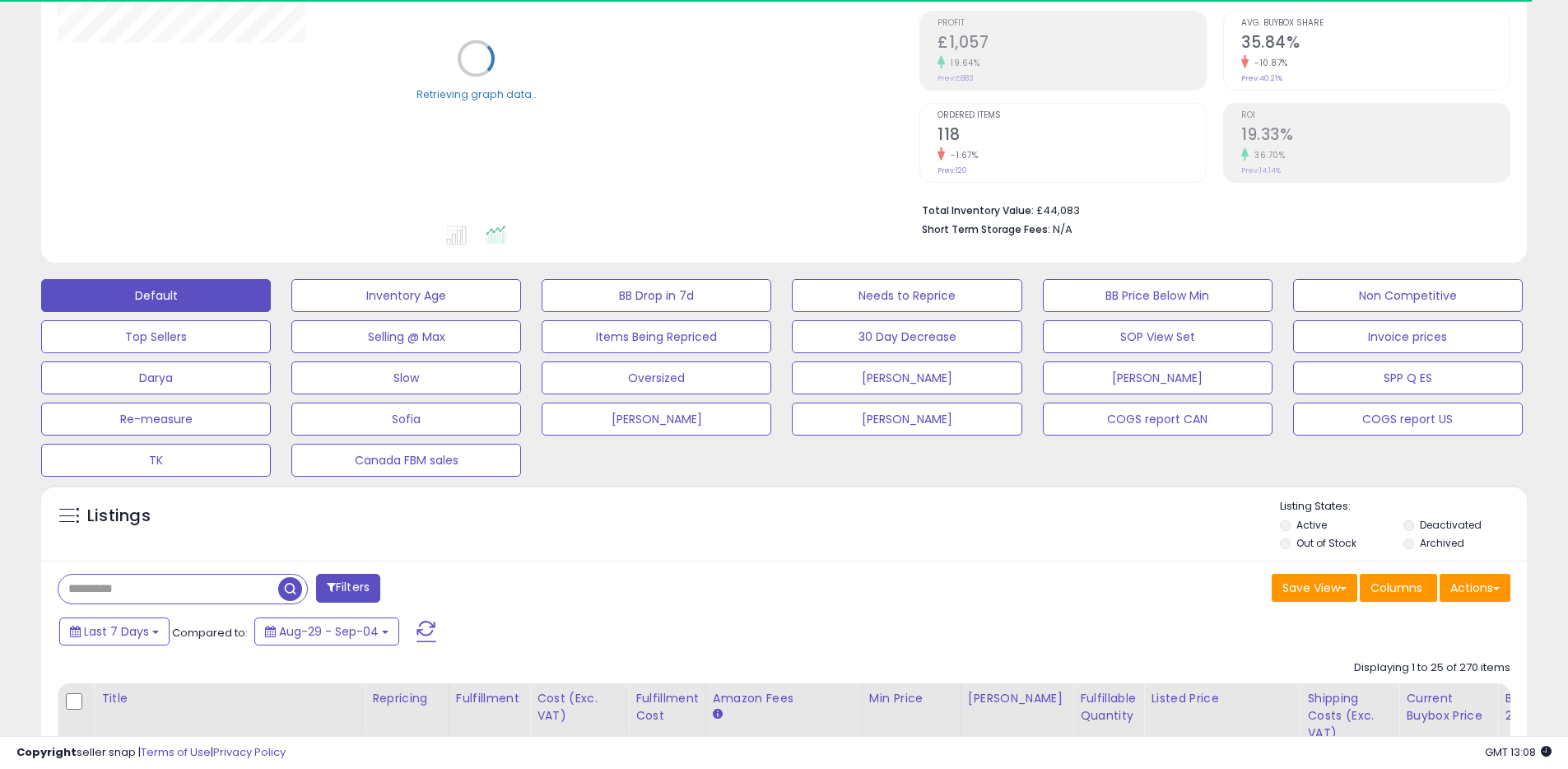
scroll to position [439, 0]
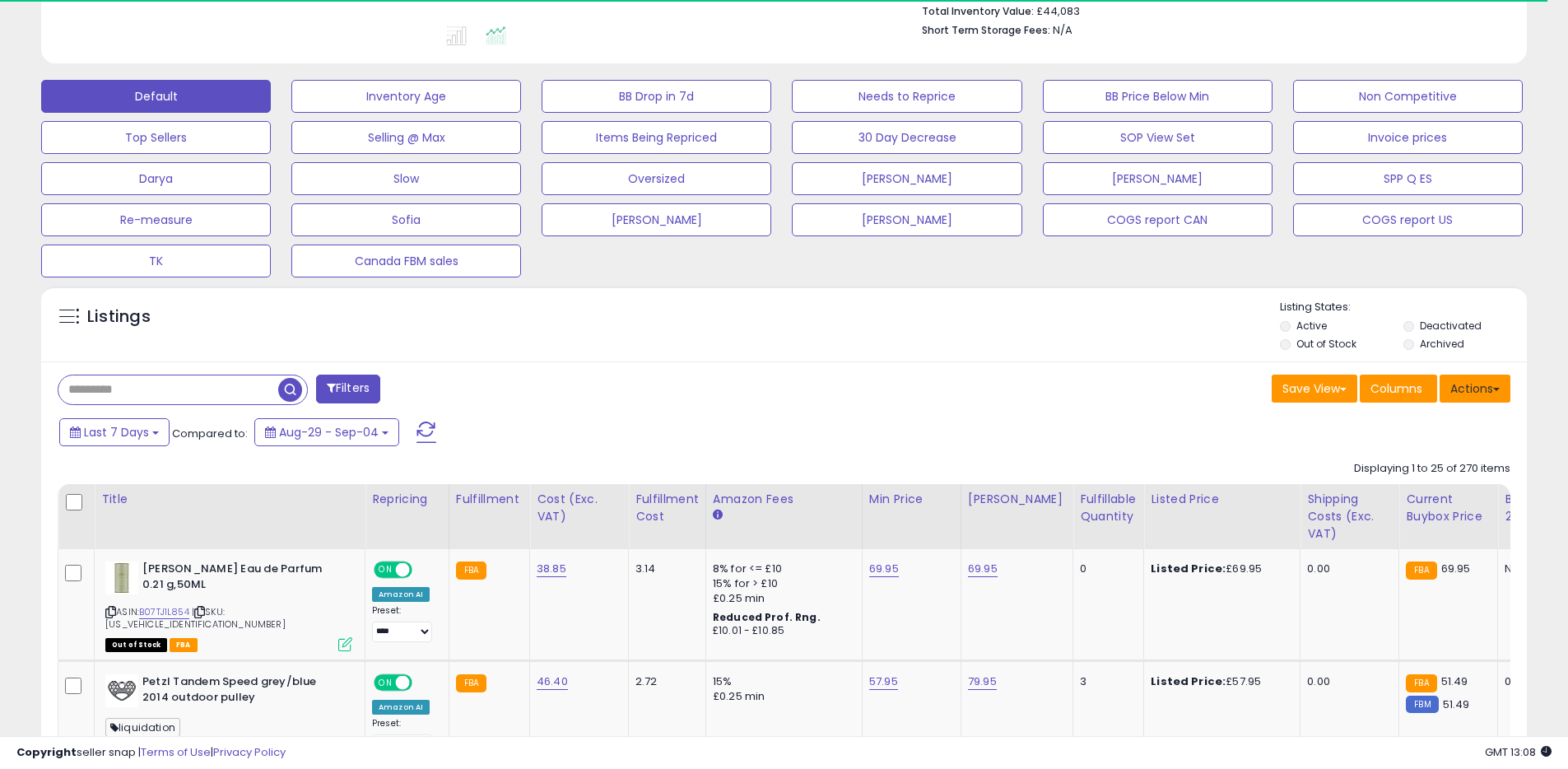
click at [1466, 385] on button "Actions" at bounding box center [1475, 388] width 71 height 28
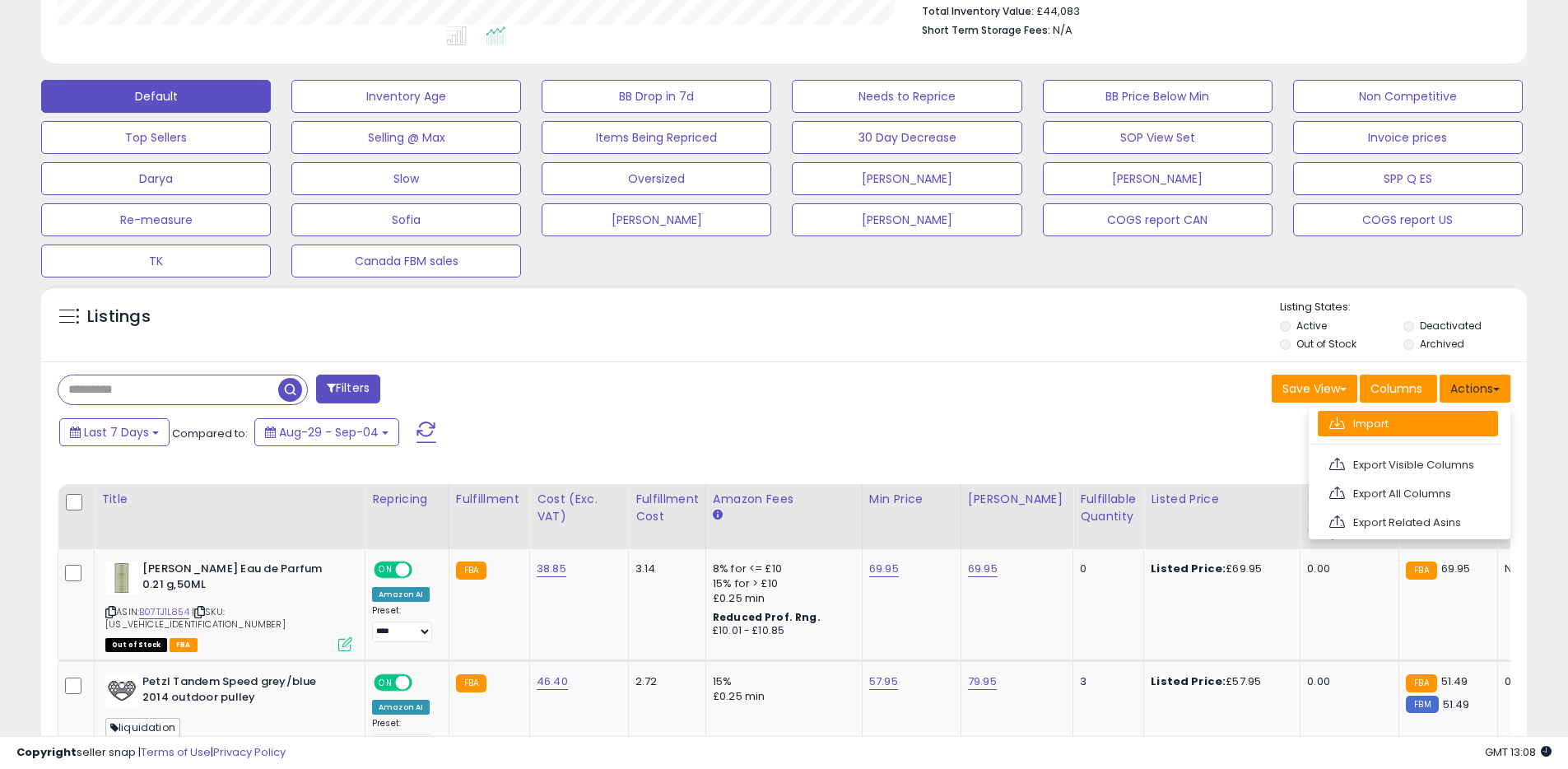
scroll to position [338, 862]
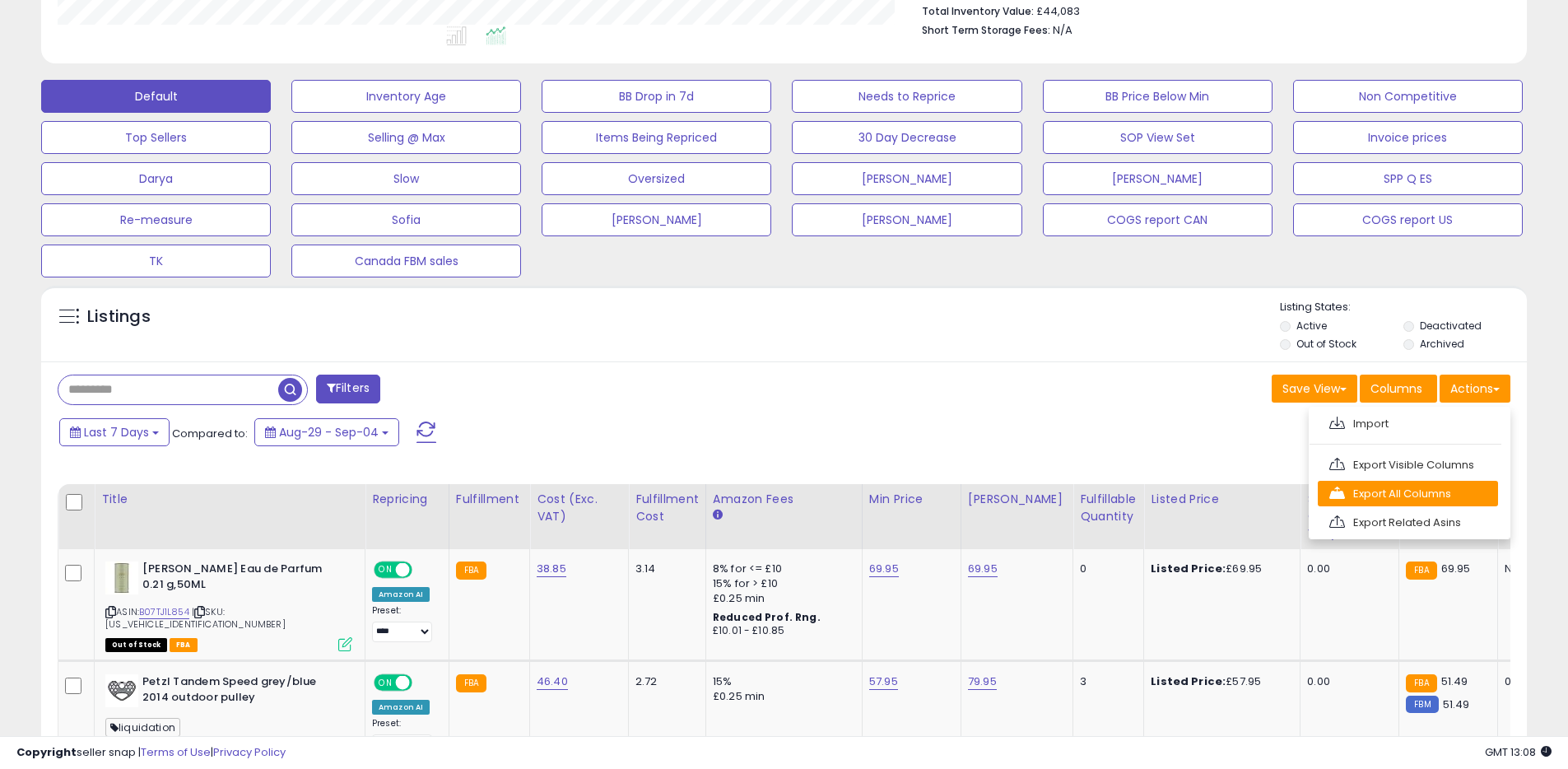
click at [1377, 489] on link "Export All Columns" at bounding box center [1408, 494] width 180 height 25
click at [1002, 403] on div "Save View Save As New View Update Current View Columns Actions Import Export Vi…" at bounding box center [1154, 390] width 739 height 32
click at [1447, 400] on button "Actions" at bounding box center [1475, 388] width 71 height 28
click at [1418, 482] on link "Export All Columns" at bounding box center [1408, 494] width 180 height 25
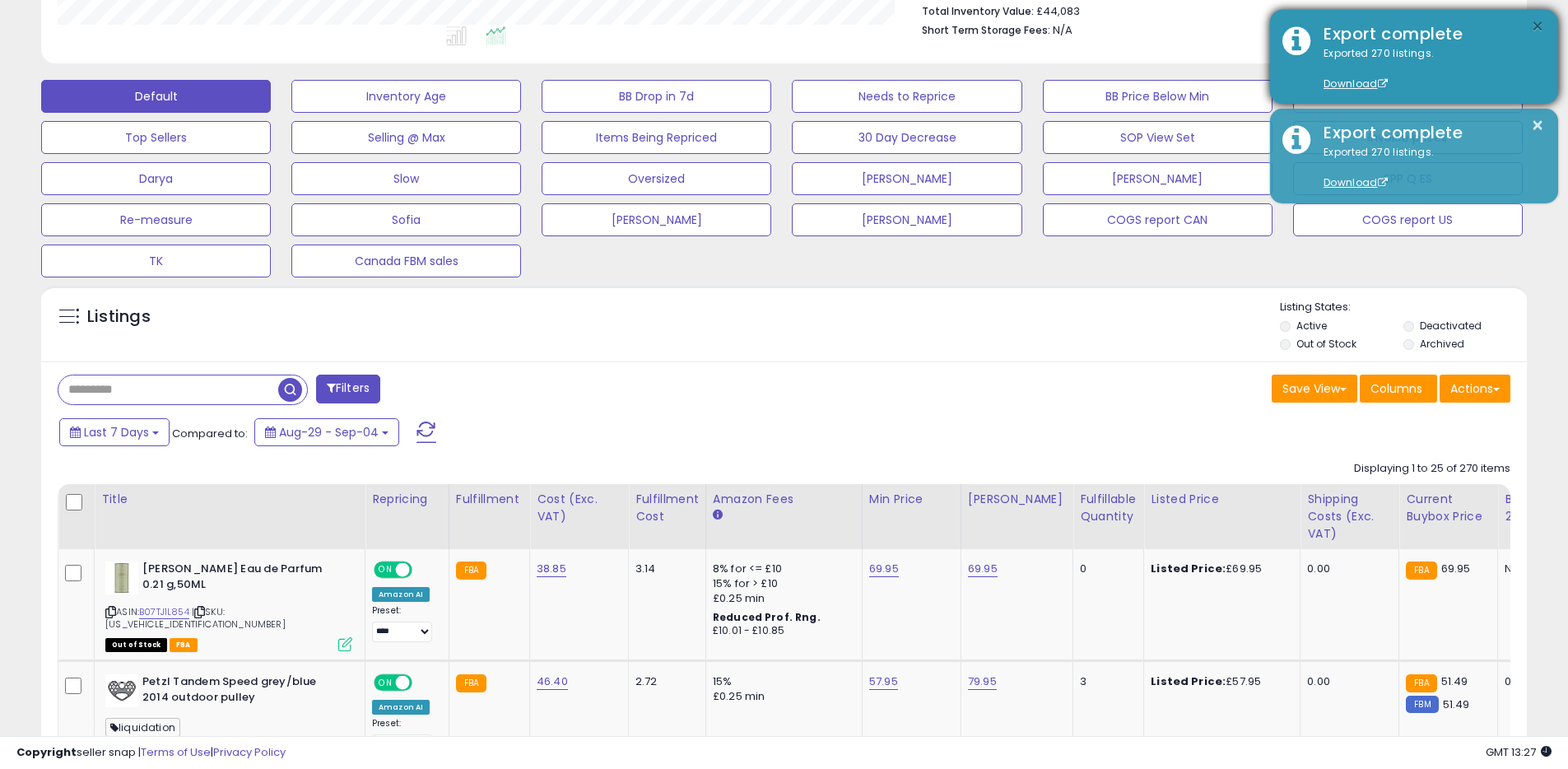
click at [1540, 27] on button "×" at bounding box center [1537, 26] width 13 height 21
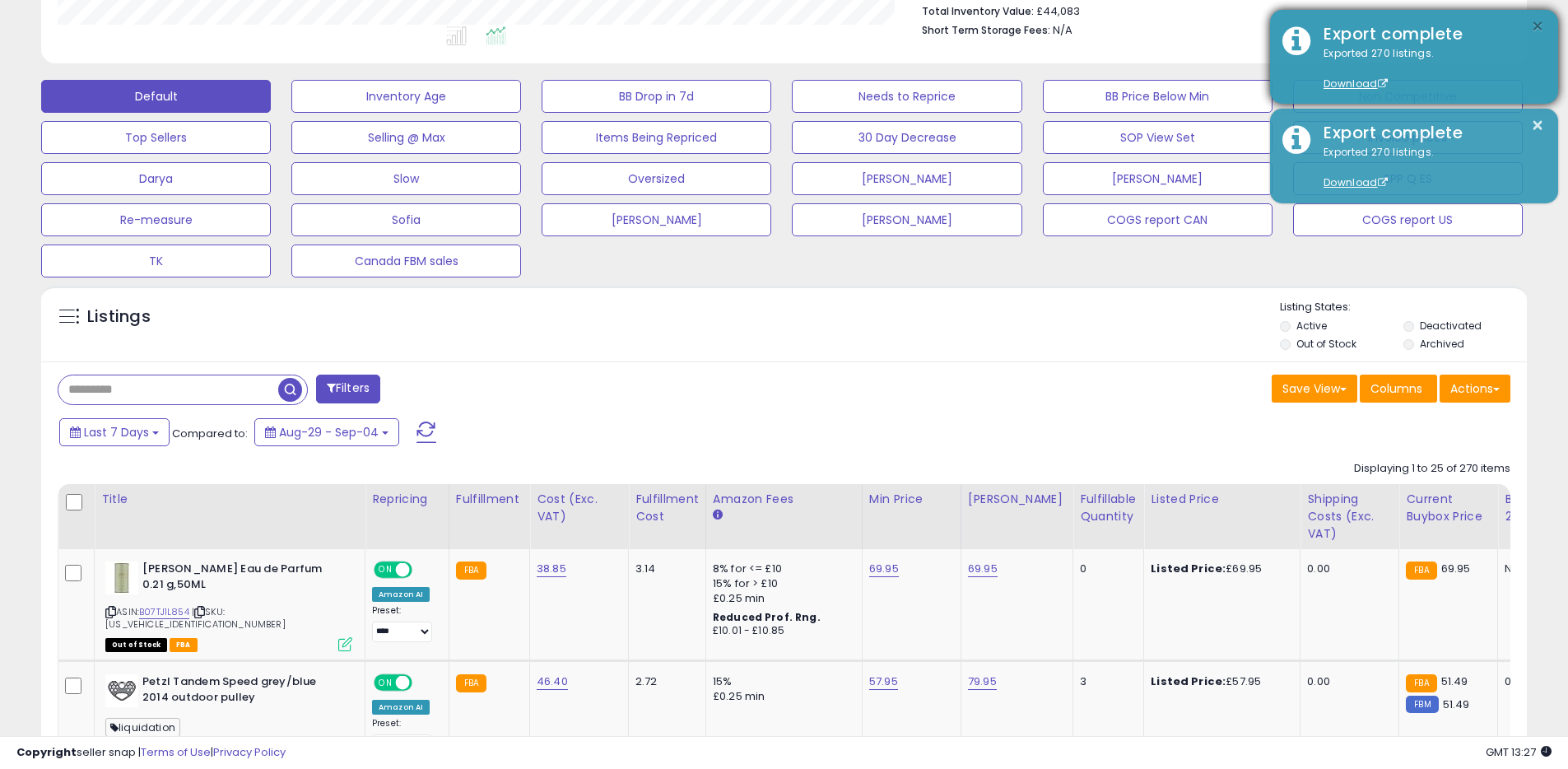
click at [1540, 27] on button "×" at bounding box center [1537, 26] width 13 height 21
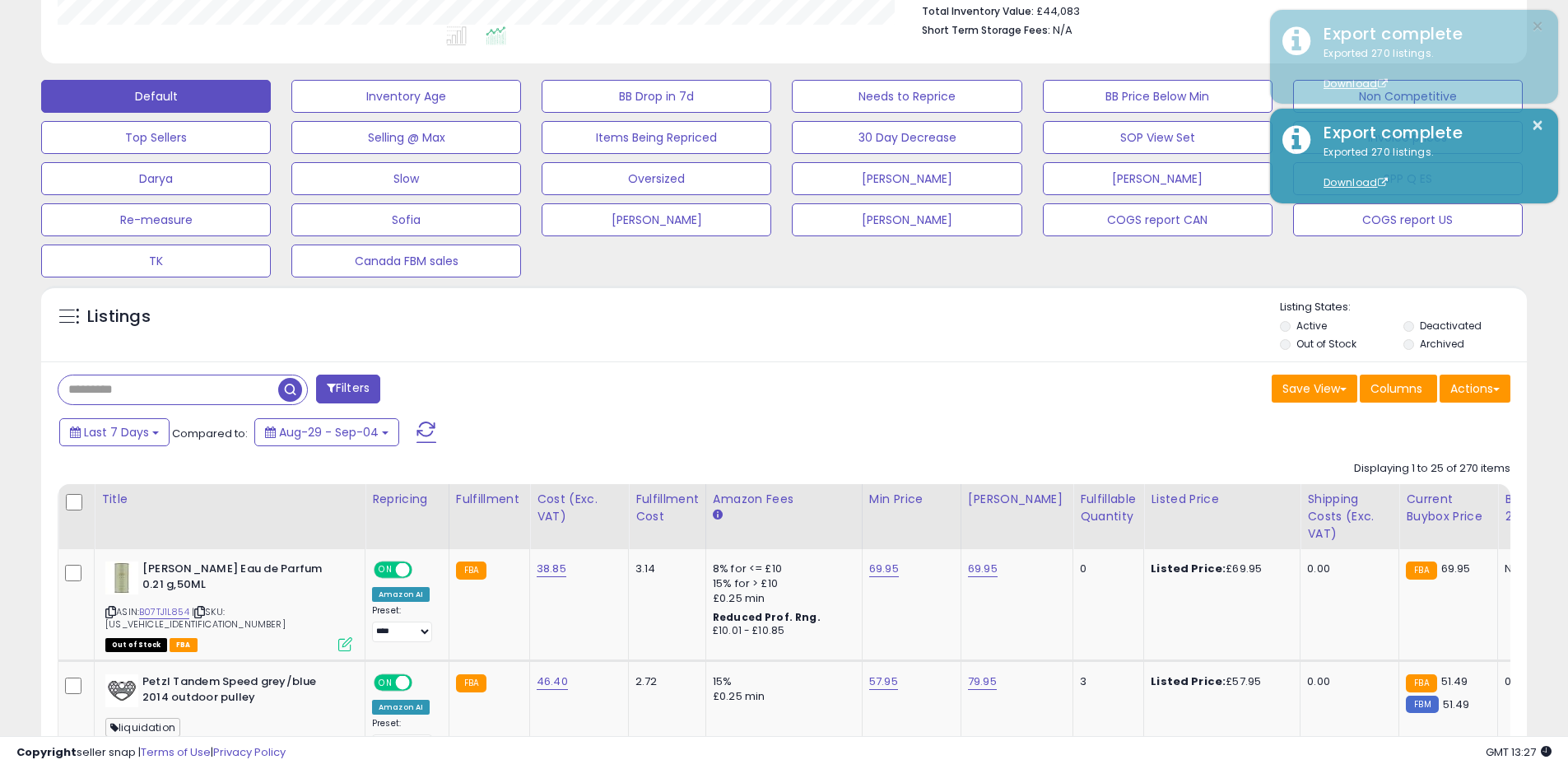
scroll to position [0, 0]
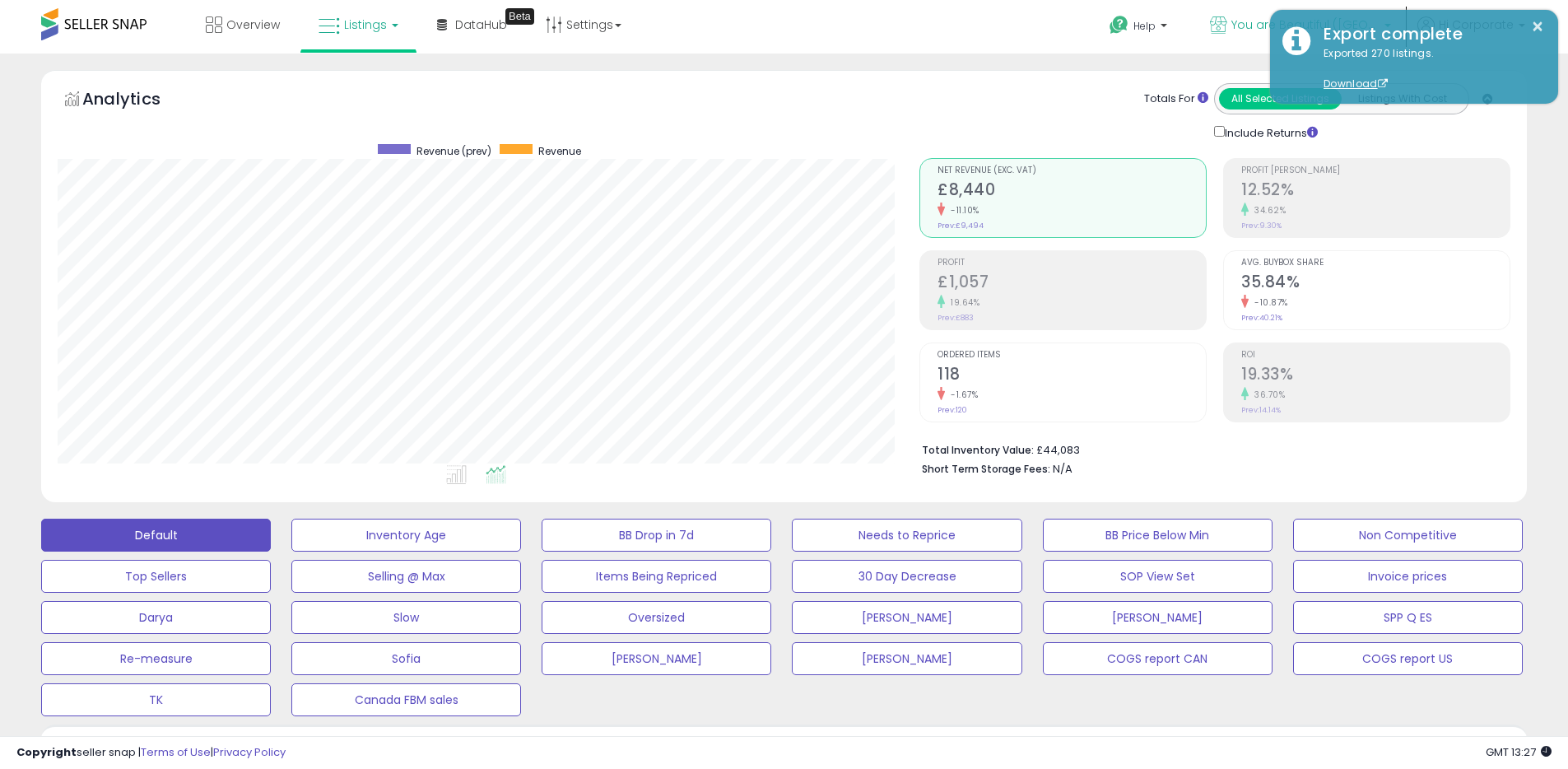
click at [1227, 20] on icon at bounding box center [1218, 25] width 18 height 18
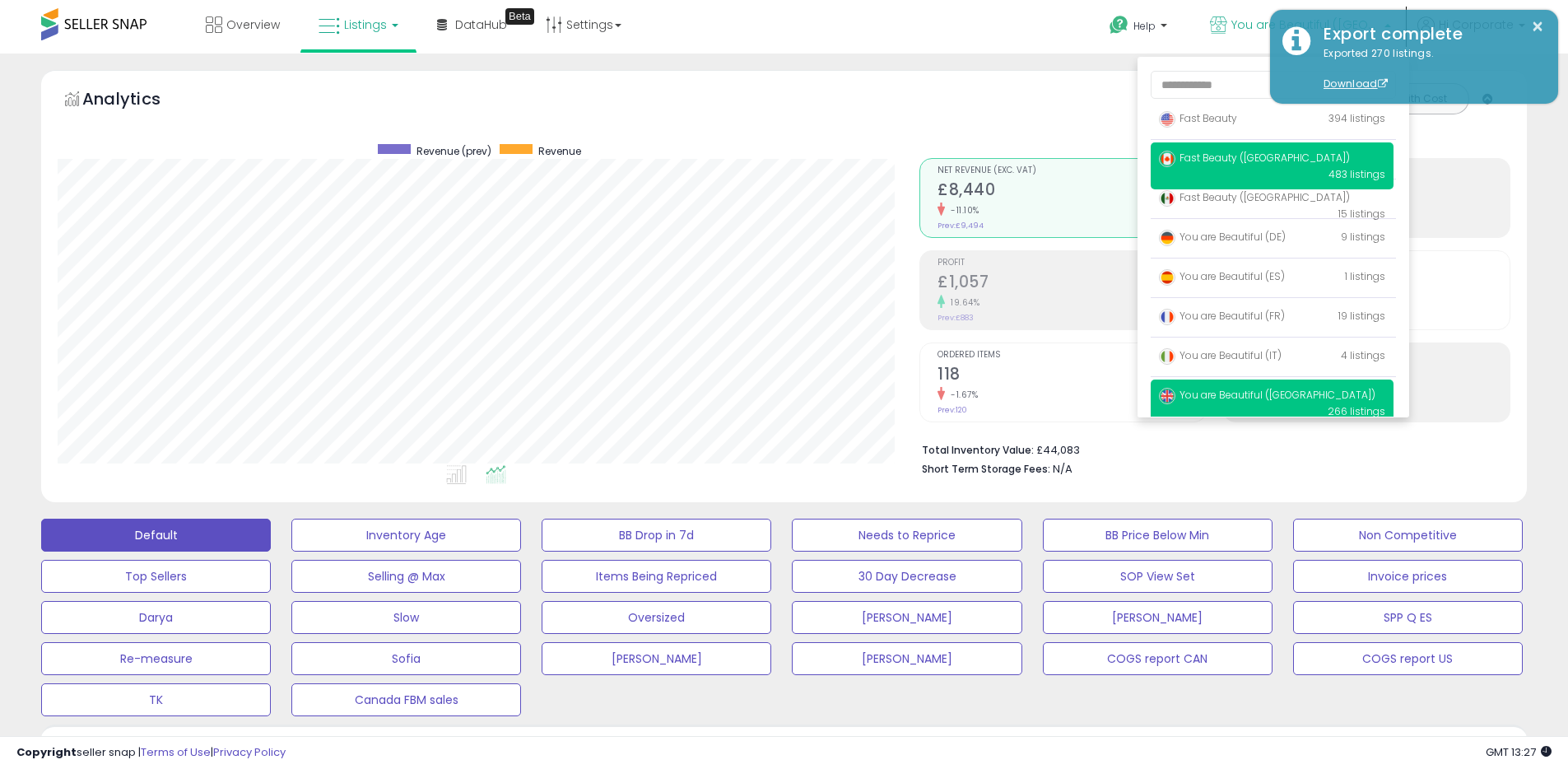
click at [1206, 160] on span "Fast Beauty ([GEOGRAPHIC_DATA])" at bounding box center [1254, 158] width 191 height 14
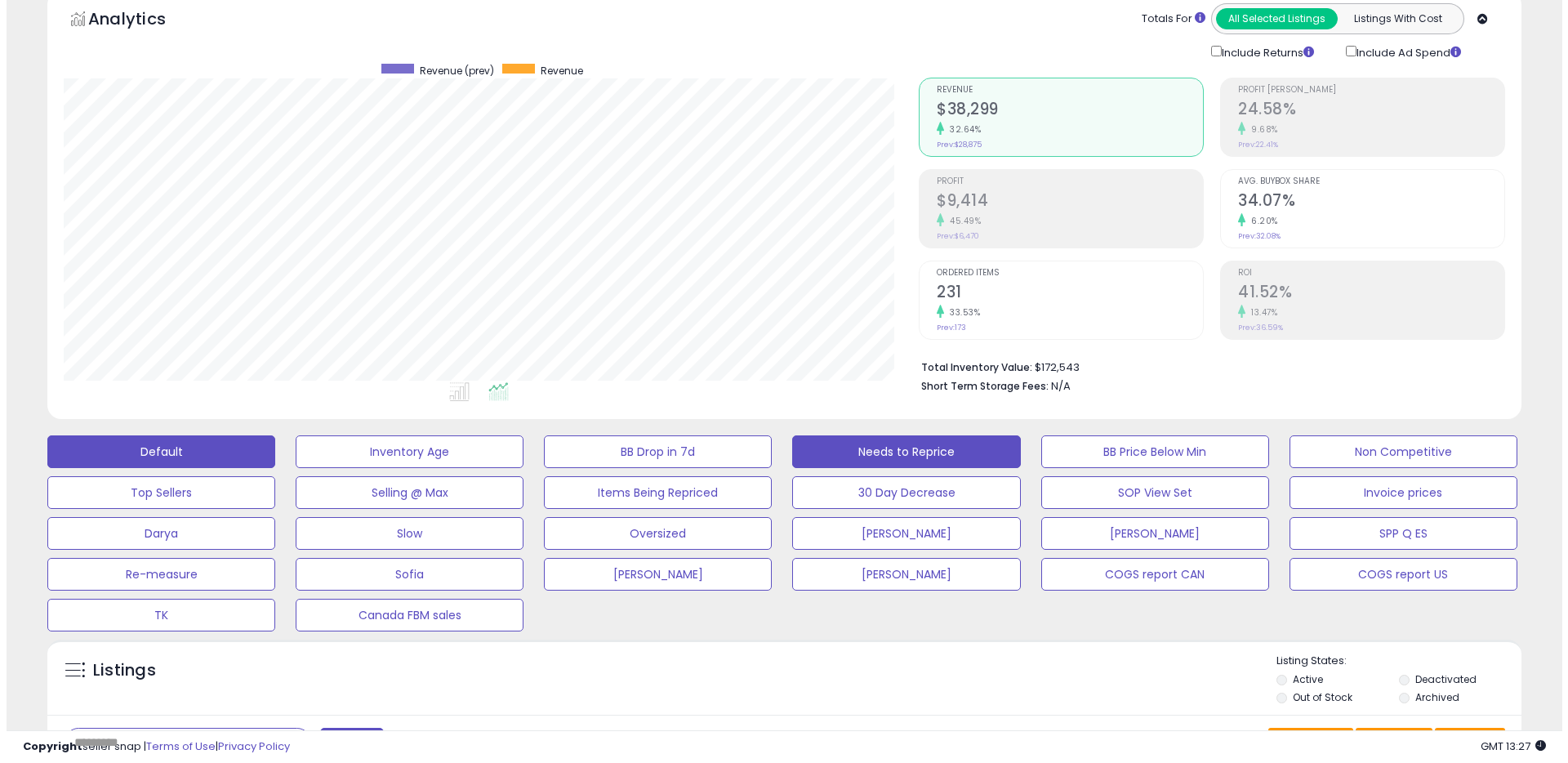
scroll to position [325, 0]
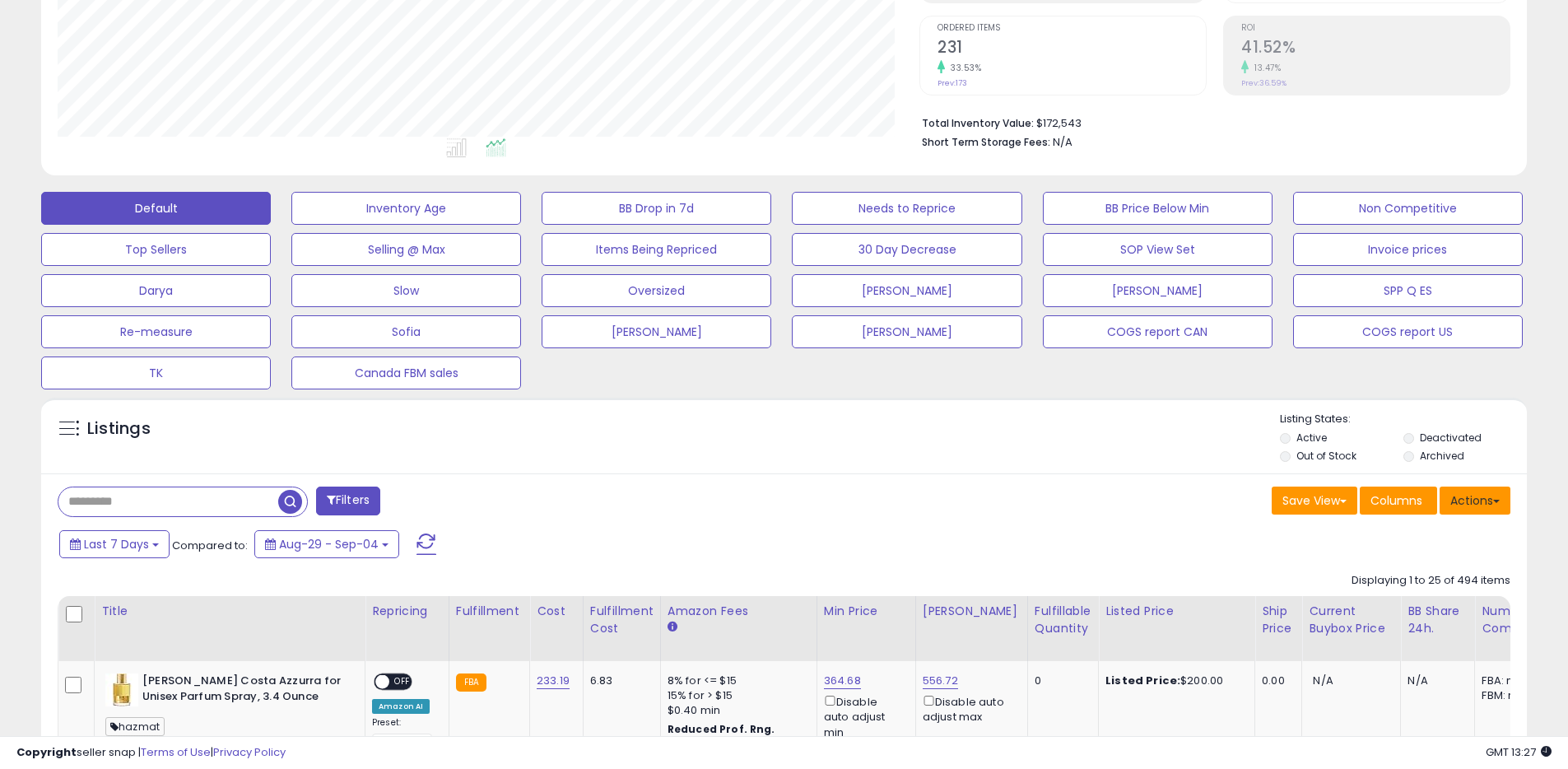
click at [1495, 491] on button "Actions" at bounding box center [1475, 501] width 71 height 28
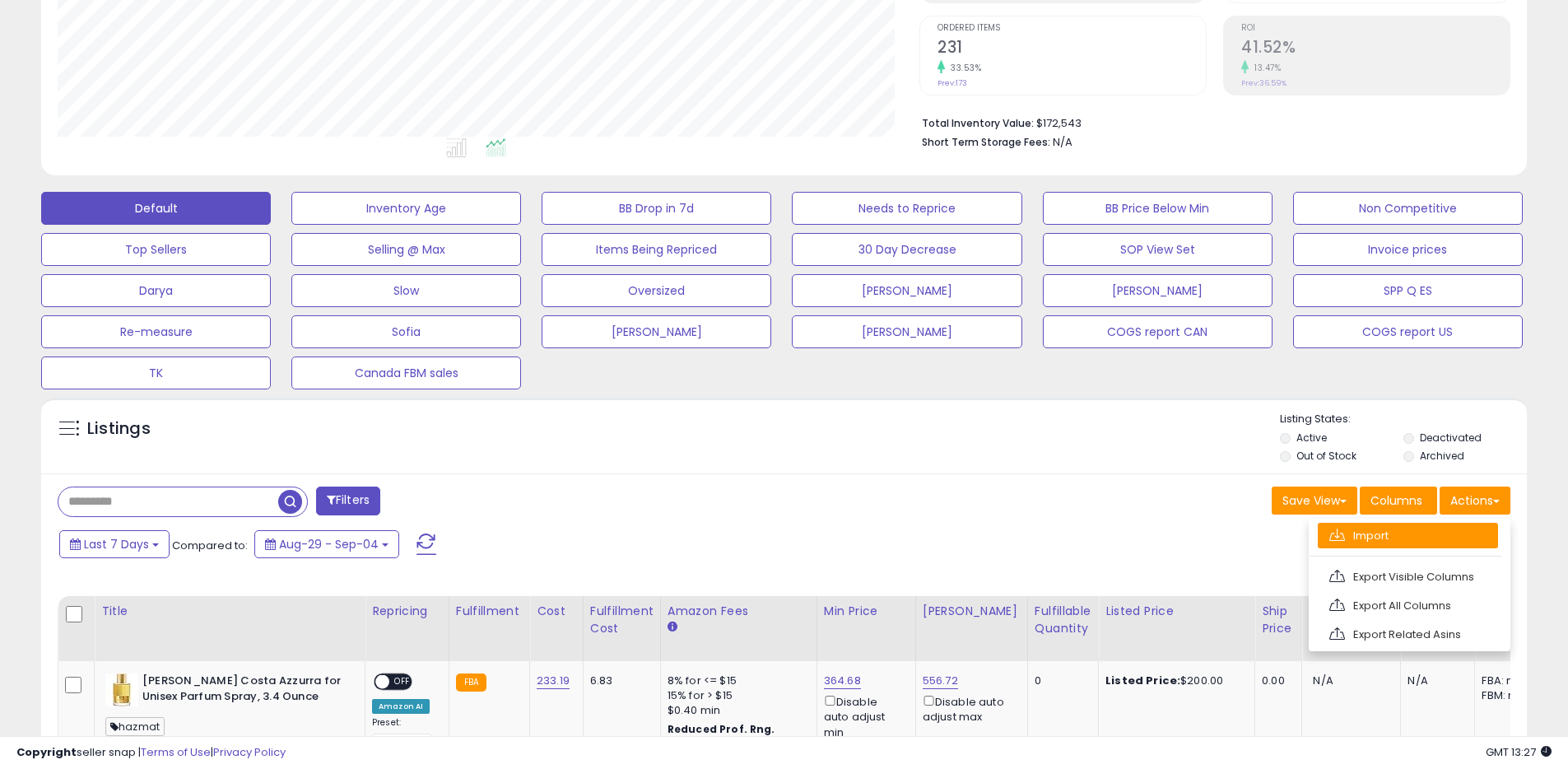
click at [1429, 539] on link "Import" at bounding box center [1408, 536] width 180 height 25
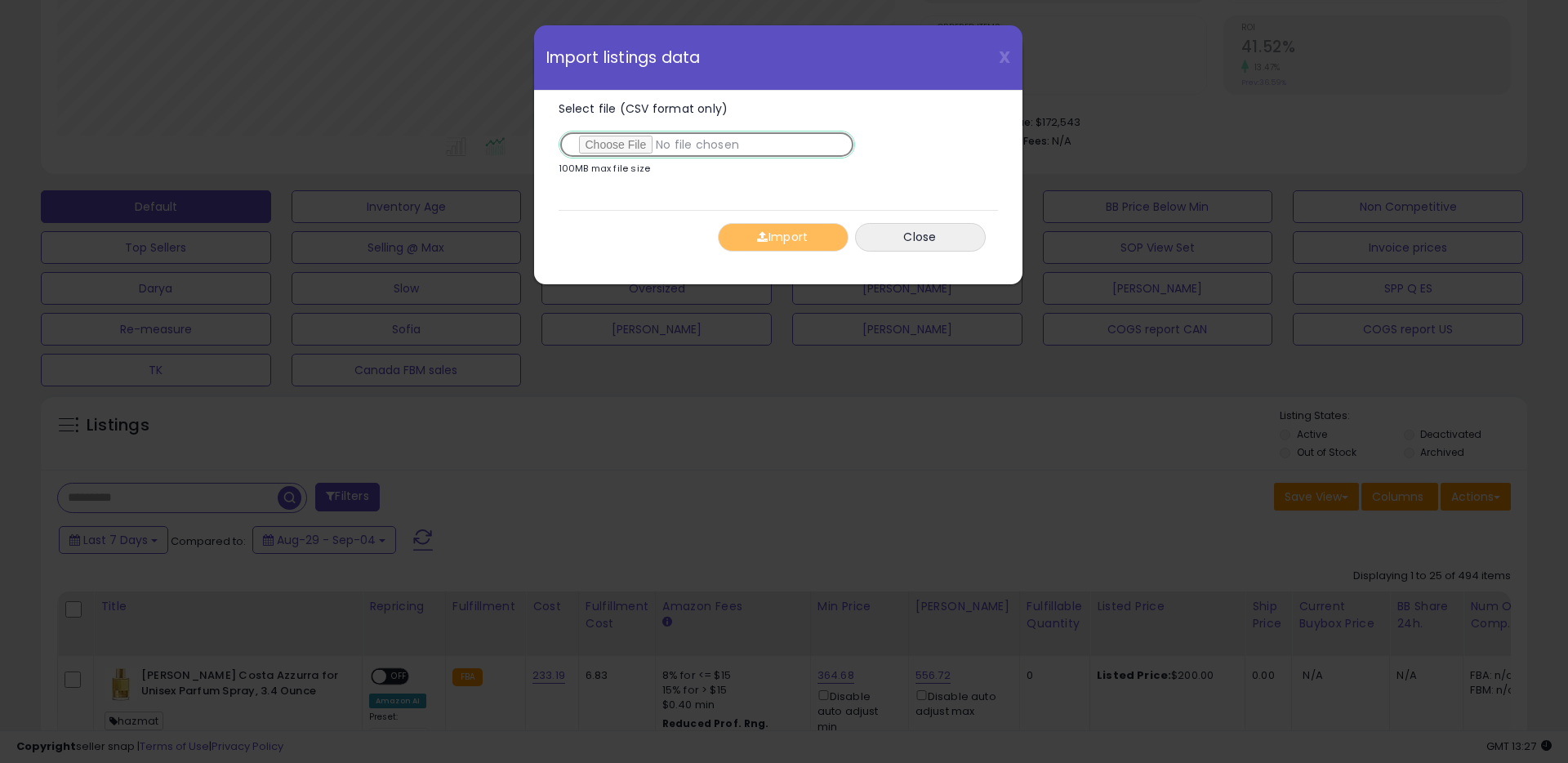
click at [609, 146] on input "Select file (CSV format only)" at bounding box center [706, 144] width 296 height 28
type input "**********"
click at [784, 238] on button "Import" at bounding box center [783, 236] width 130 height 28
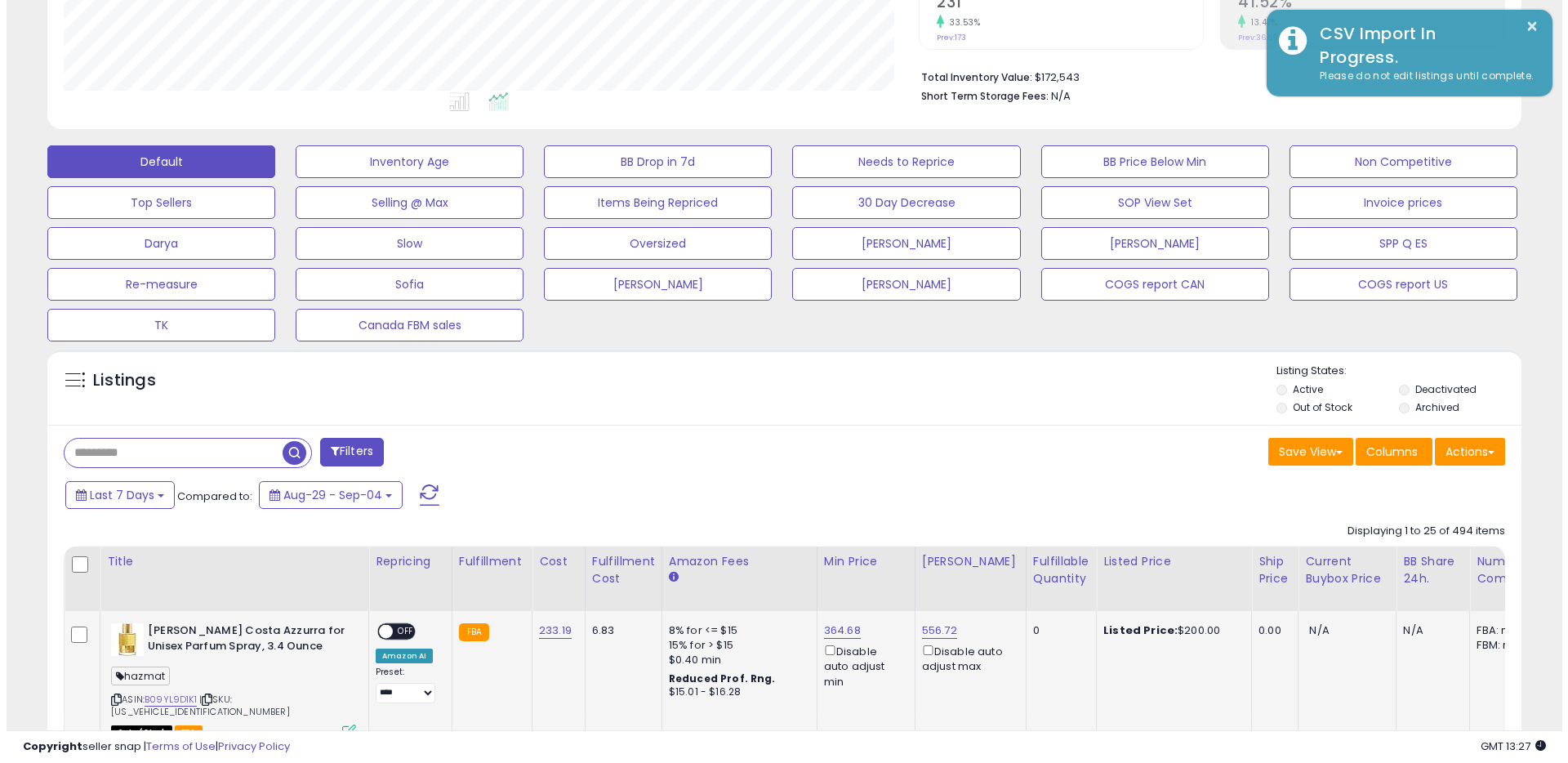
scroll to position [366, 0]
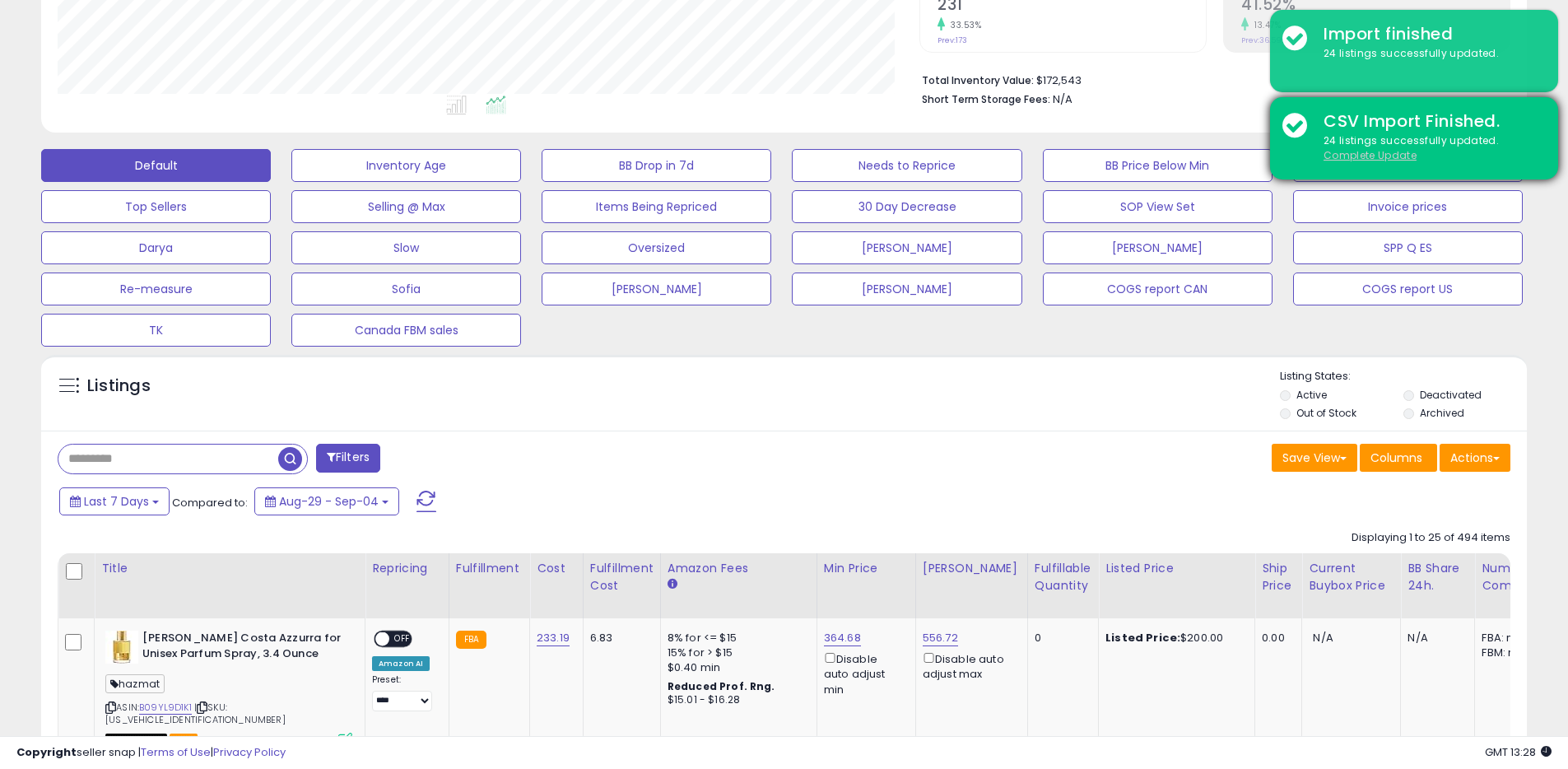
click at [1375, 161] on u "Complete Update" at bounding box center [1369, 155] width 93 height 14
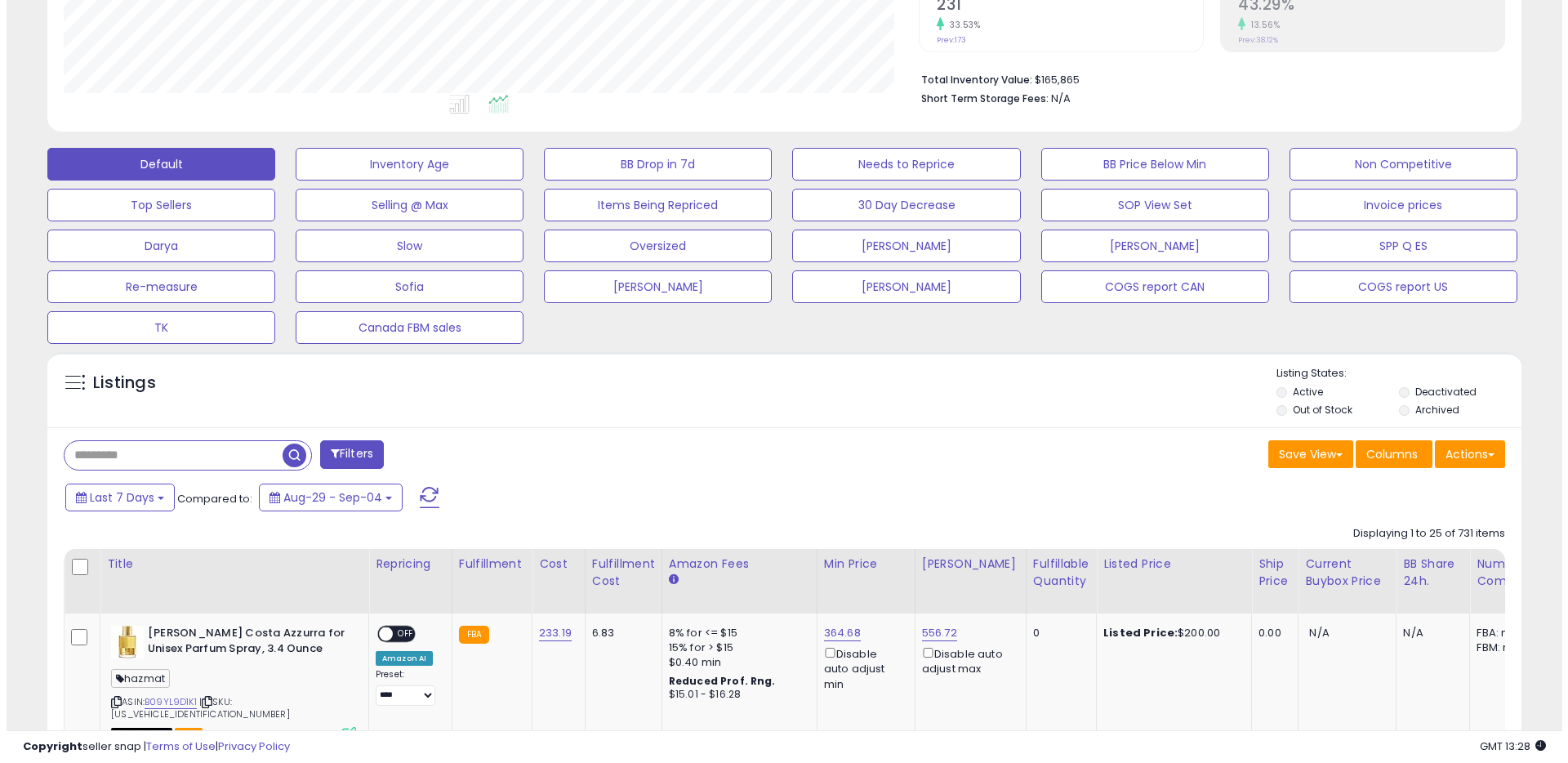
scroll to position [335, 855]
drag, startPoint x: 166, startPoint y: 460, endPoint x: 174, endPoint y: 458, distance: 8.2
click at [166, 460] on input "text" at bounding box center [178, 455] width 240 height 28
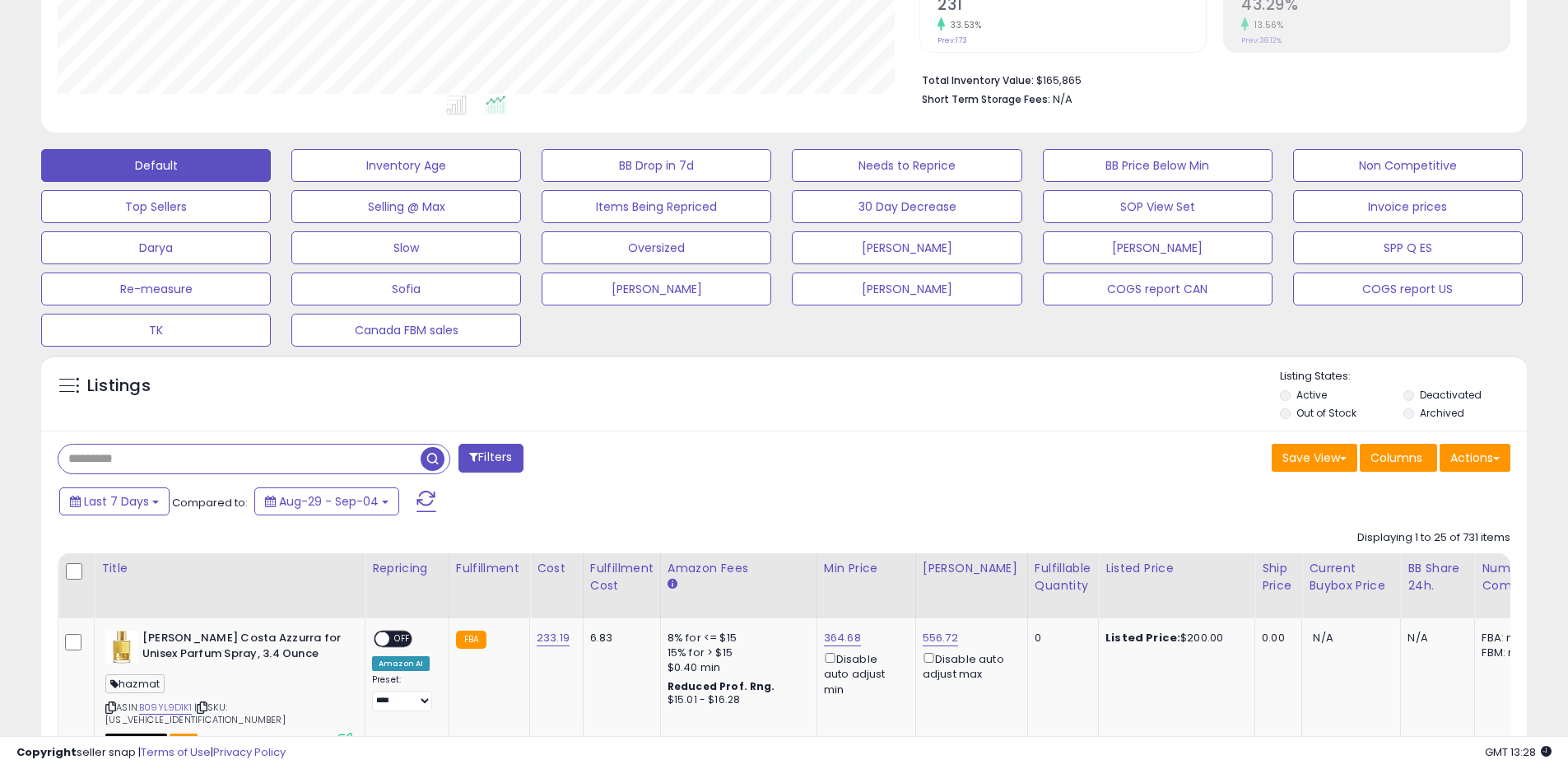
paste input "**********"
click at [431, 457] on span "button" at bounding box center [432, 458] width 24 height 24
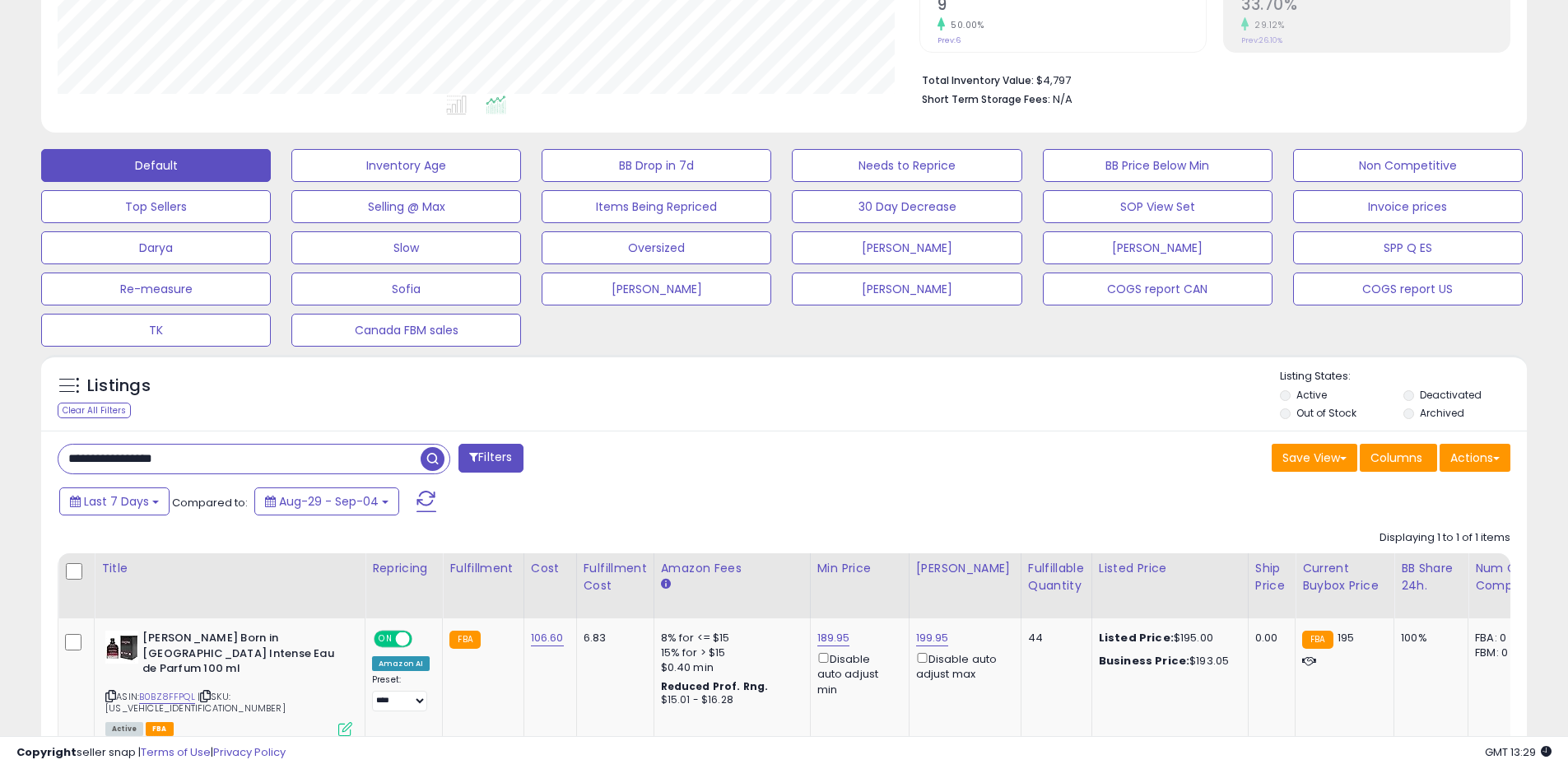
click at [195, 453] on input "**********" at bounding box center [240, 458] width 362 height 28
paste input "text"
type input "**********"
click at [494, 449] on button "Filters" at bounding box center [491, 457] width 65 height 28
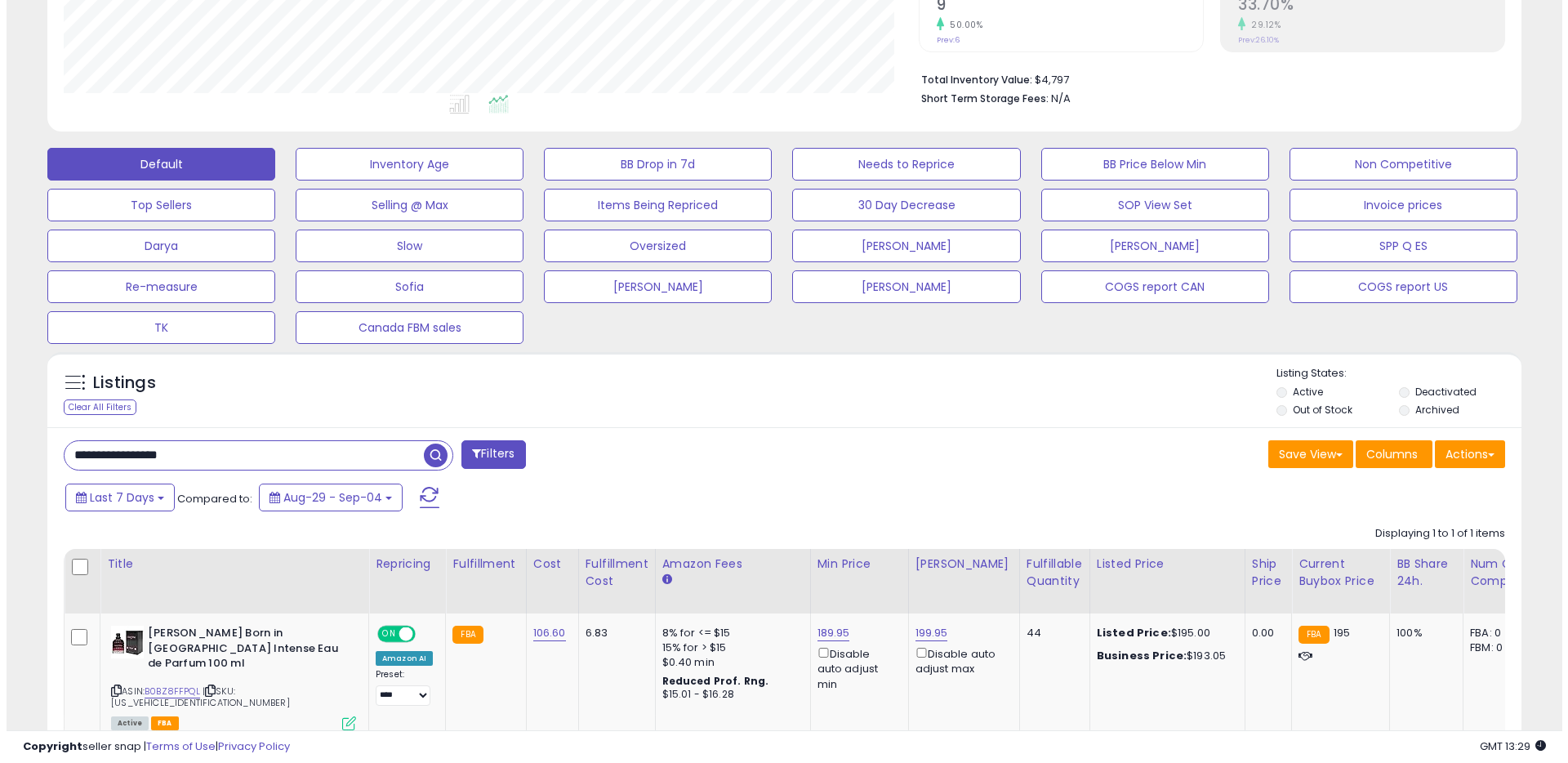
scroll to position [335, 862]
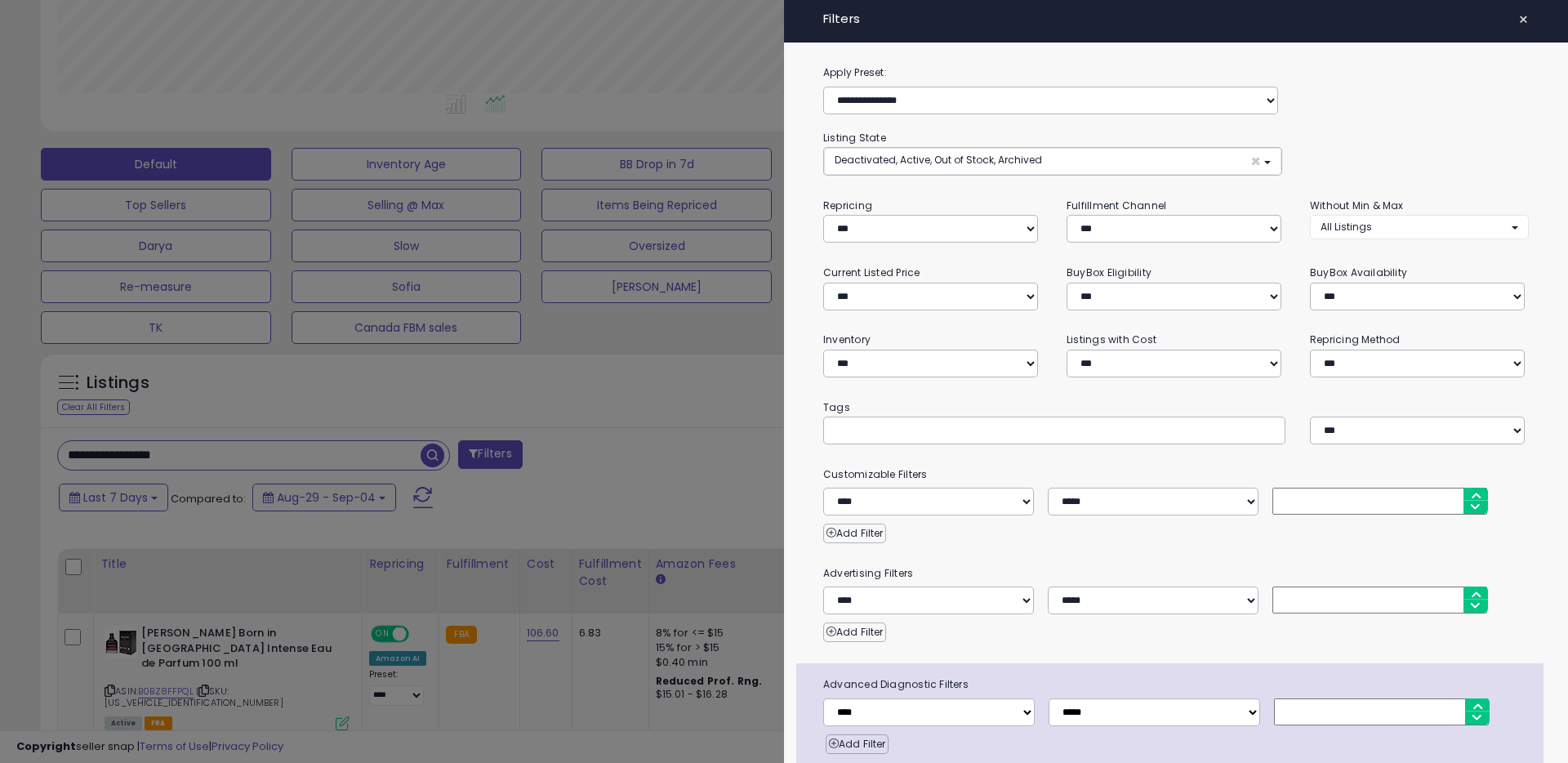
click at [425, 459] on div at bounding box center [784, 381] width 1568 height 763
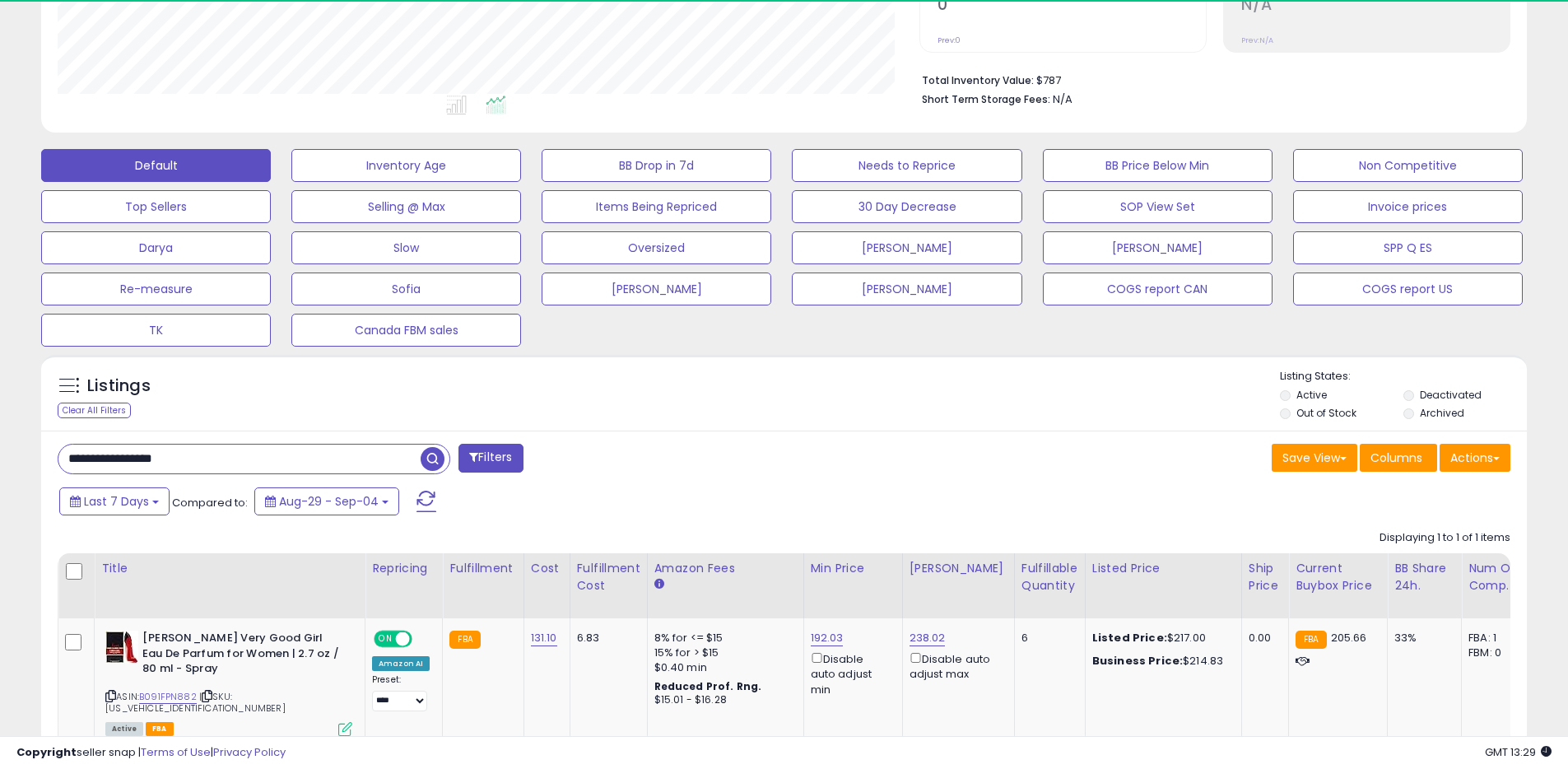
scroll to position [338, 862]
